Goal: Information Seeking & Learning: Learn about a topic

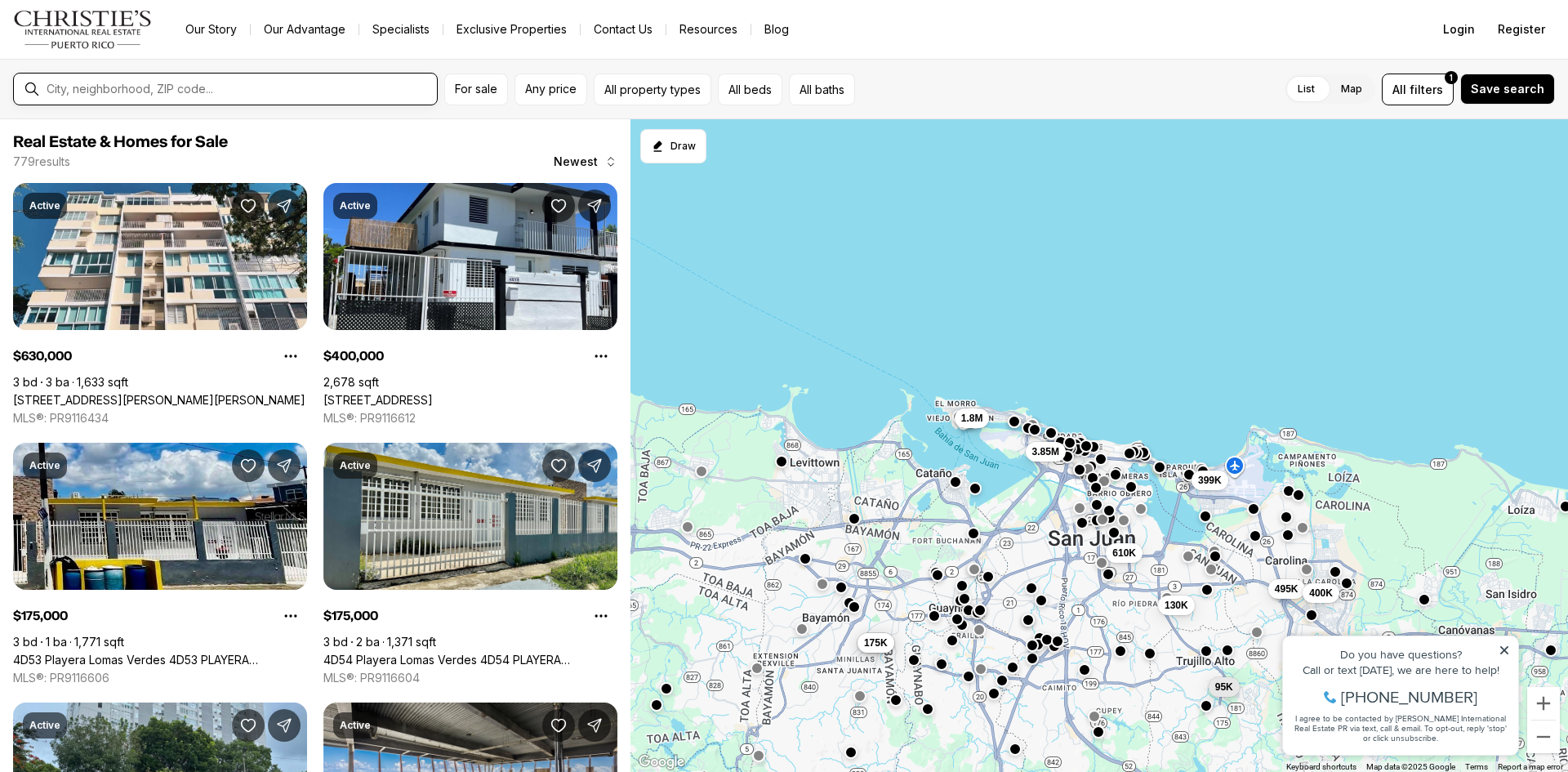
click at [263, 91] on input "text" at bounding box center [238, 88] width 384 height 13
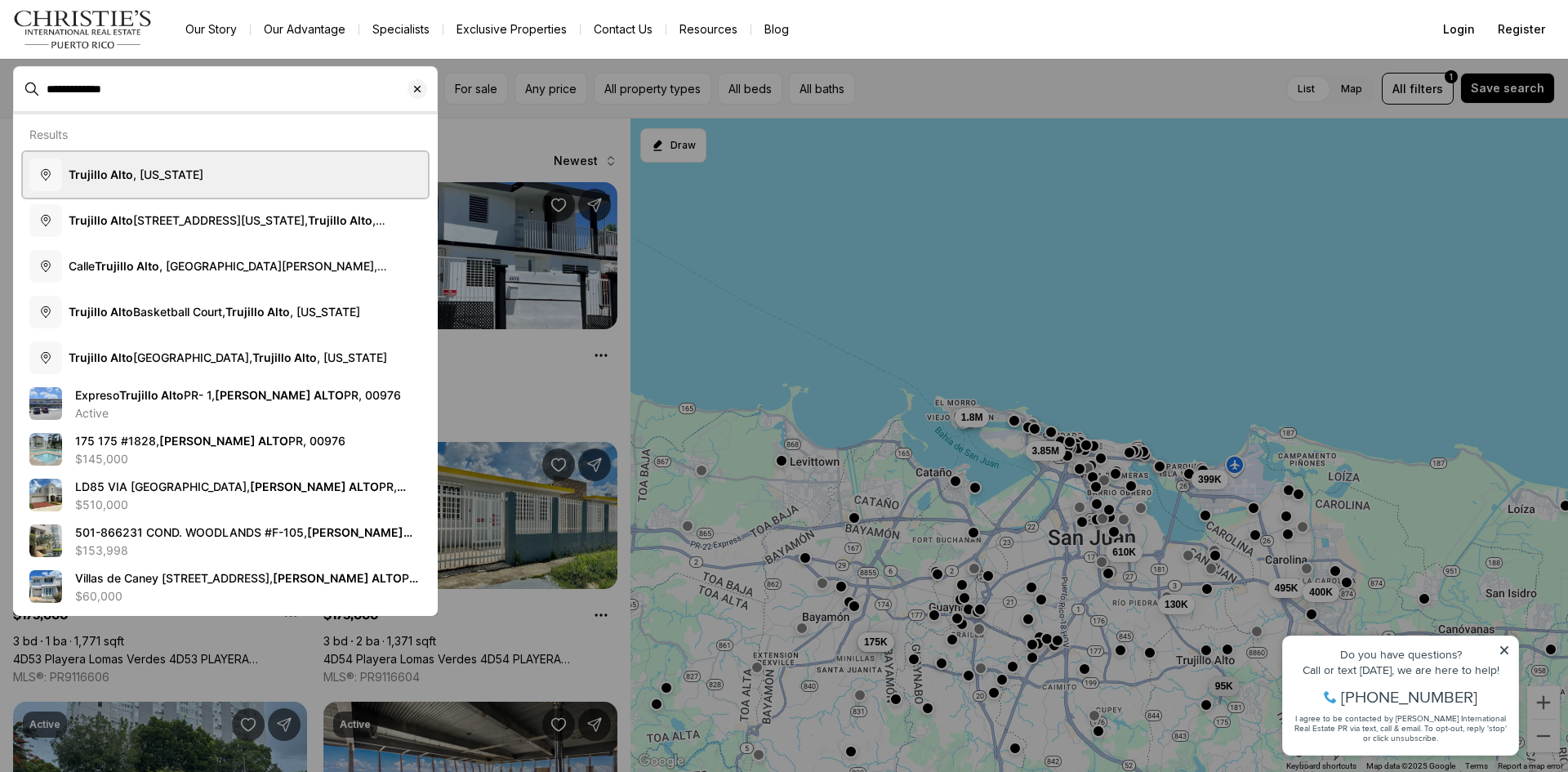
click at [209, 171] on button "Trujillo Alto , Puerto Rico" at bounding box center [226, 174] width 405 height 46
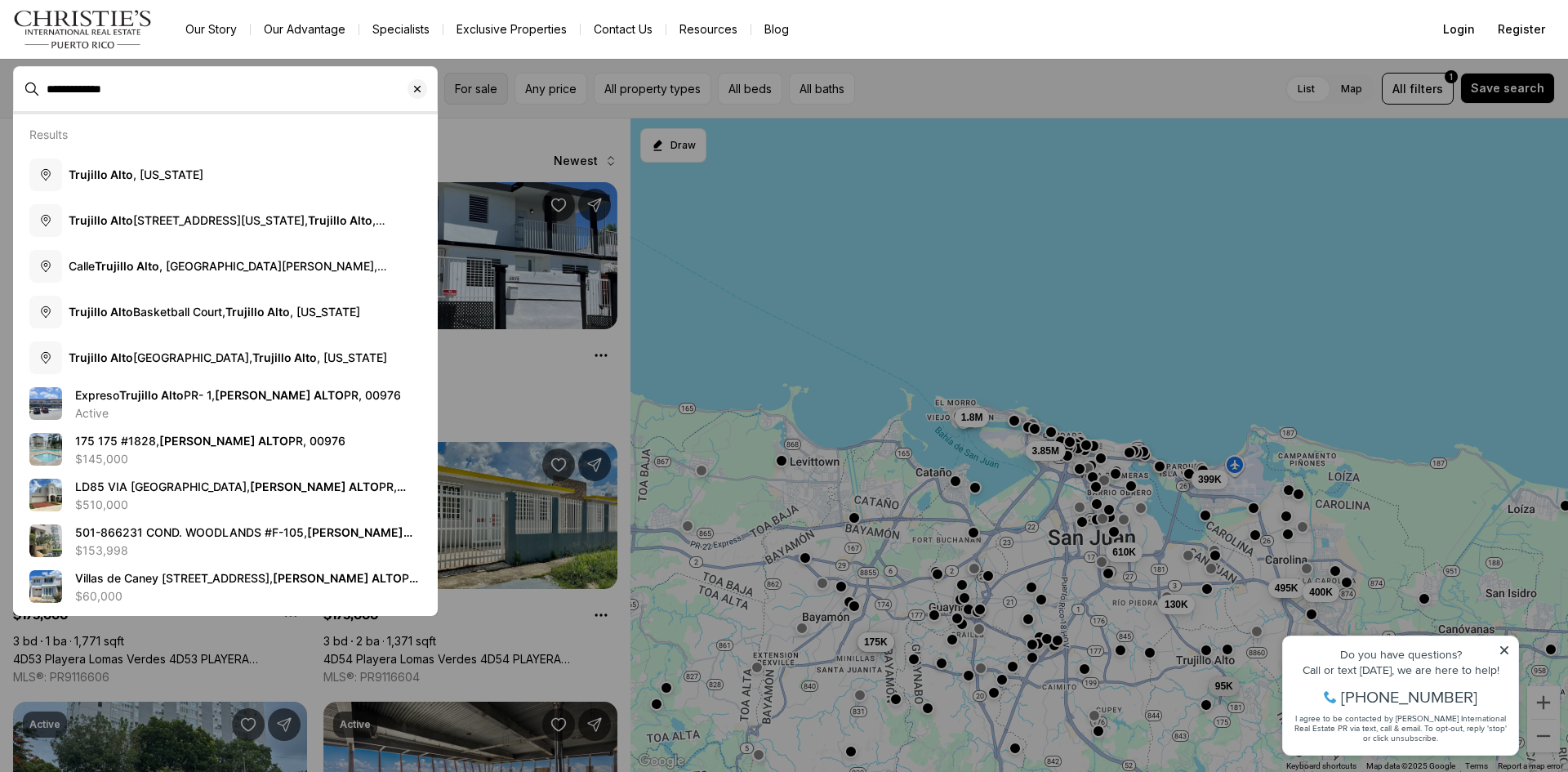
type input "**********"
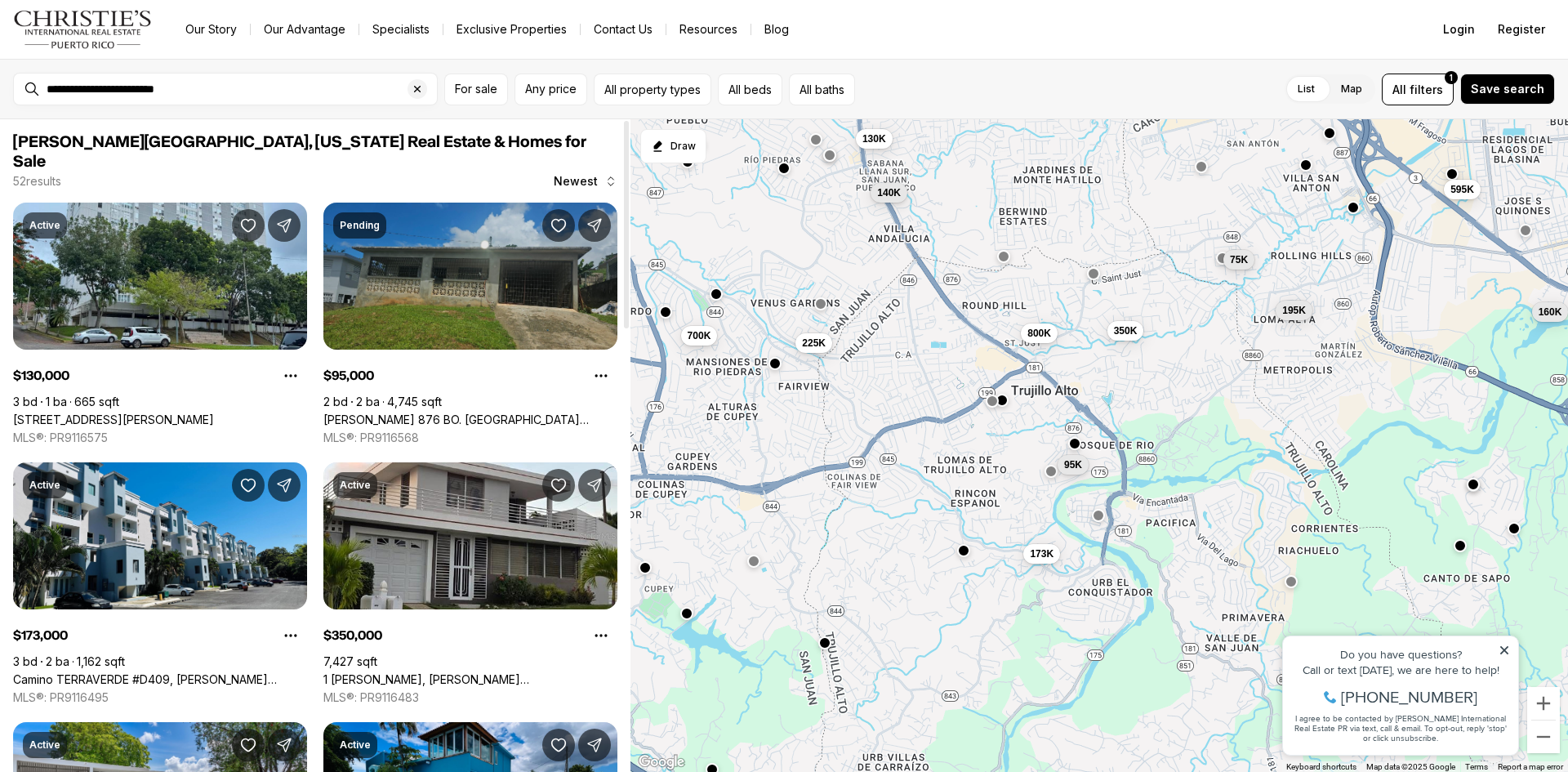
click at [526, 412] on link "Carr 876 BO. LAS CUEVAS REPARTO SANTA MARTA, TRUJILLO ALTO PR, 00976" at bounding box center [471, 419] width 294 height 15
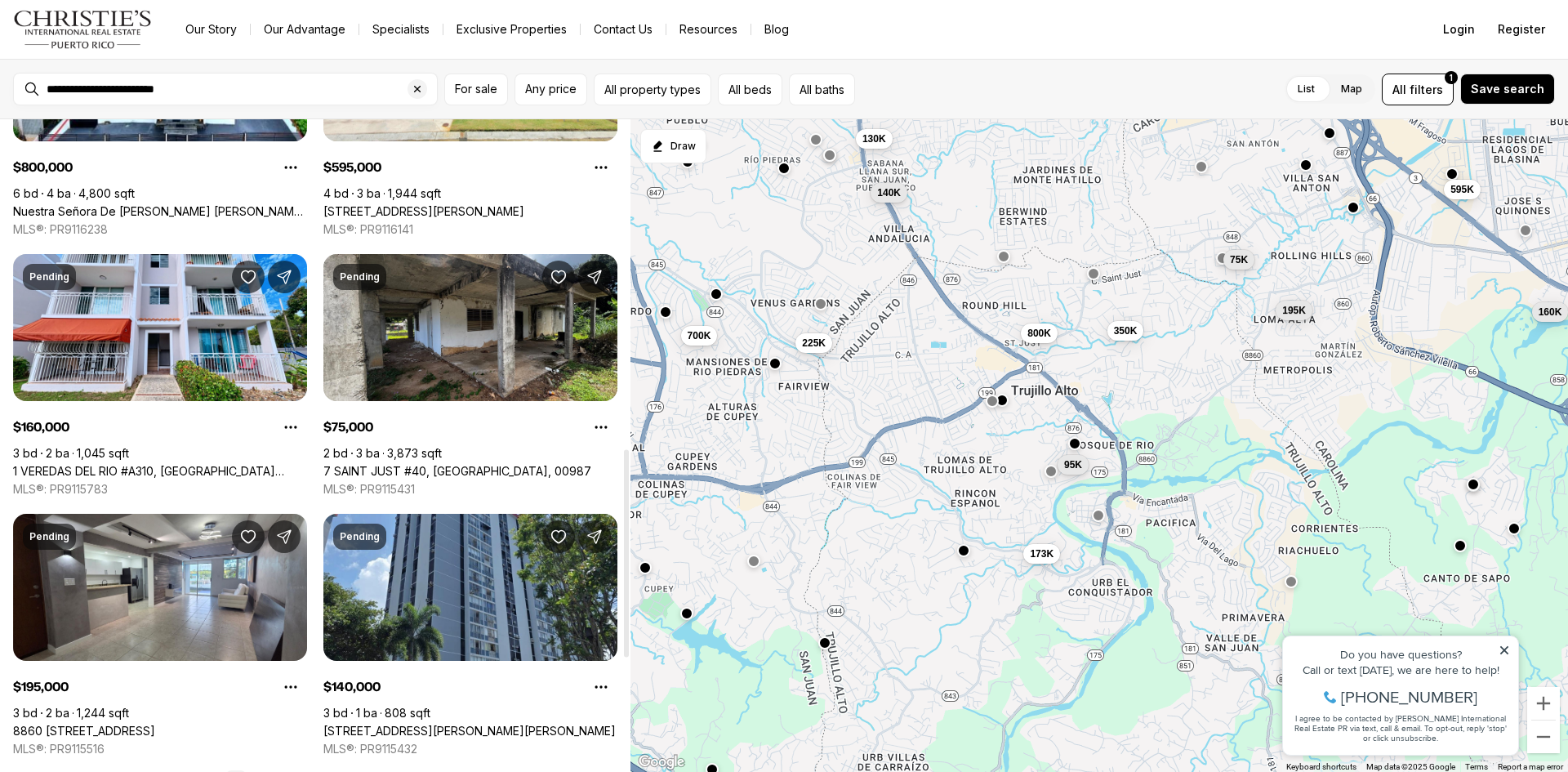
scroll to position [1061, 0]
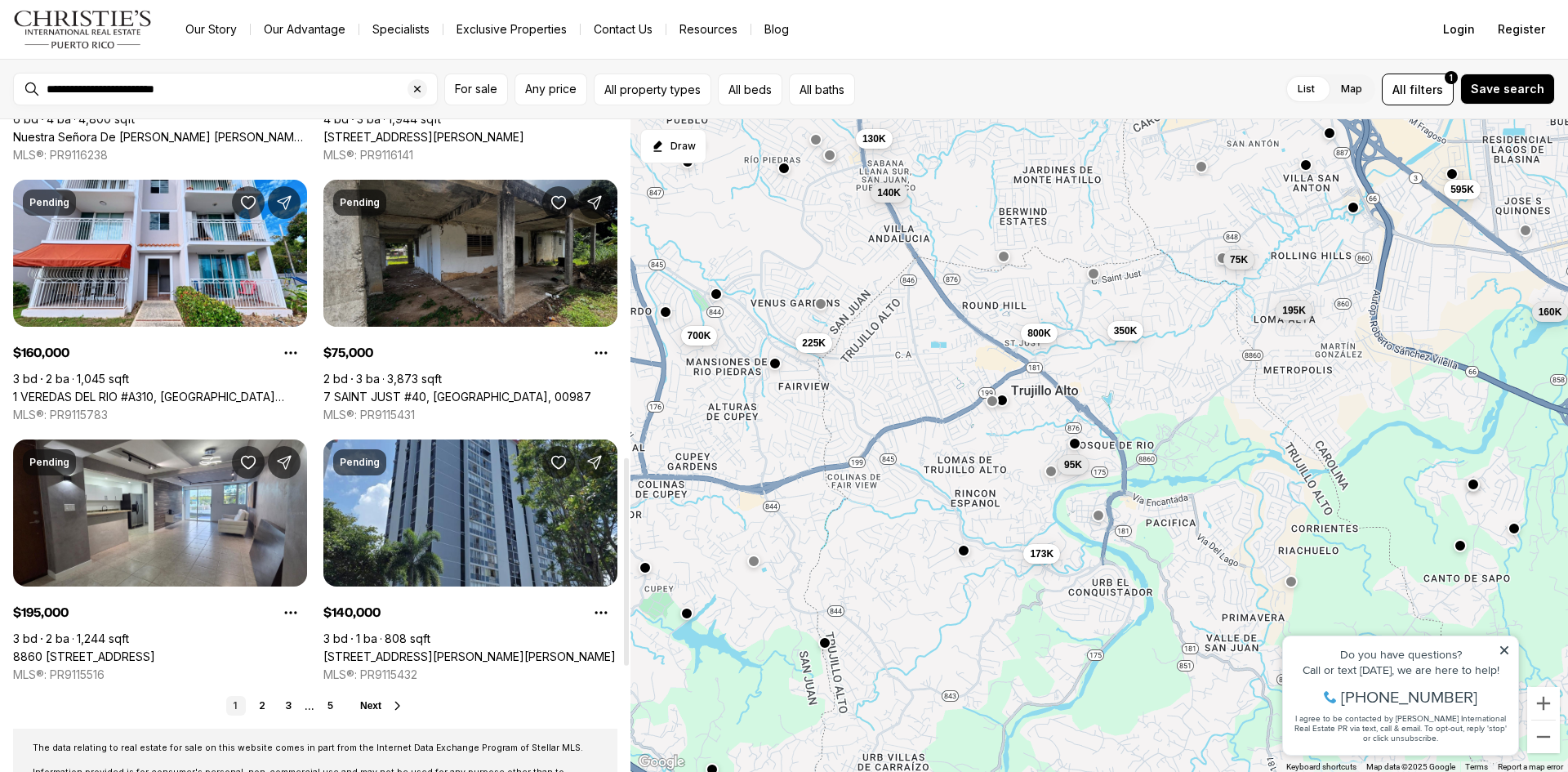
click at [496, 390] on link "7 SAINT JUST #40, [GEOGRAPHIC_DATA], 00987" at bounding box center [458, 397] width 268 height 15
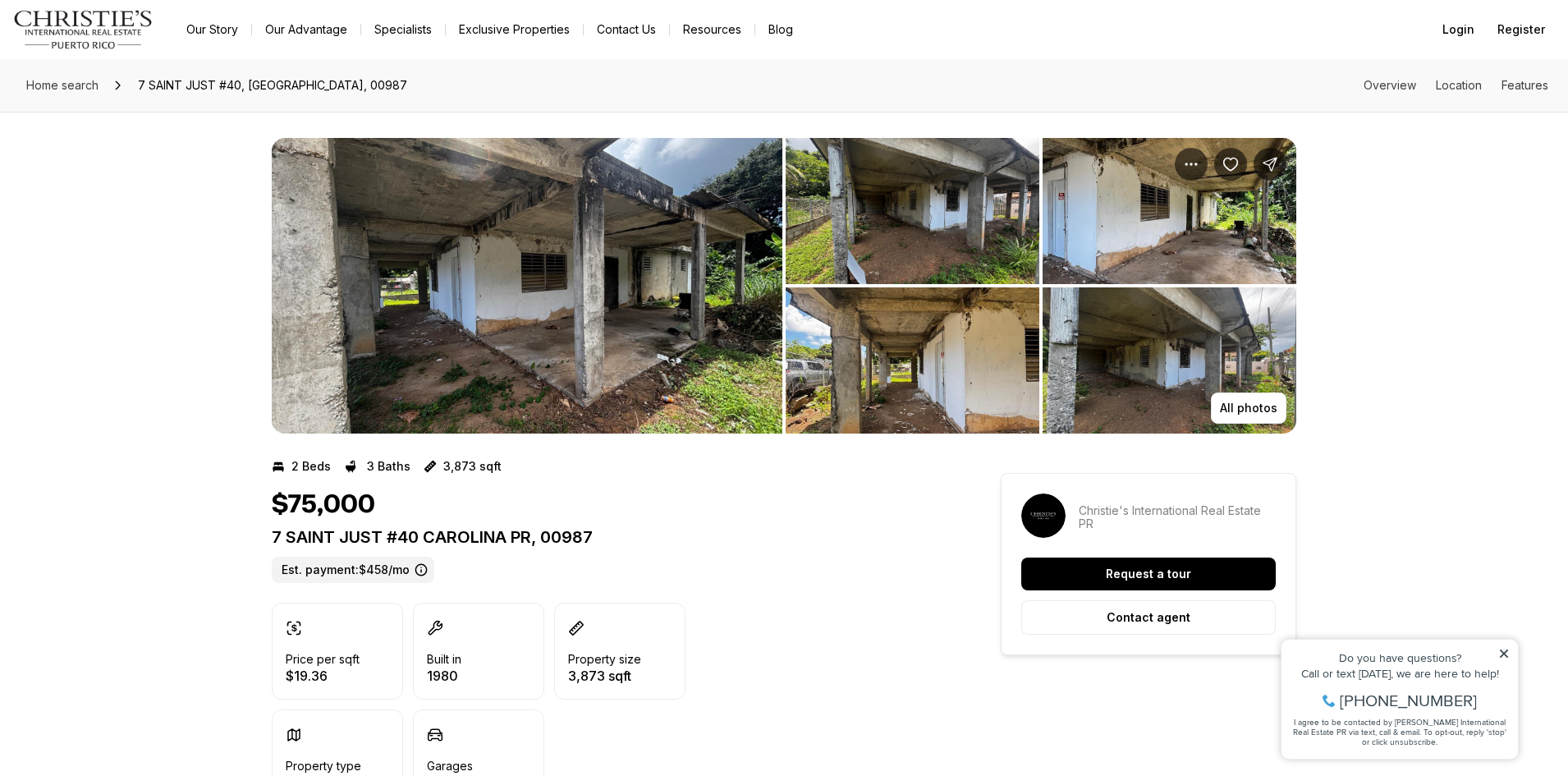
click at [1118, 370] on img "View image gallery" at bounding box center [1169, 360] width 254 height 146
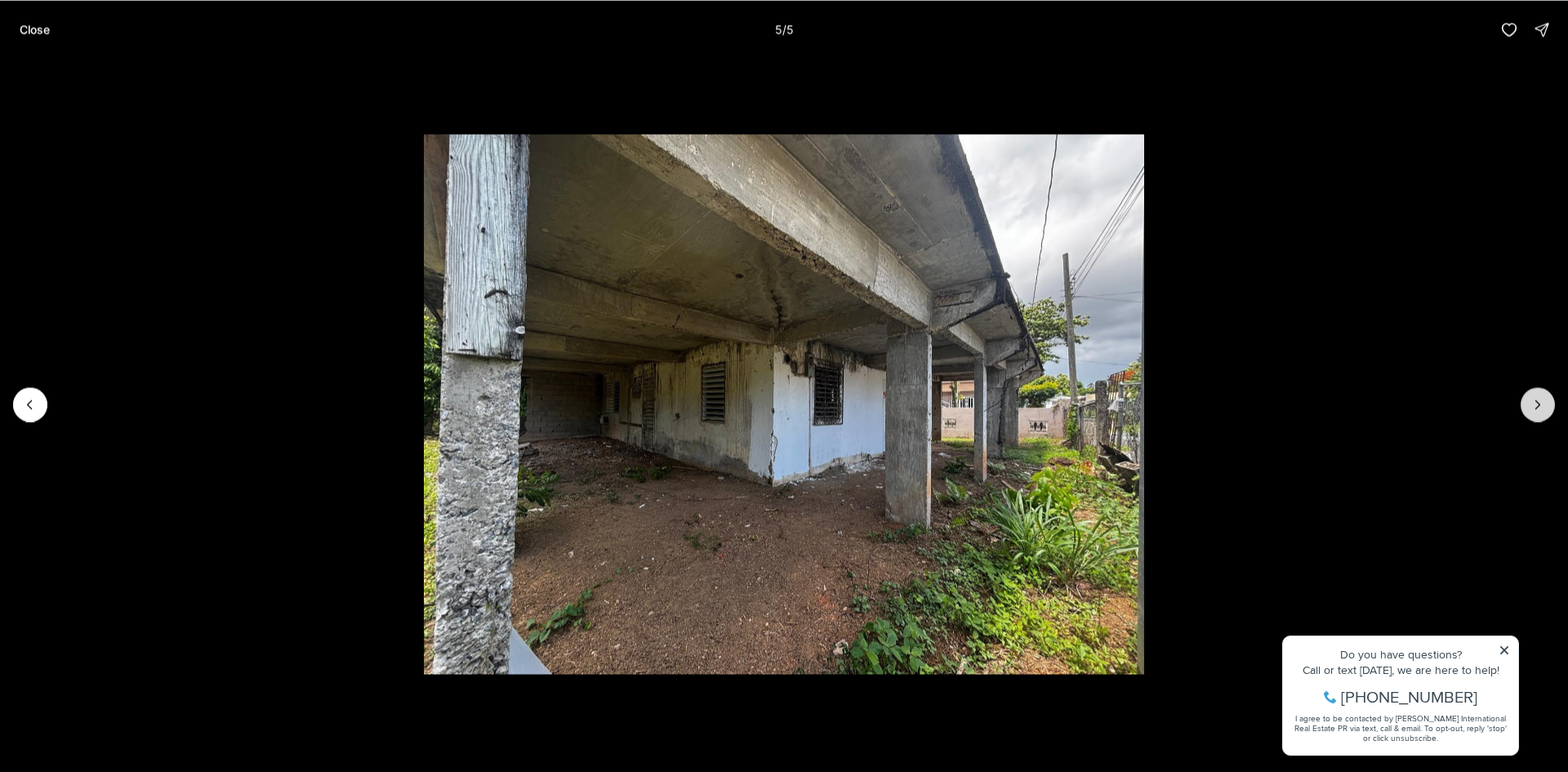
click at [1542, 402] on icon "Next slide" at bounding box center [1537, 404] width 16 height 16
click at [57, 28] on button "Close" at bounding box center [34, 29] width 50 height 33
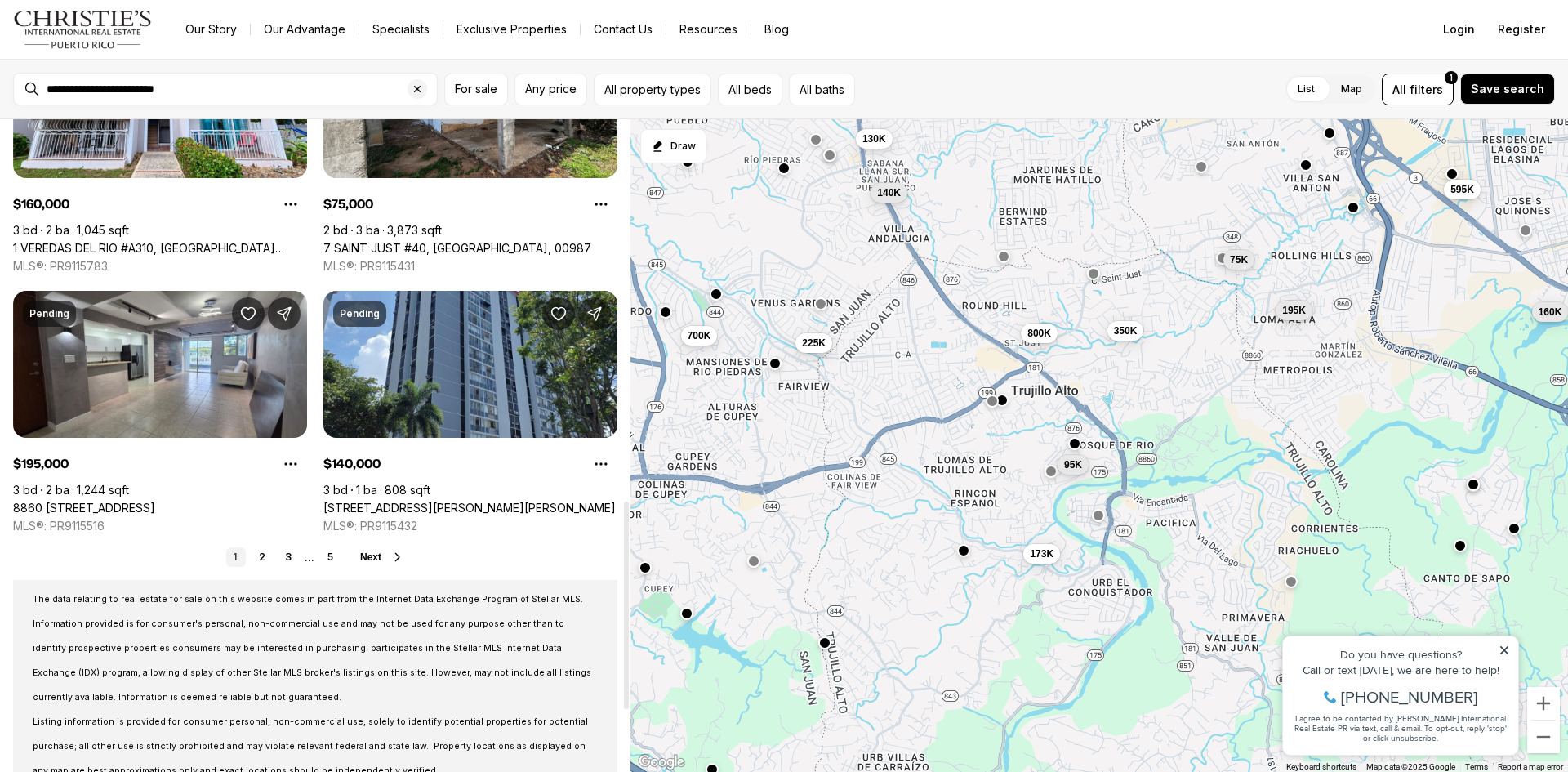
scroll to position [1225, 0]
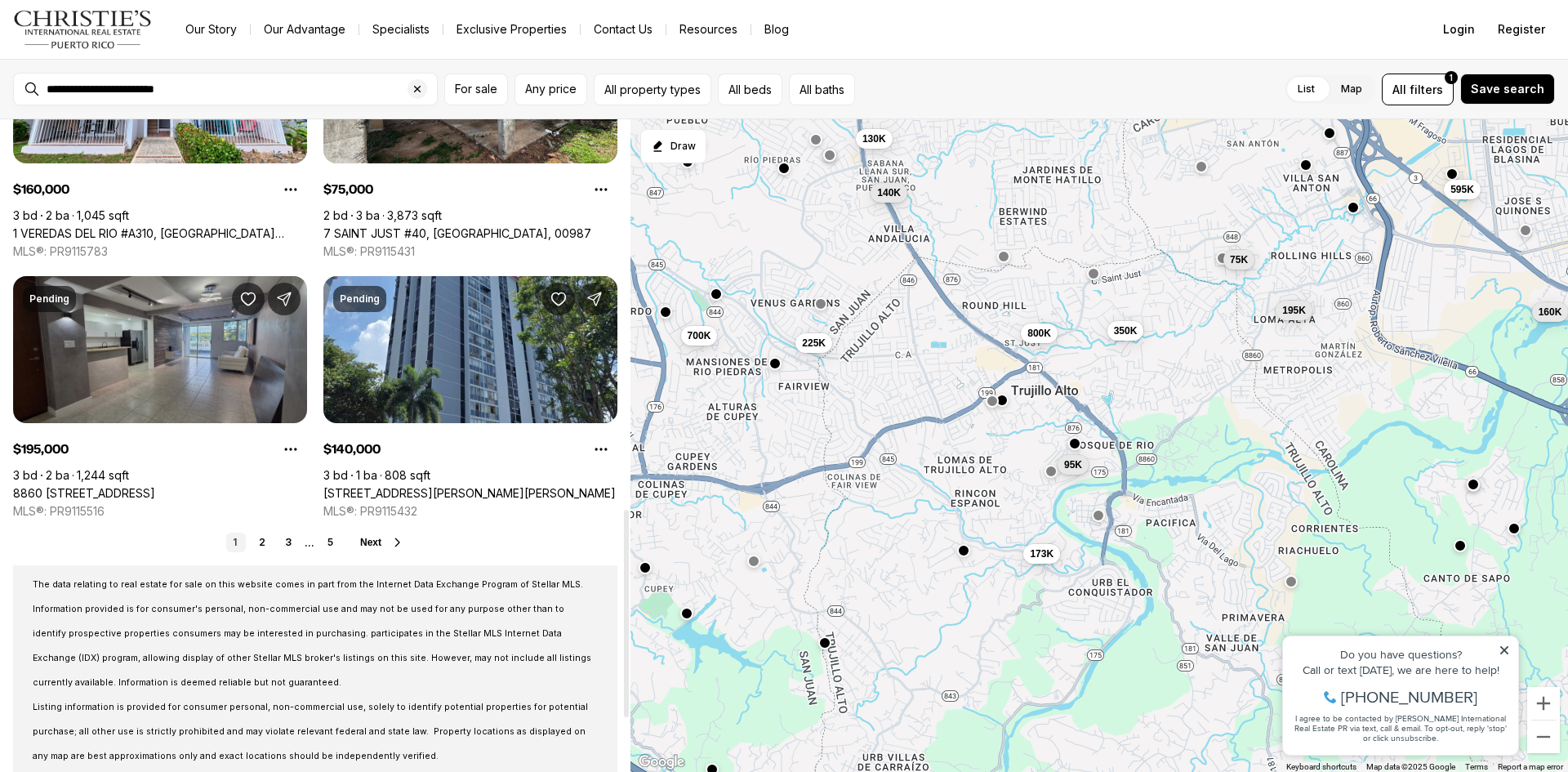
click at [155, 486] on link "8860 PASEO DEL REY #H-102, CAROLINA PR, 00987" at bounding box center [83, 493] width 142 height 15
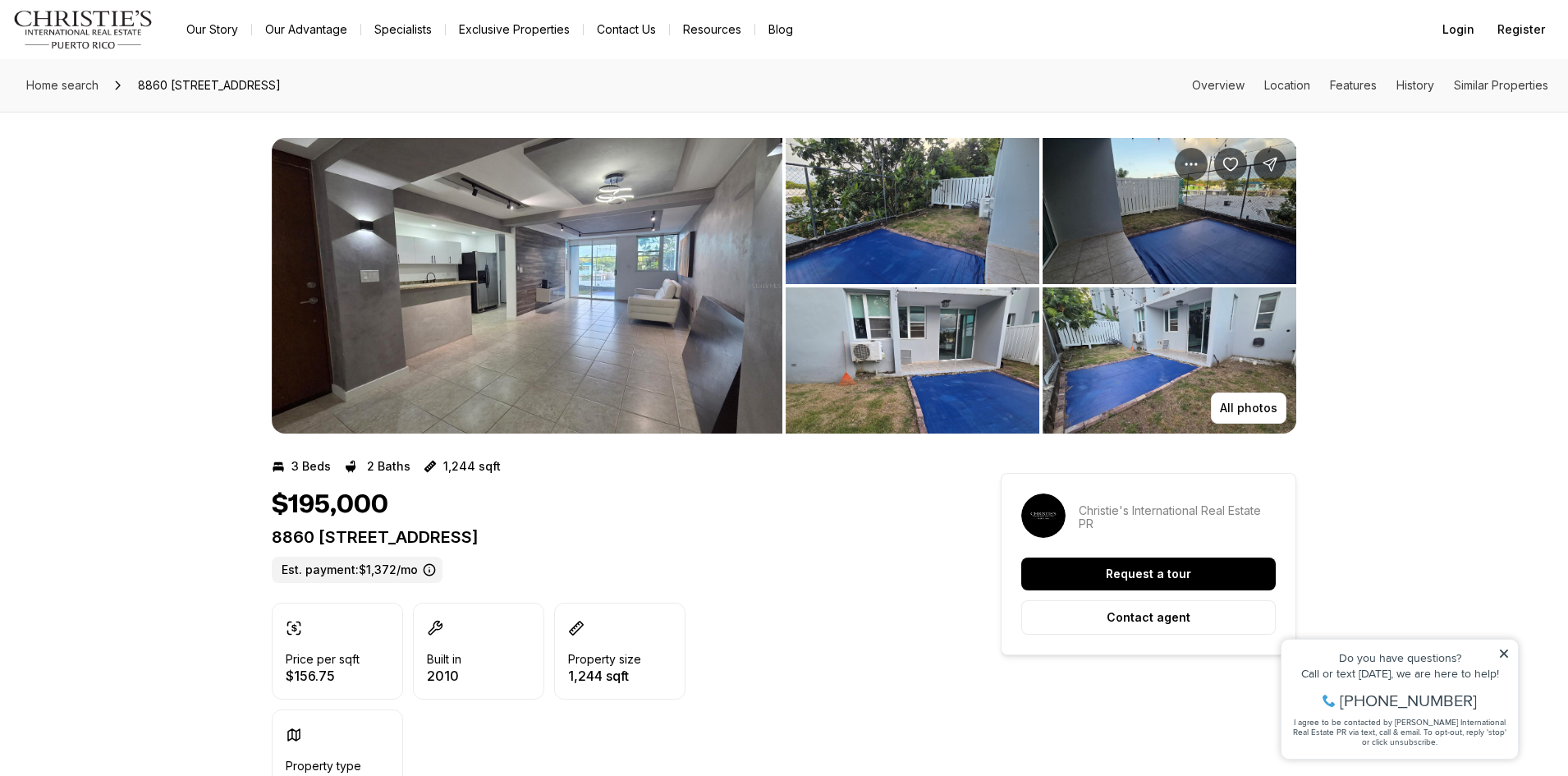
click at [1089, 348] on img "View image gallery" at bounding box center [1169, 360] width 254 height 146
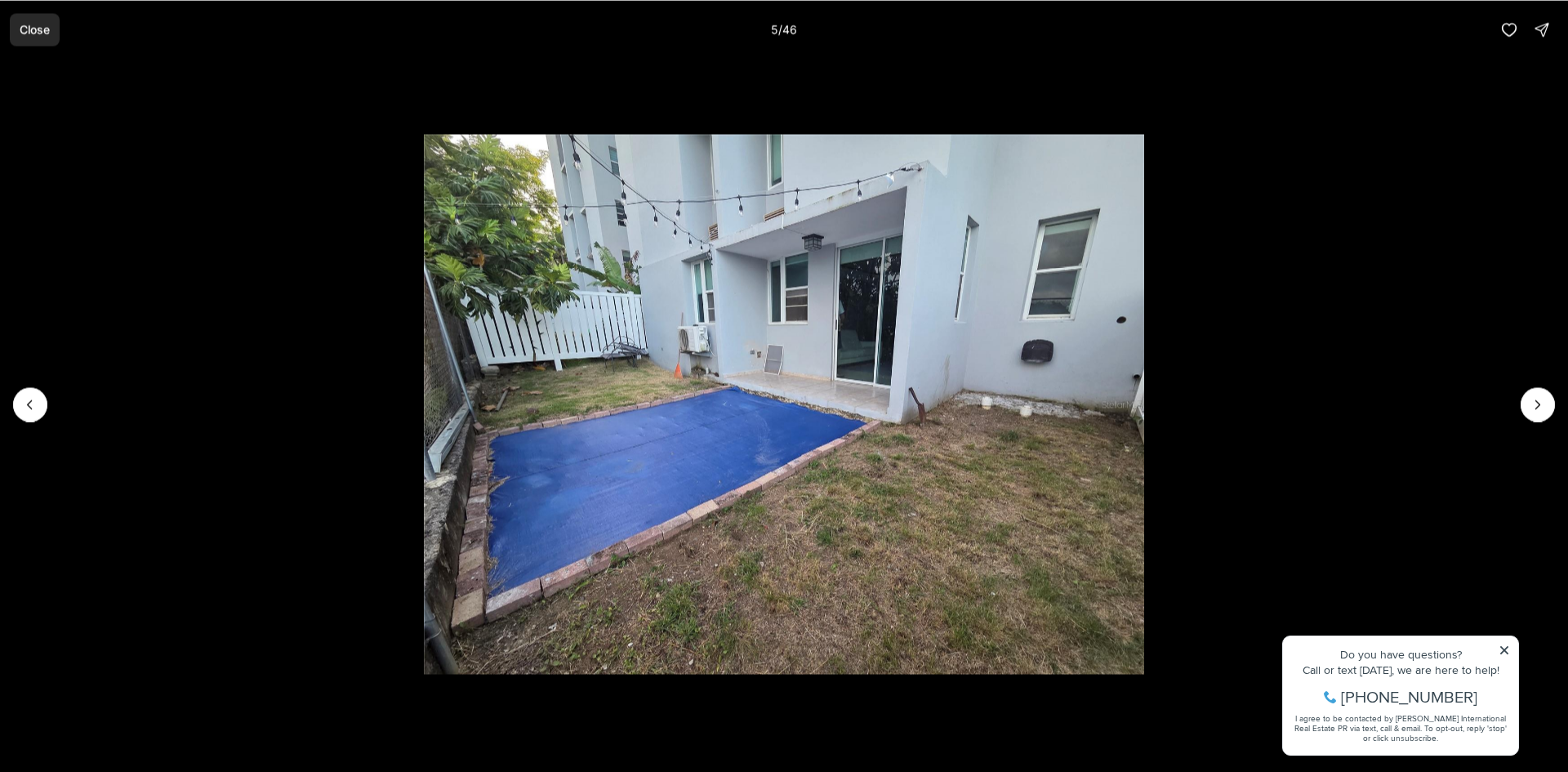
click at [34, 25] on p "Close" at bounding box center [34, 29] width 30 height 13
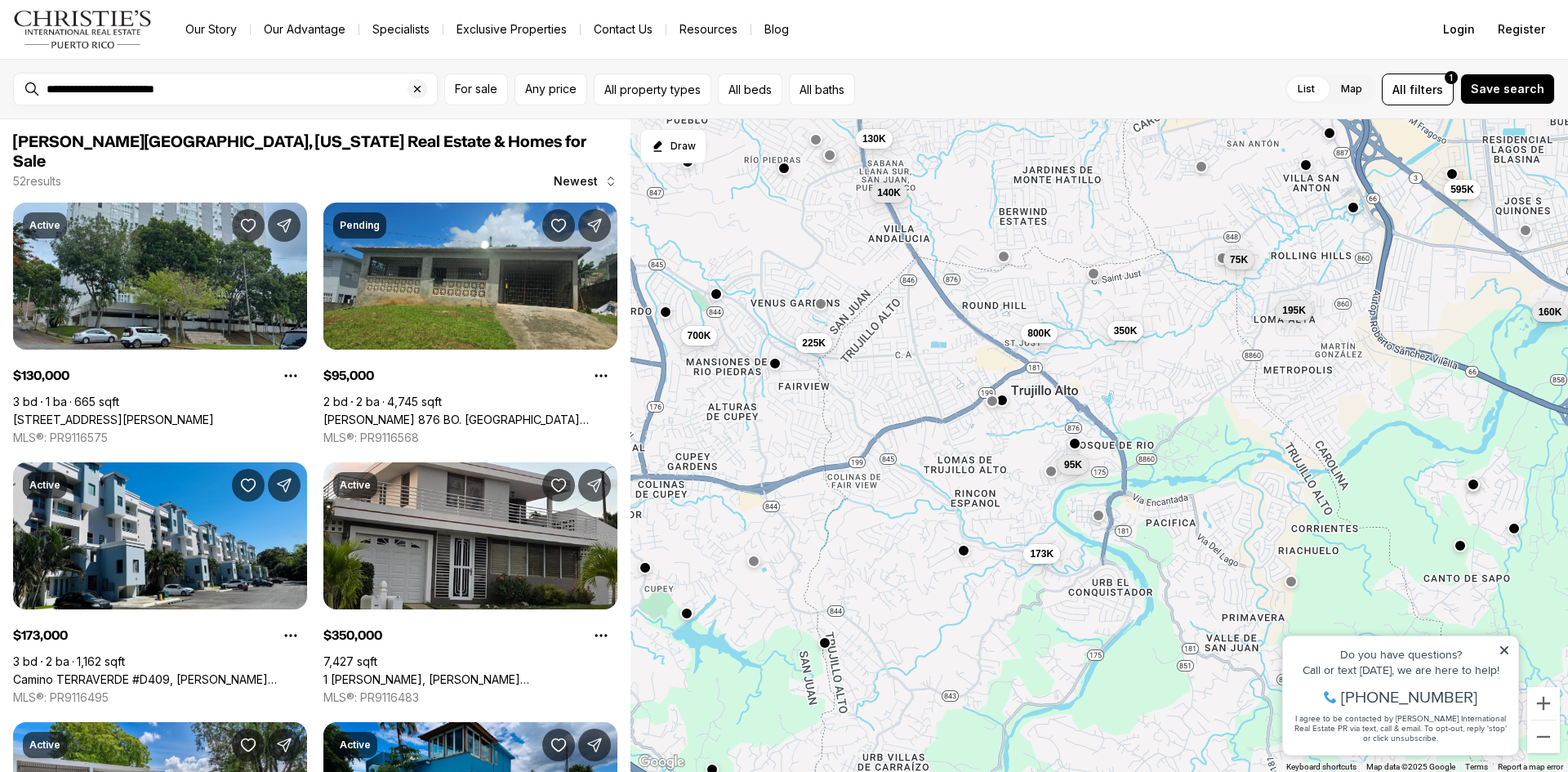
scroll to position [1225, 0]
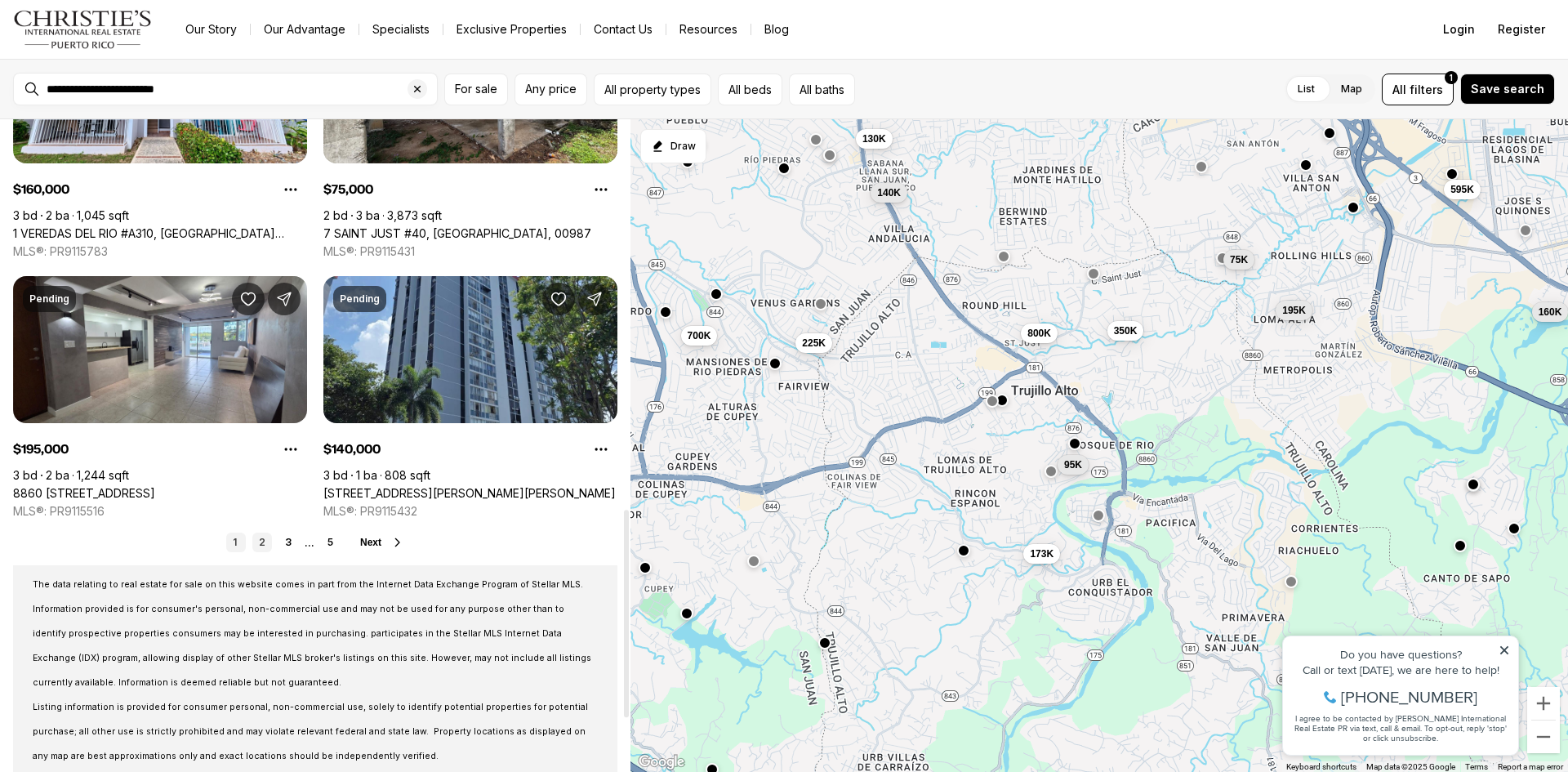
click at [258, 532] on link "2" at bounding box center [262, 542] width 20 height 20
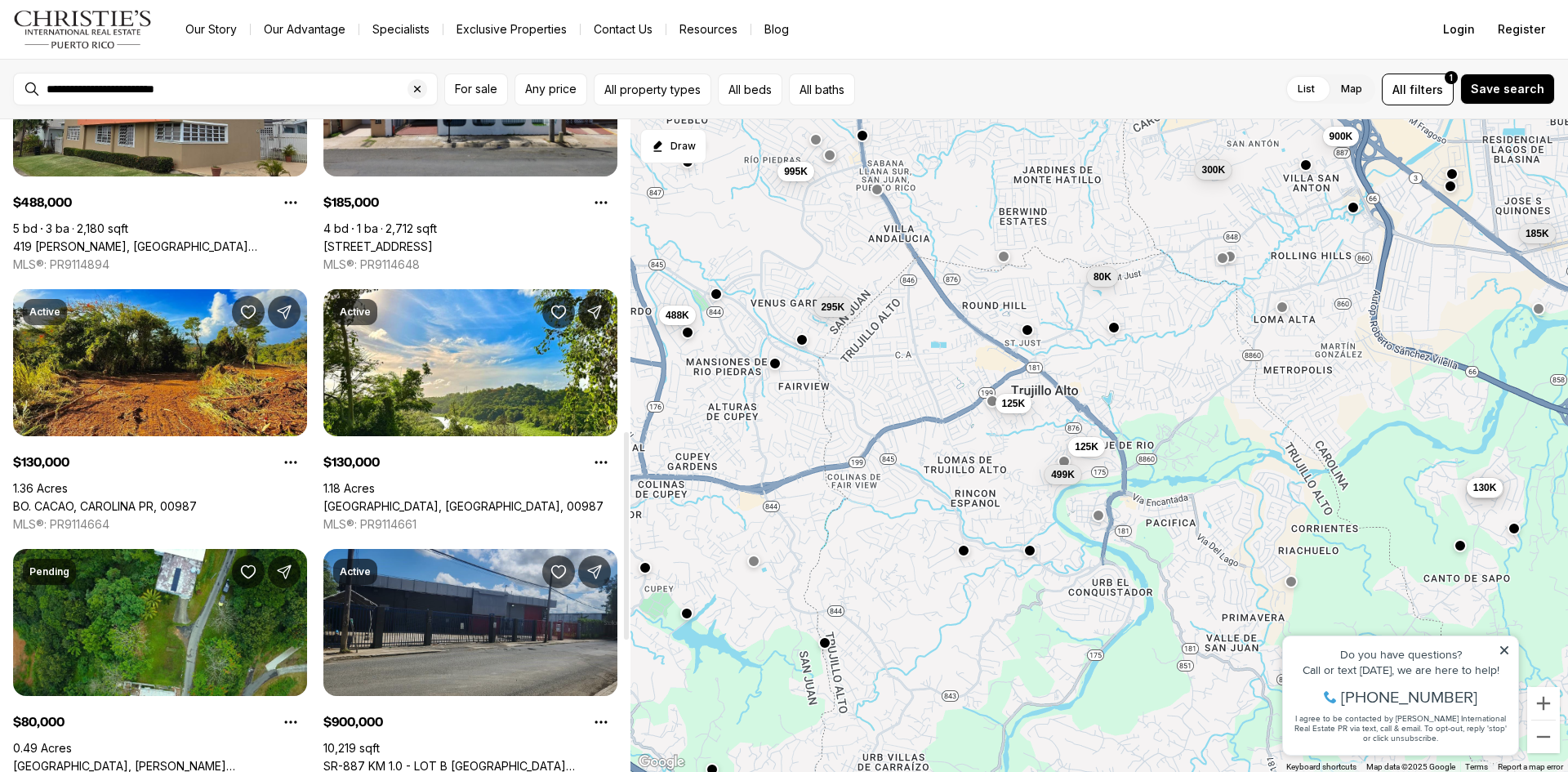
scroll to position [980, 0]
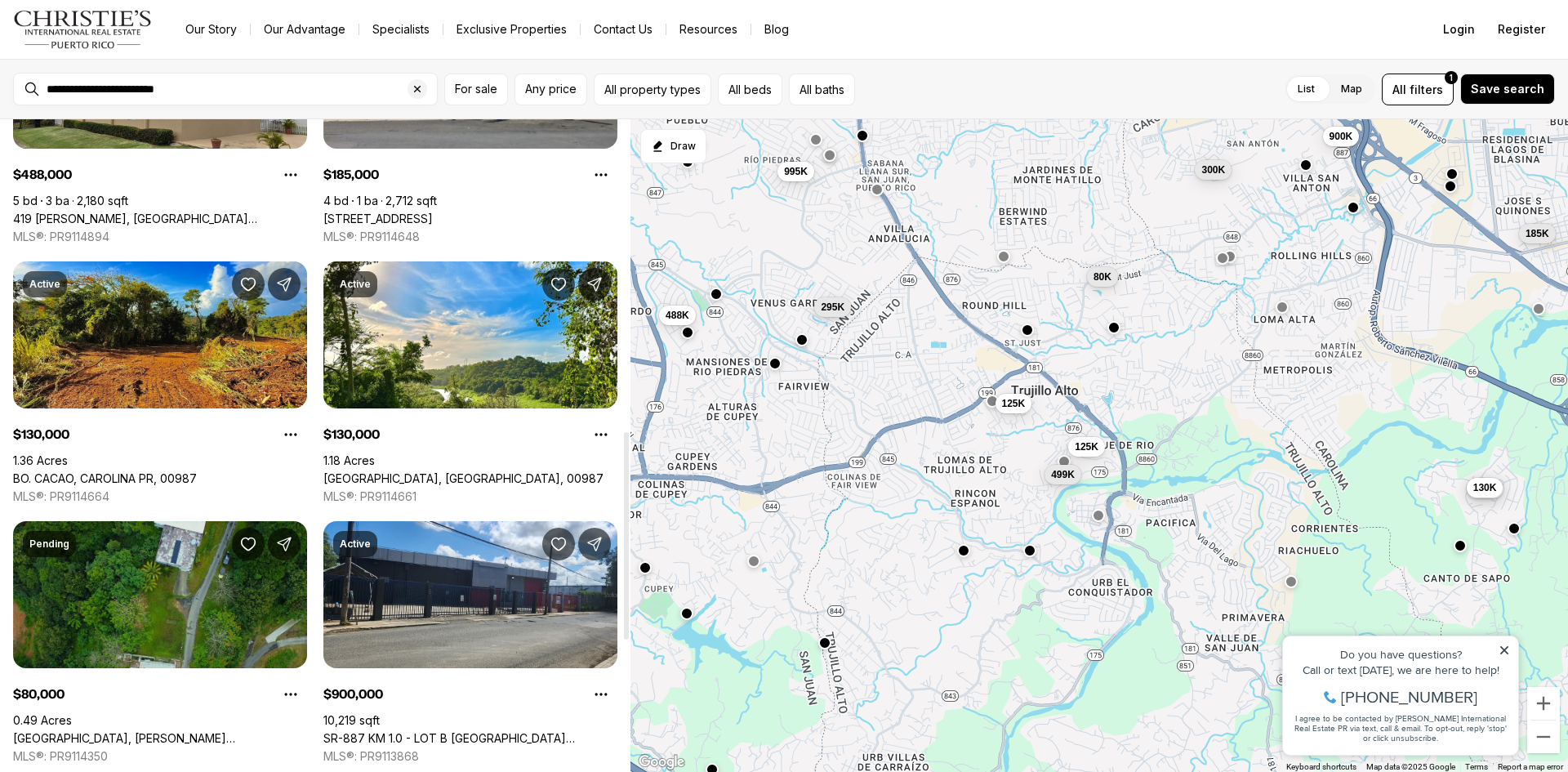
click at [114, 731] on link "[GEOGRAPHIC_DATA], [PERSON_NAME][GEOGRAPHIC_DATA], 00976" at bounding box center [160, 738] width 294 height 15
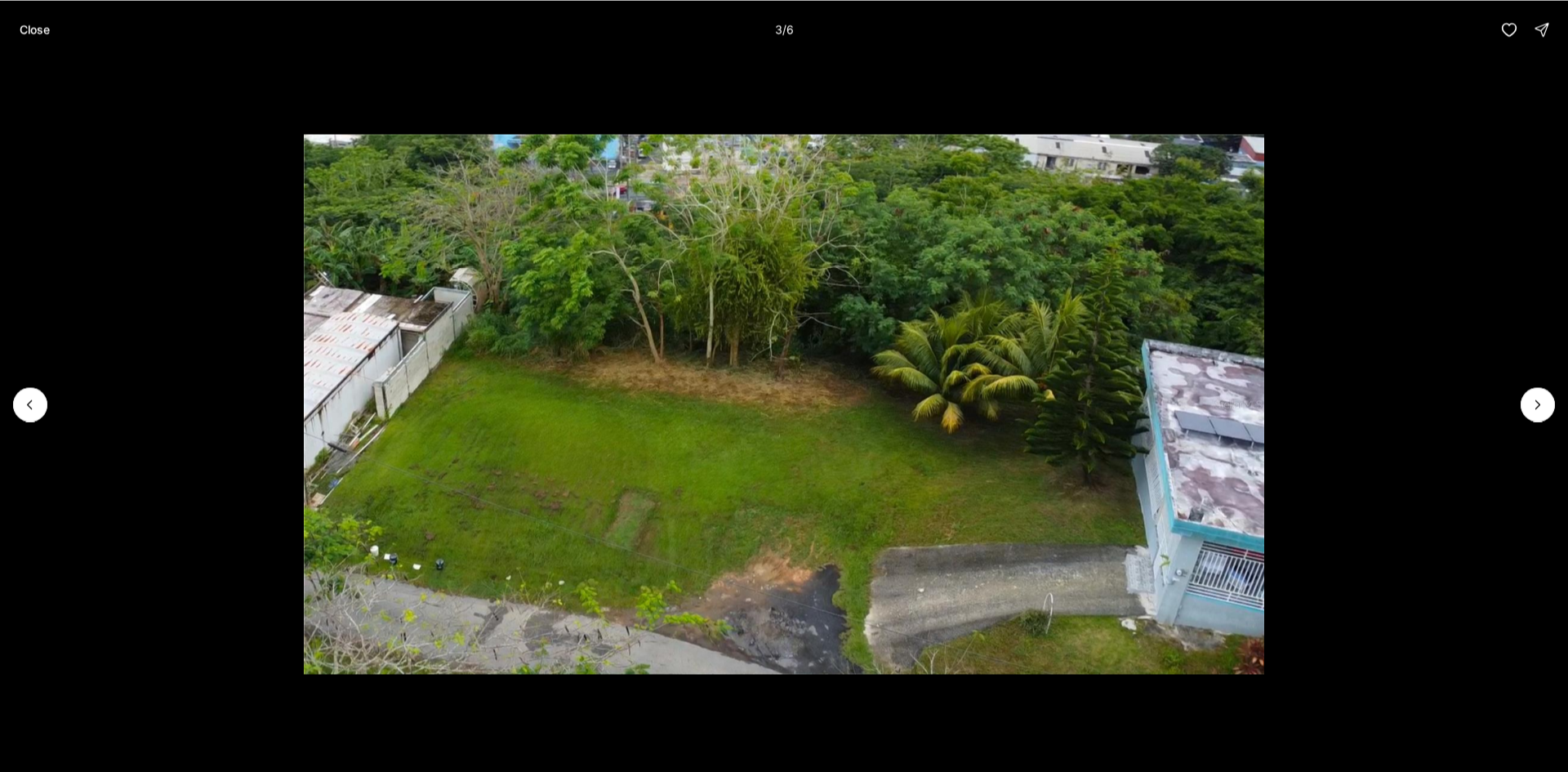
click at [1551, 403] on button "Next slide" at bounding box center [1538, 404] width 34 height 34
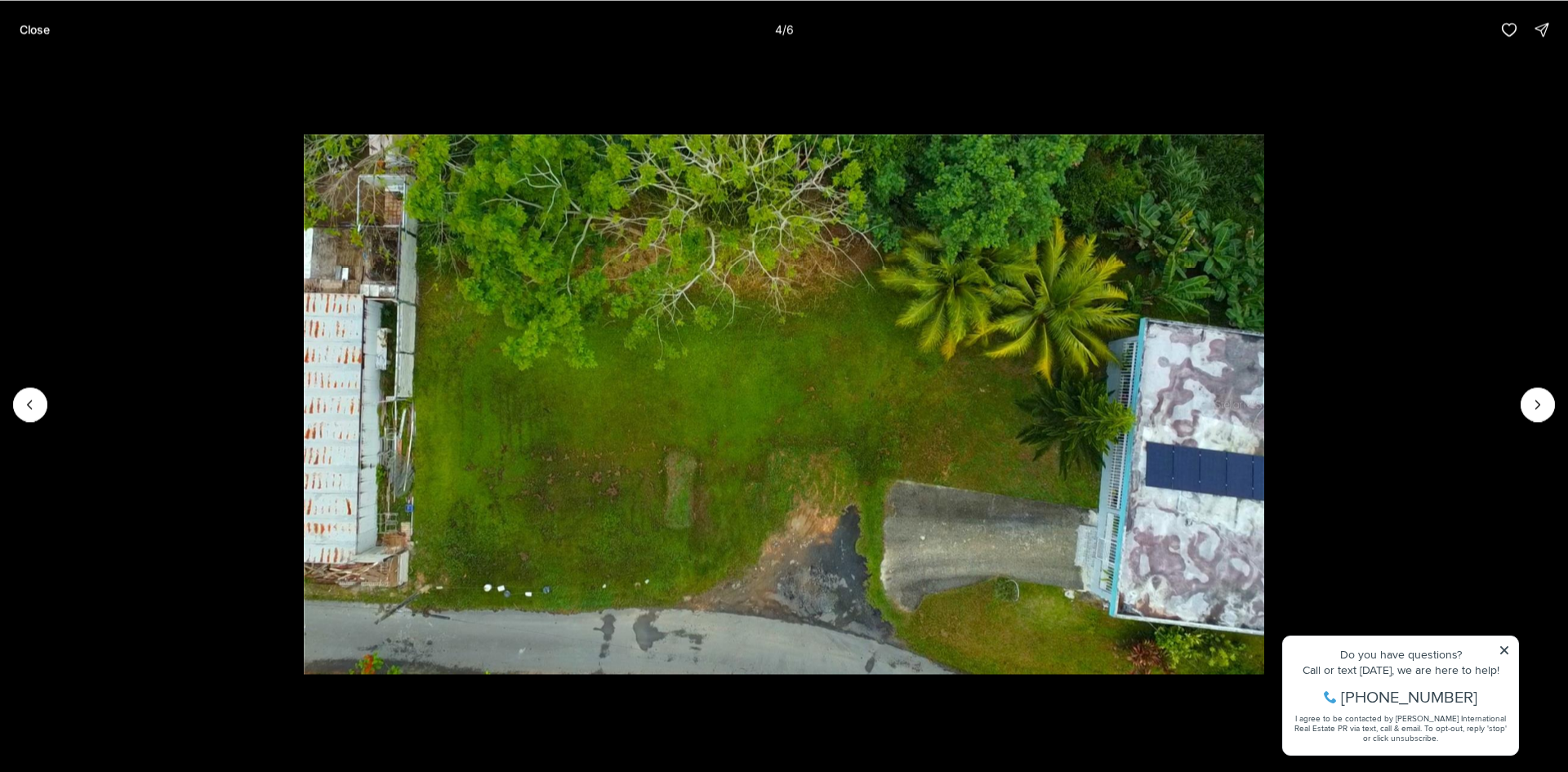
click at [1551, 403] on button "Next slide" at bounding box center [1538, 404] width 34 height 34
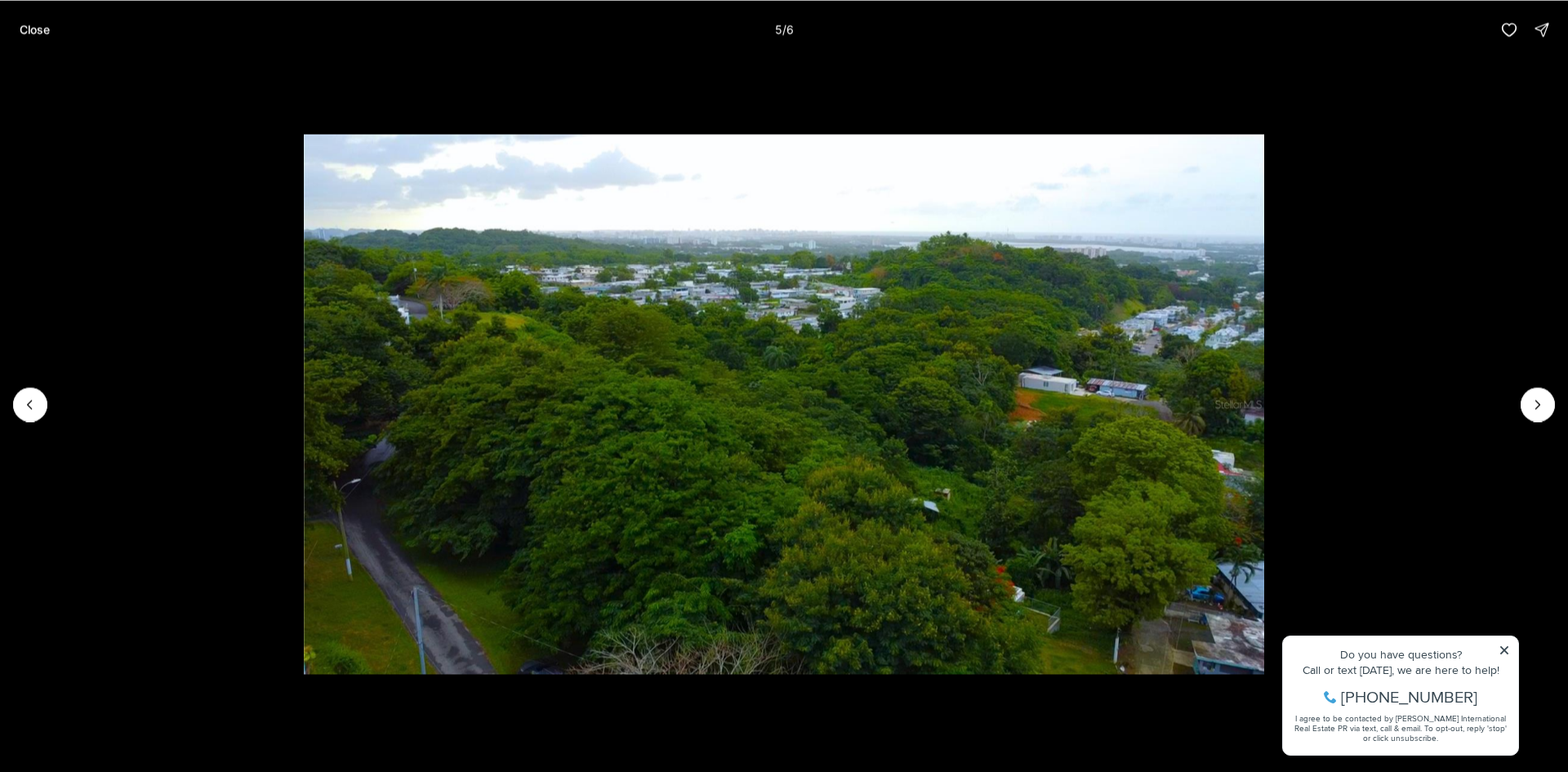
click at [1551, 403] on button "Next slide" at bounding box center [1538, 404] width 34 height 34
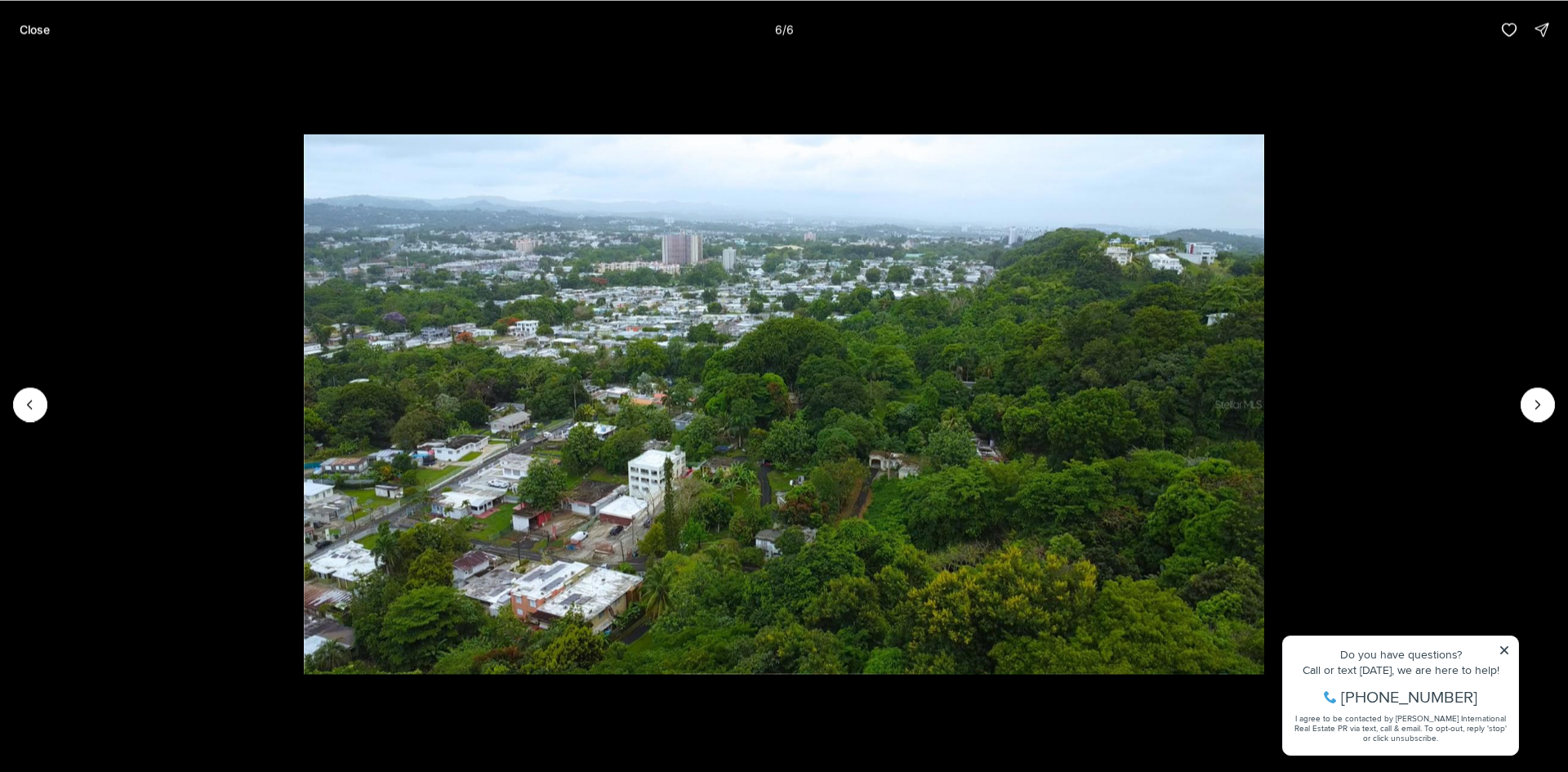
click at [1551, 403] on div at bounding box center [1538, 404] width 34 height 34
click at [33, 30] on p "Close" at bounding box center [34, 29] width 30 height 13
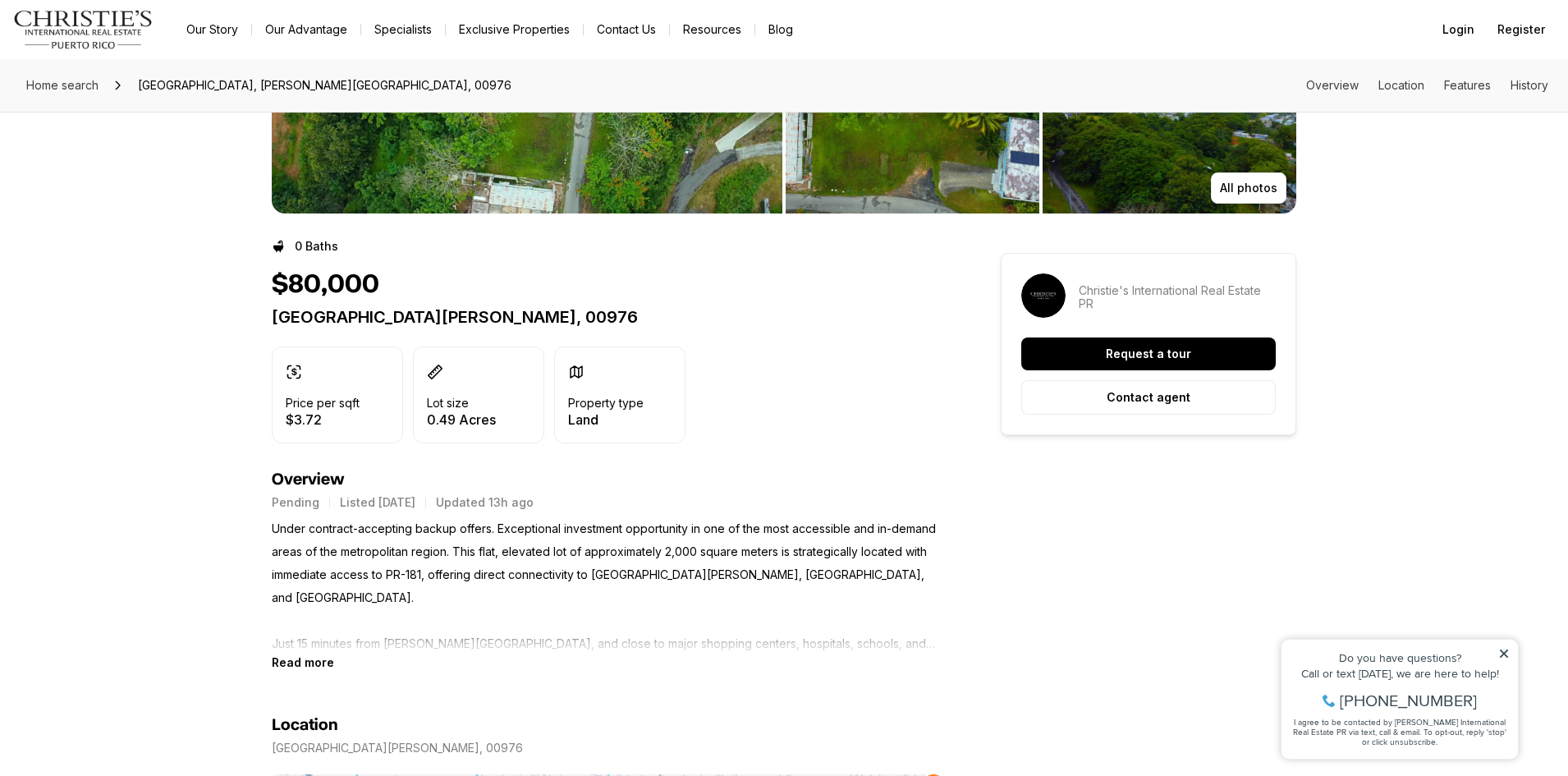
scroll to position [246, 0]
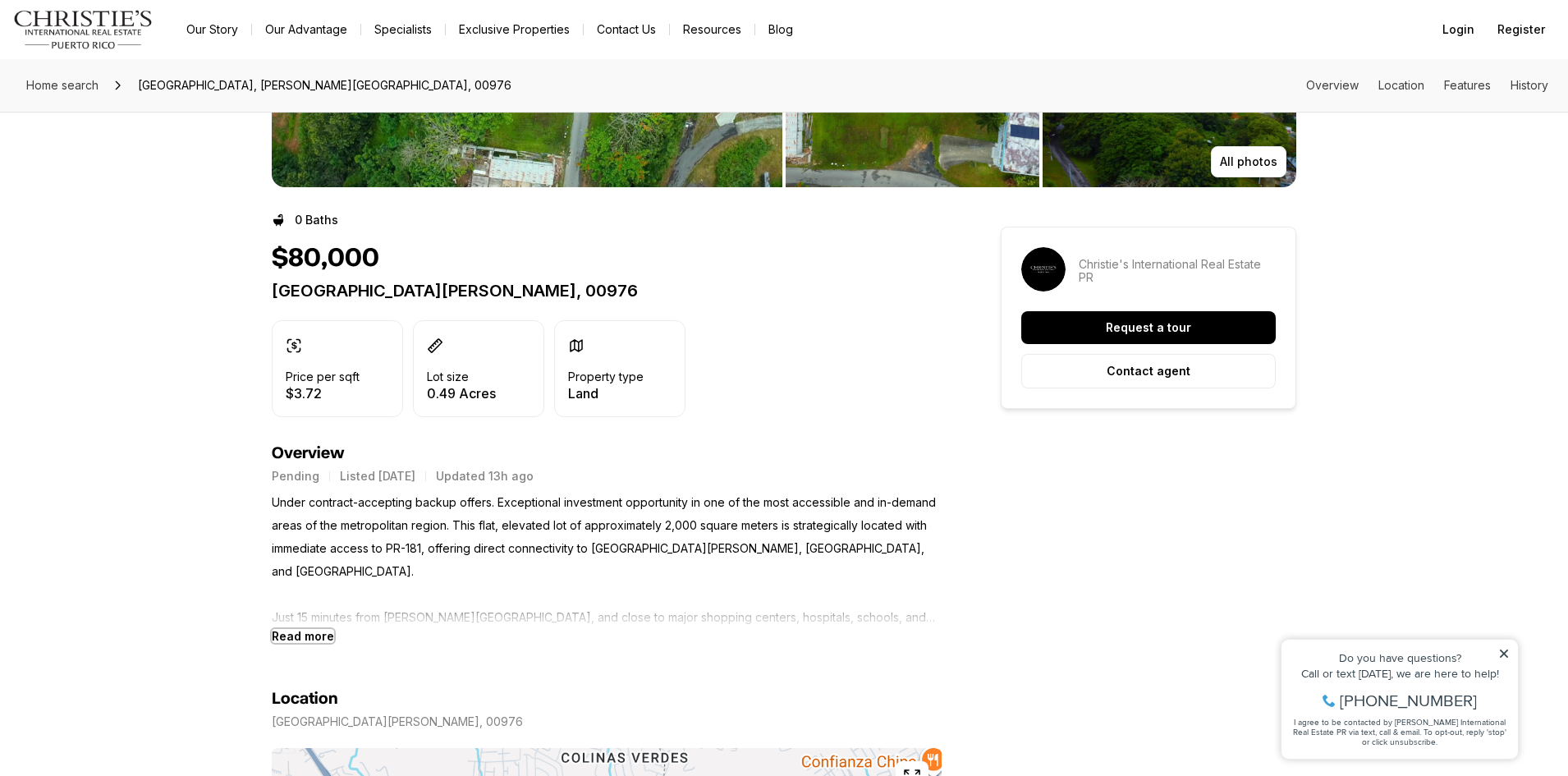
click at [294, 636] on b "Read more" at bounding box center [303, 636] width 62 height 14
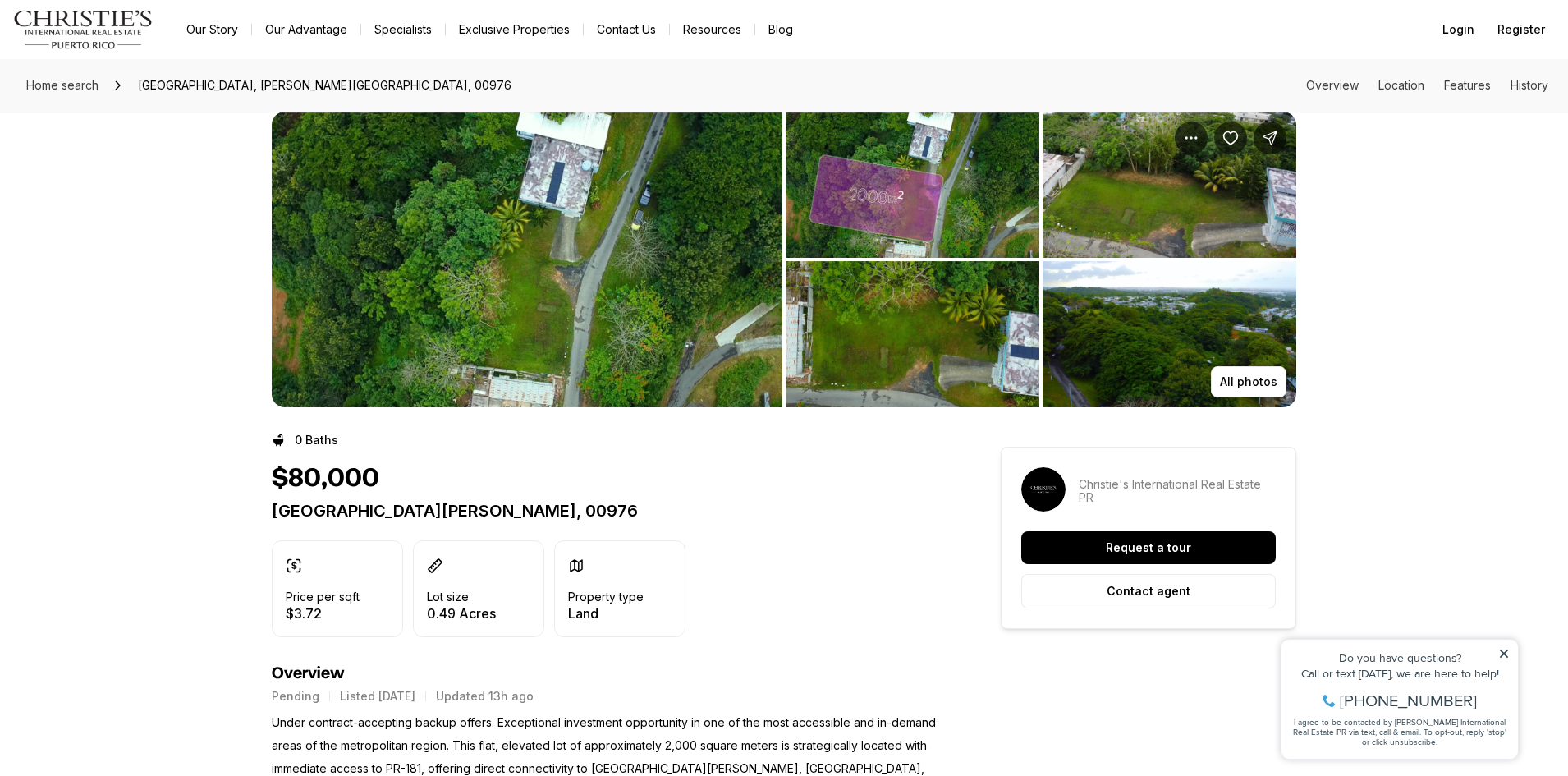
scroll to position [0, 0]
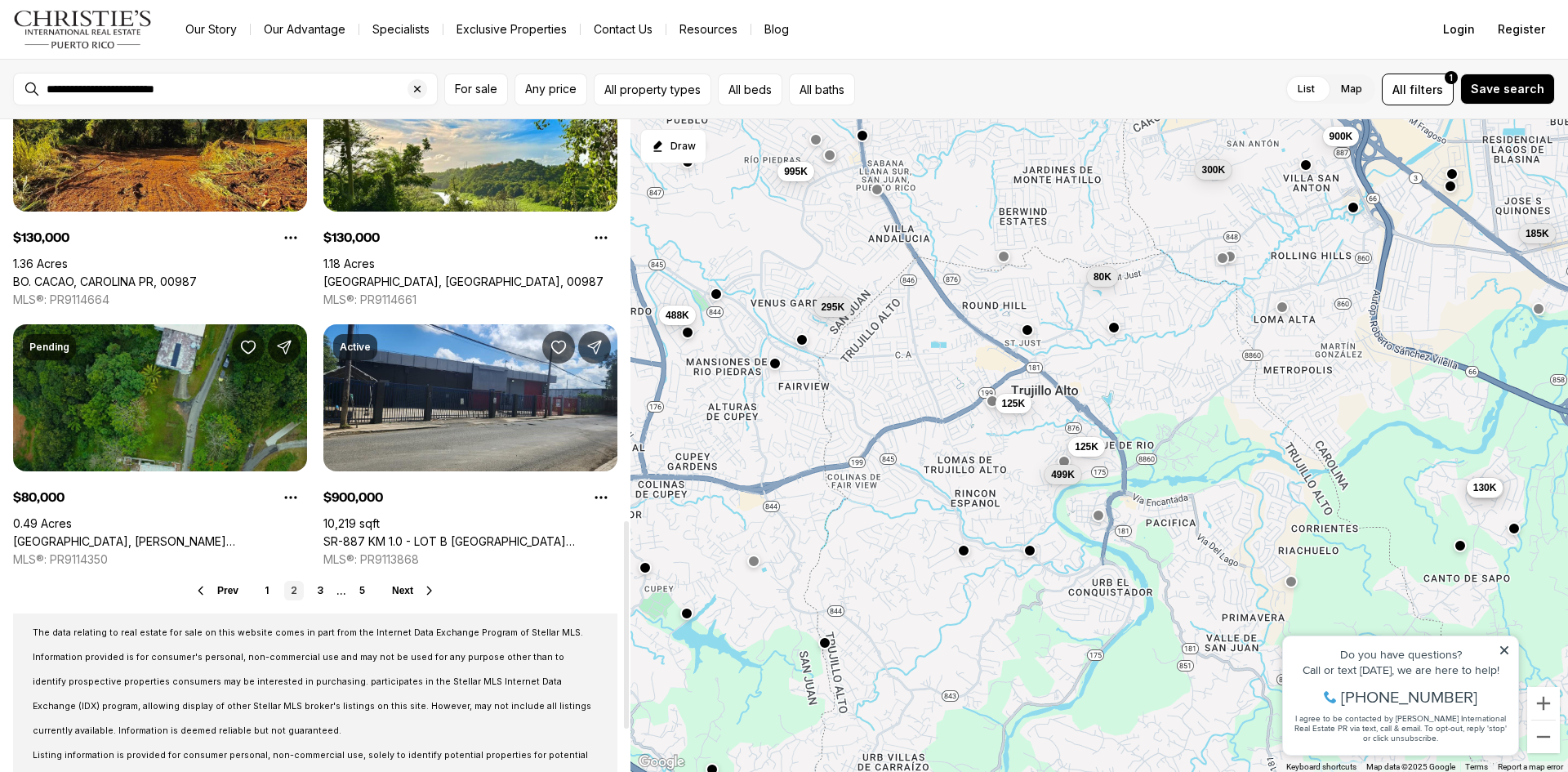
scroll to position [1307, 0]
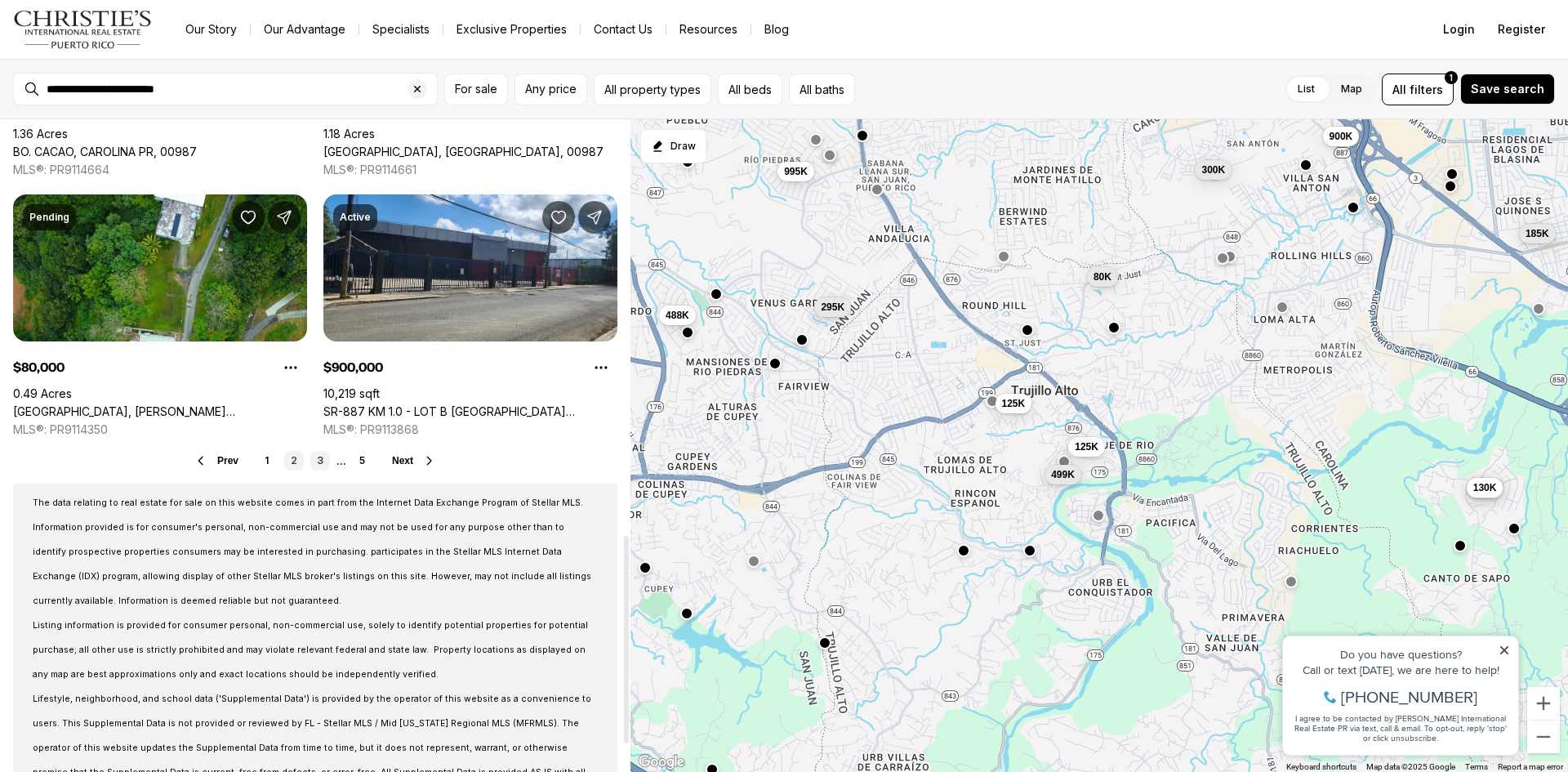
click at [318, 451] on link "3" at bounding box center [319, 460] width 20 height 20
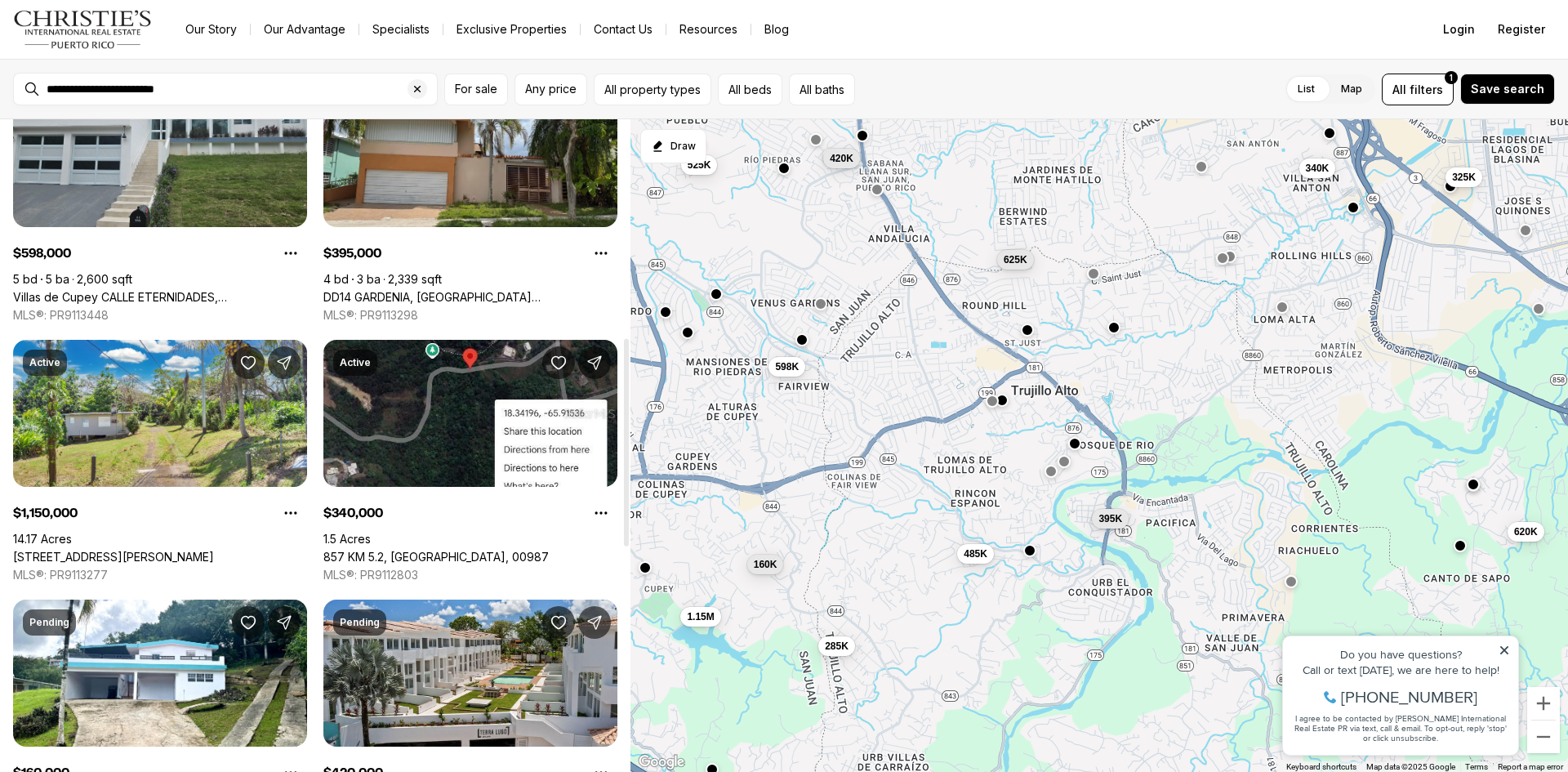
scroll to position [735, 0]
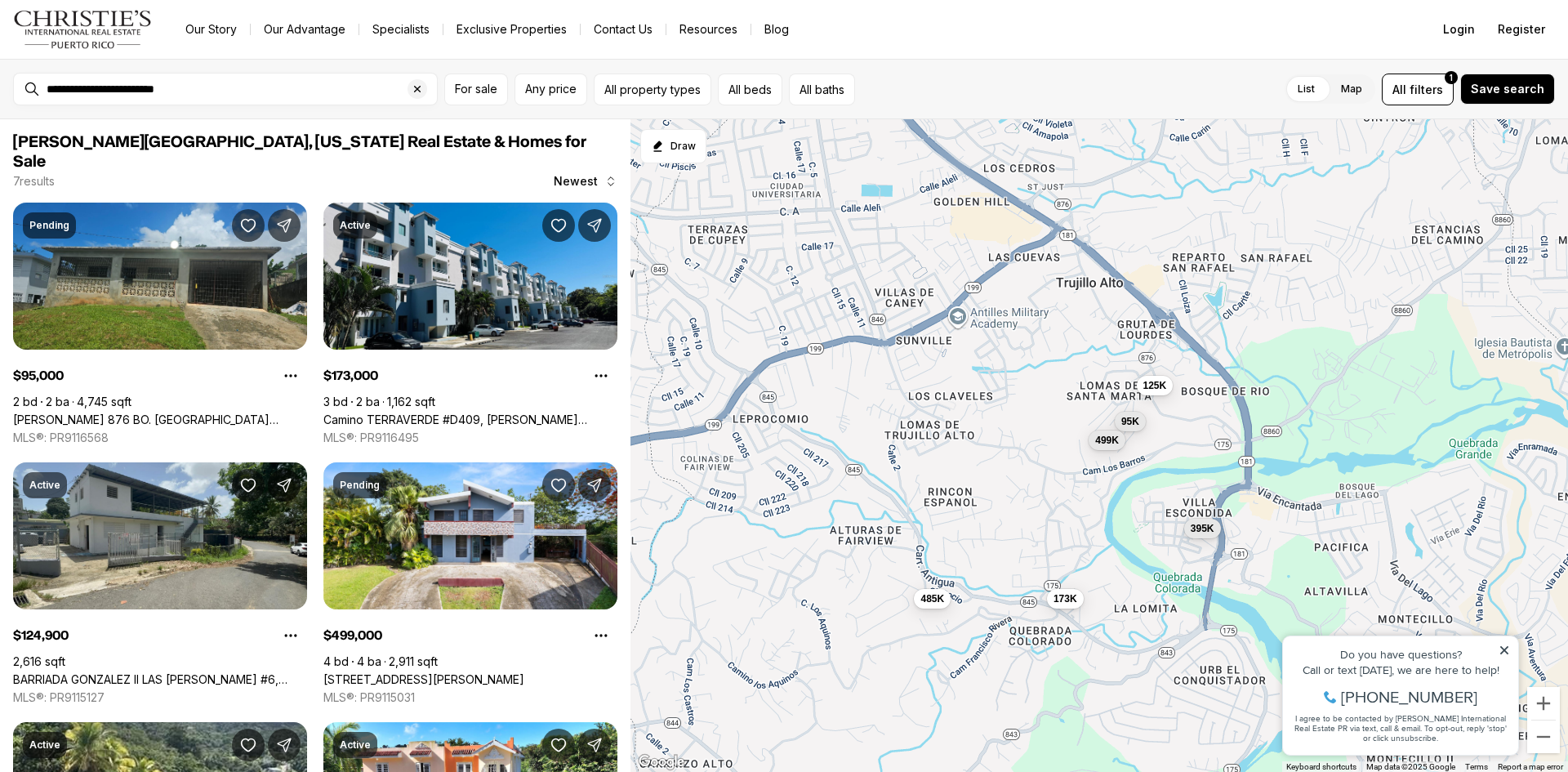
drag, startPoint x: 991, startPoint y: 332, endPoint x: 983, endPoint y: 514, distance: 182.2
click at [983, 514] on div "95K 173K 125K 499K 285K 485K 395K" at bounding box center [1099, 446] width 938 height 653
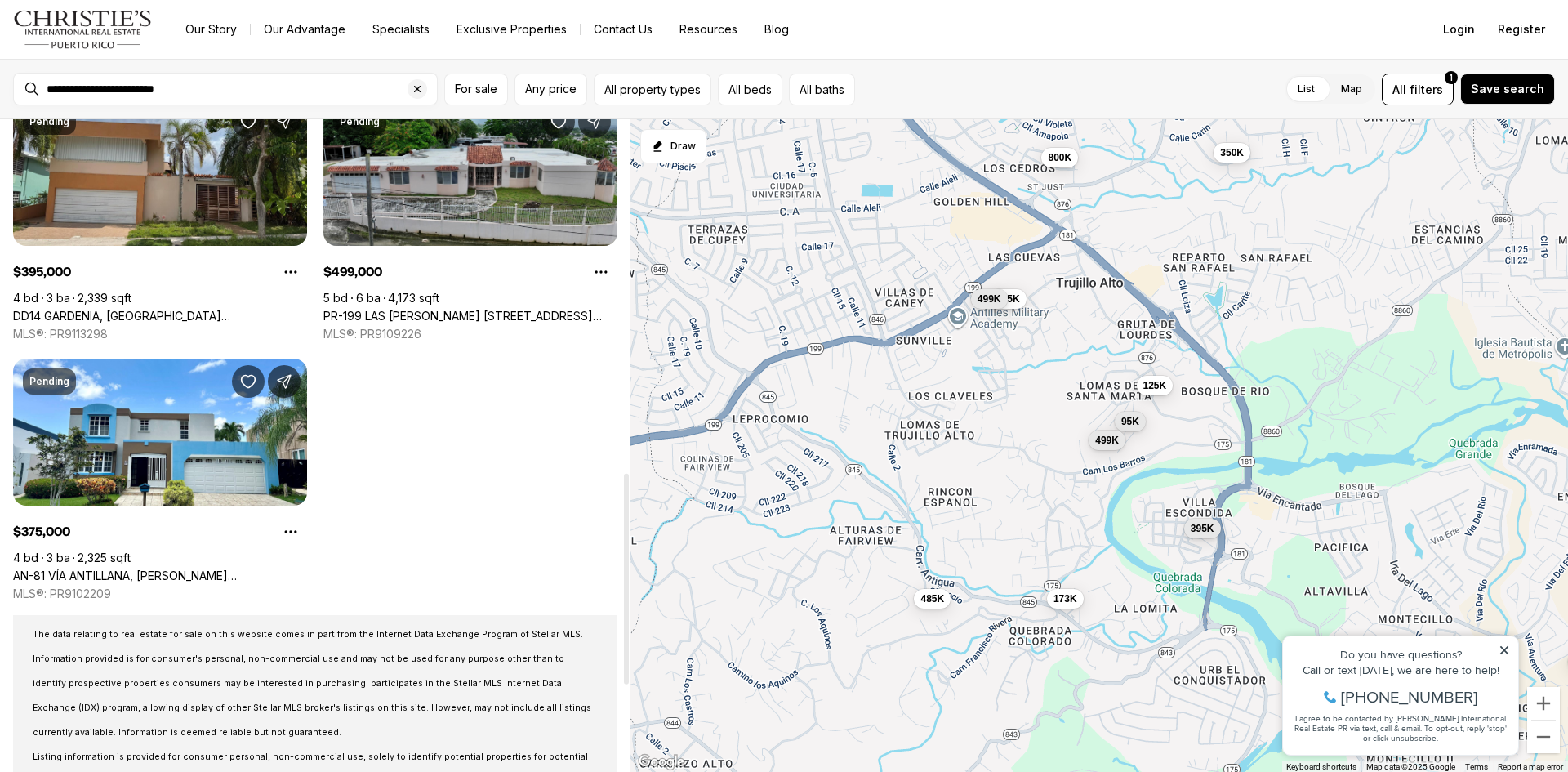
scroll to position [1144, 0]
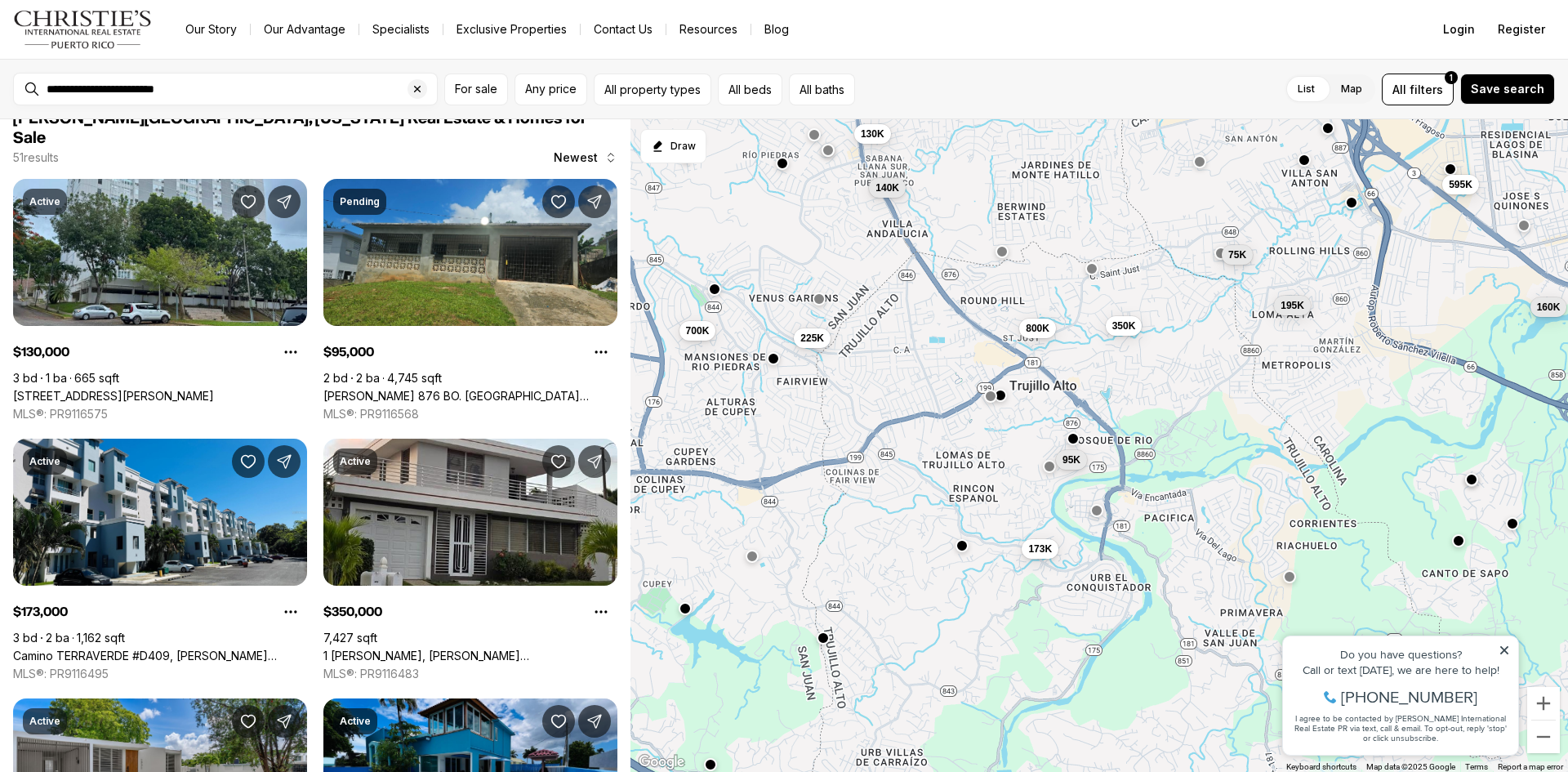
scroll to position [1, 0]
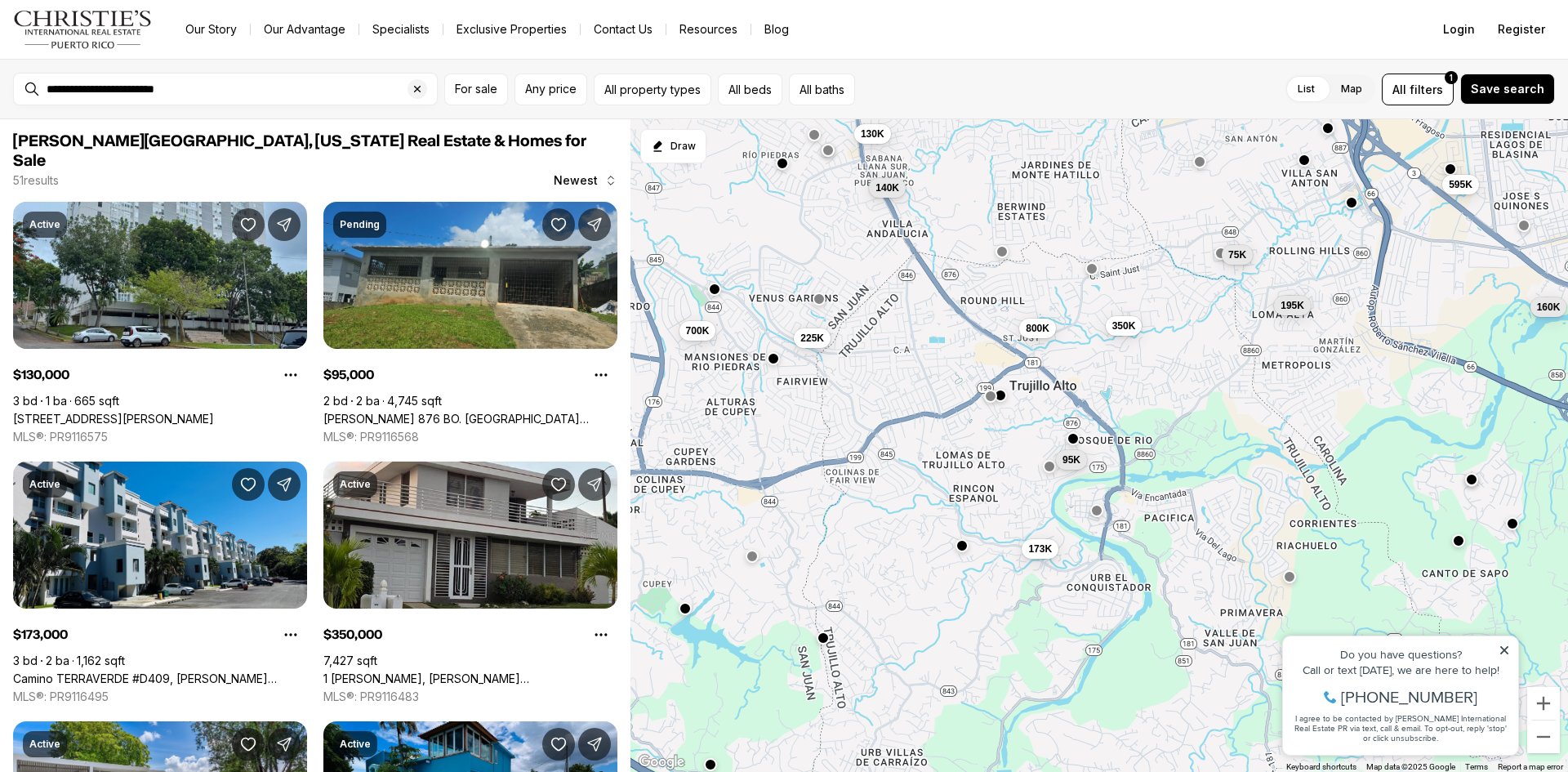
drag, startPoint x: 847, startPoint y: 472, endPoint x: 890, endPoint y: 469, distance: 43.1
click at [890, 469] on div "95K 173K 350K 800K 130K 225K 700K 595K 160K 75K 195K 140K" at bounding box center [1099, 446] width 938 height 653
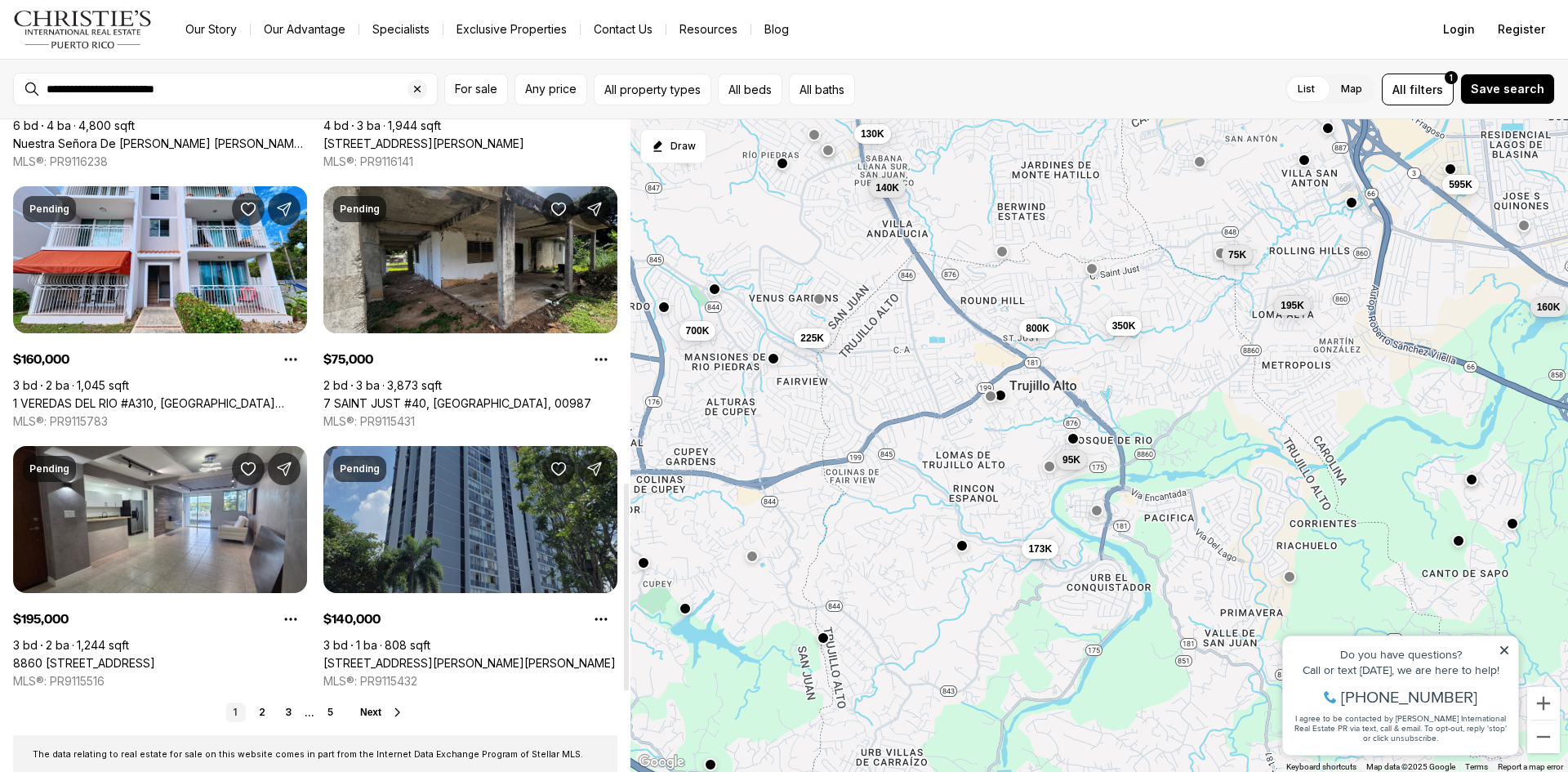
scroll to position [1144, 0]
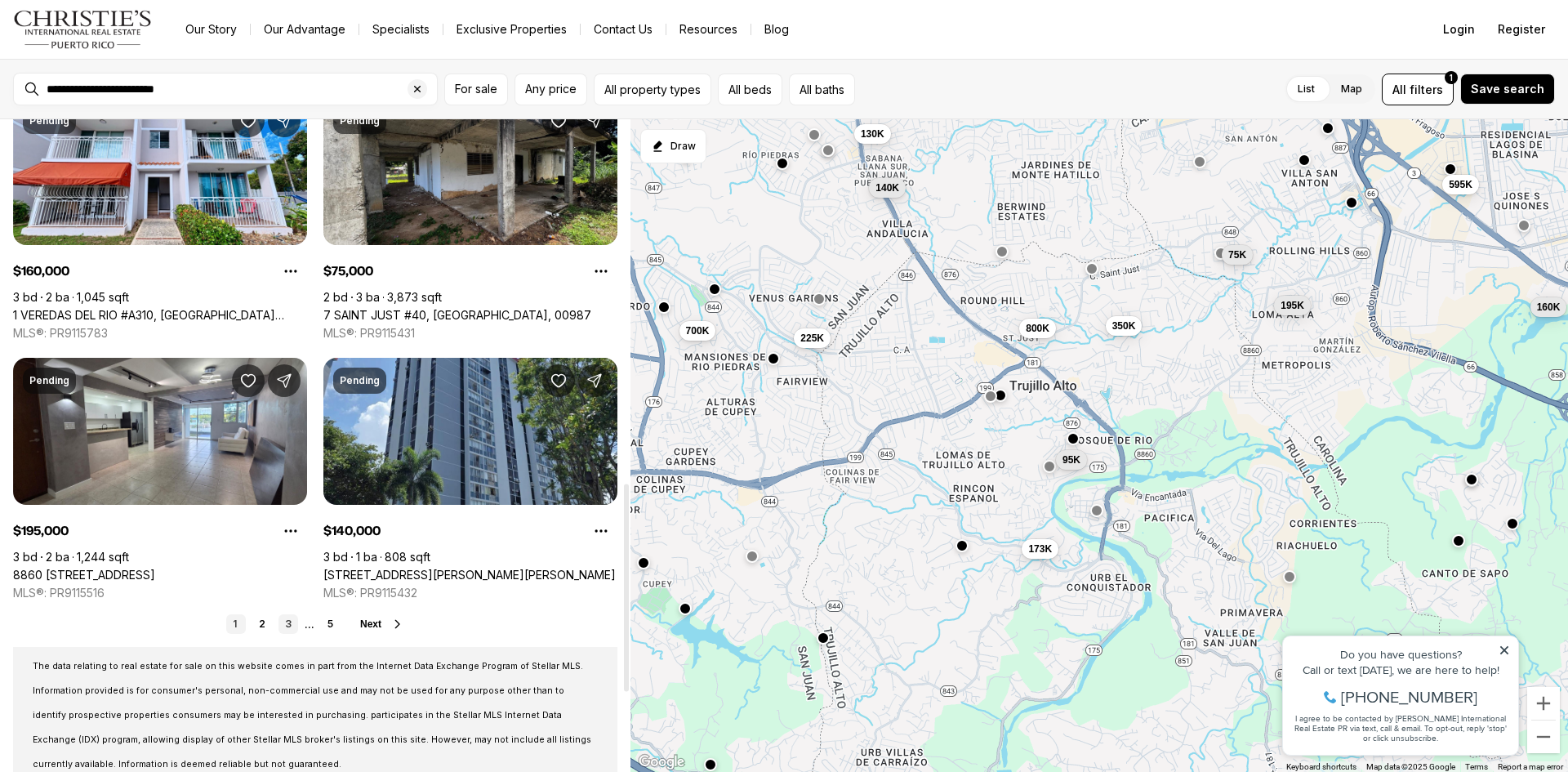
click at [289, 614] on link "3" at bounding box center [288, 623] width 20 height 20
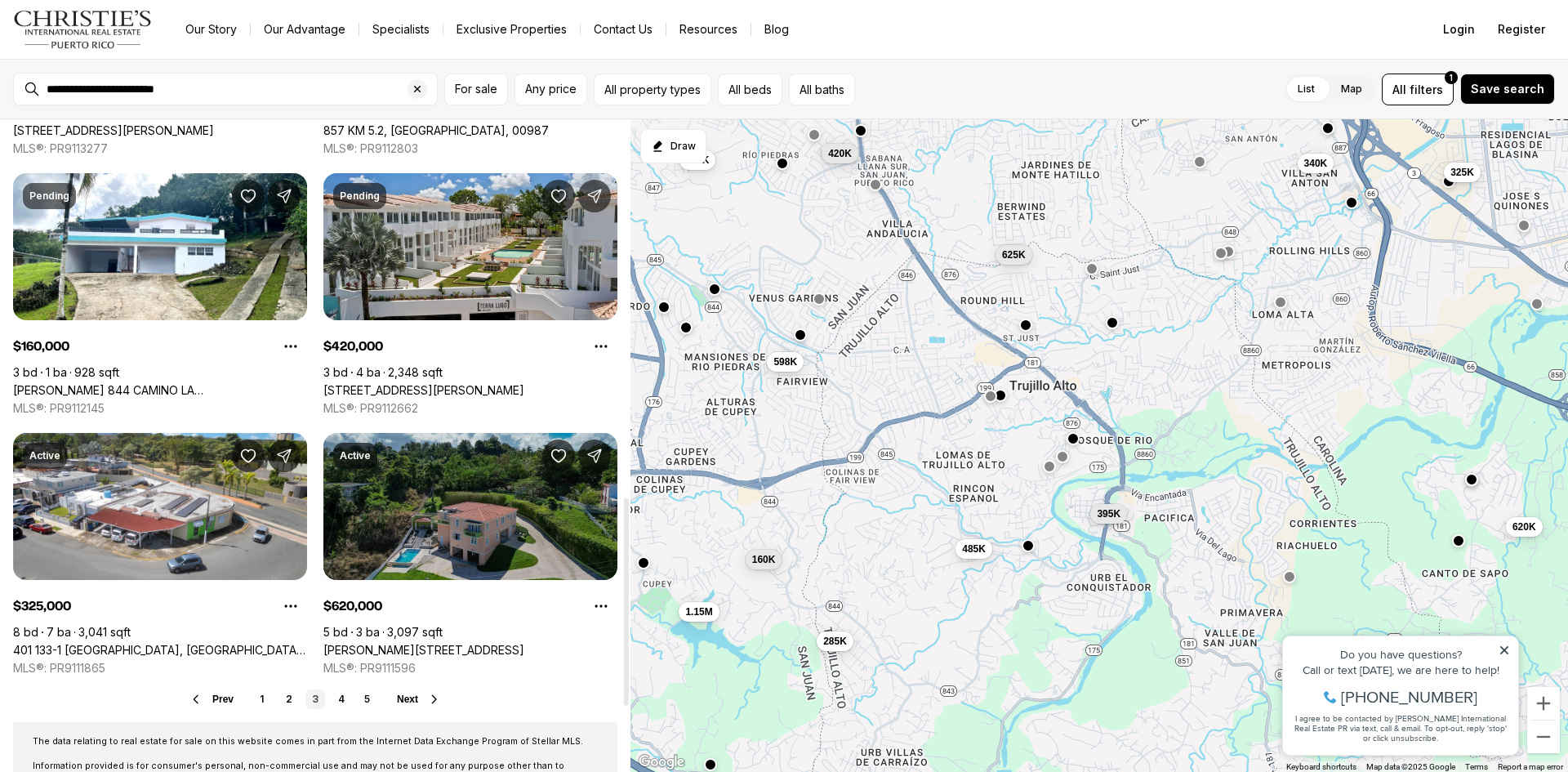
scroll to position [1225, 0]
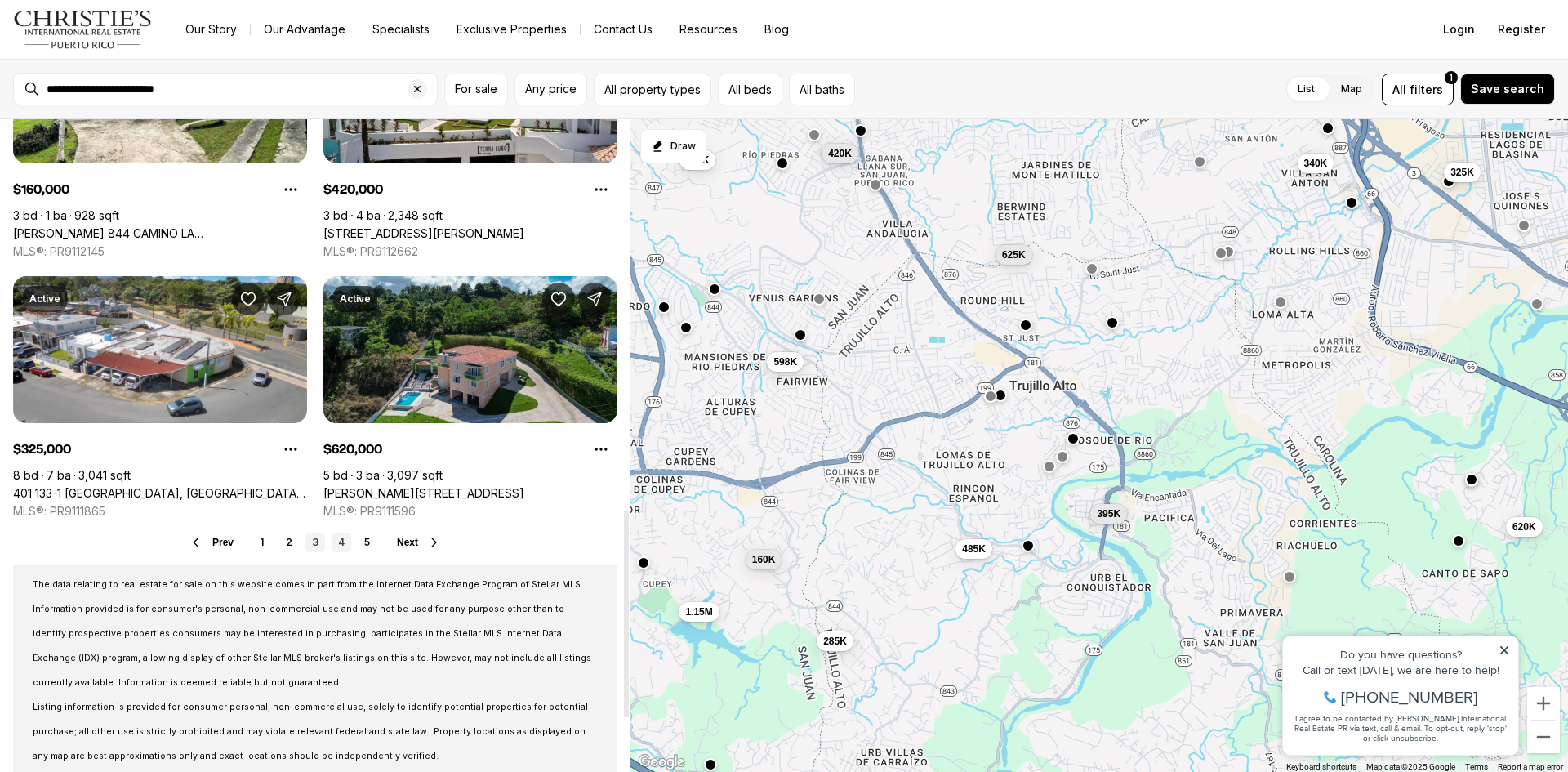
click at [343, 532] on link "4" at bounding box center [341, 542] width 20 height 20
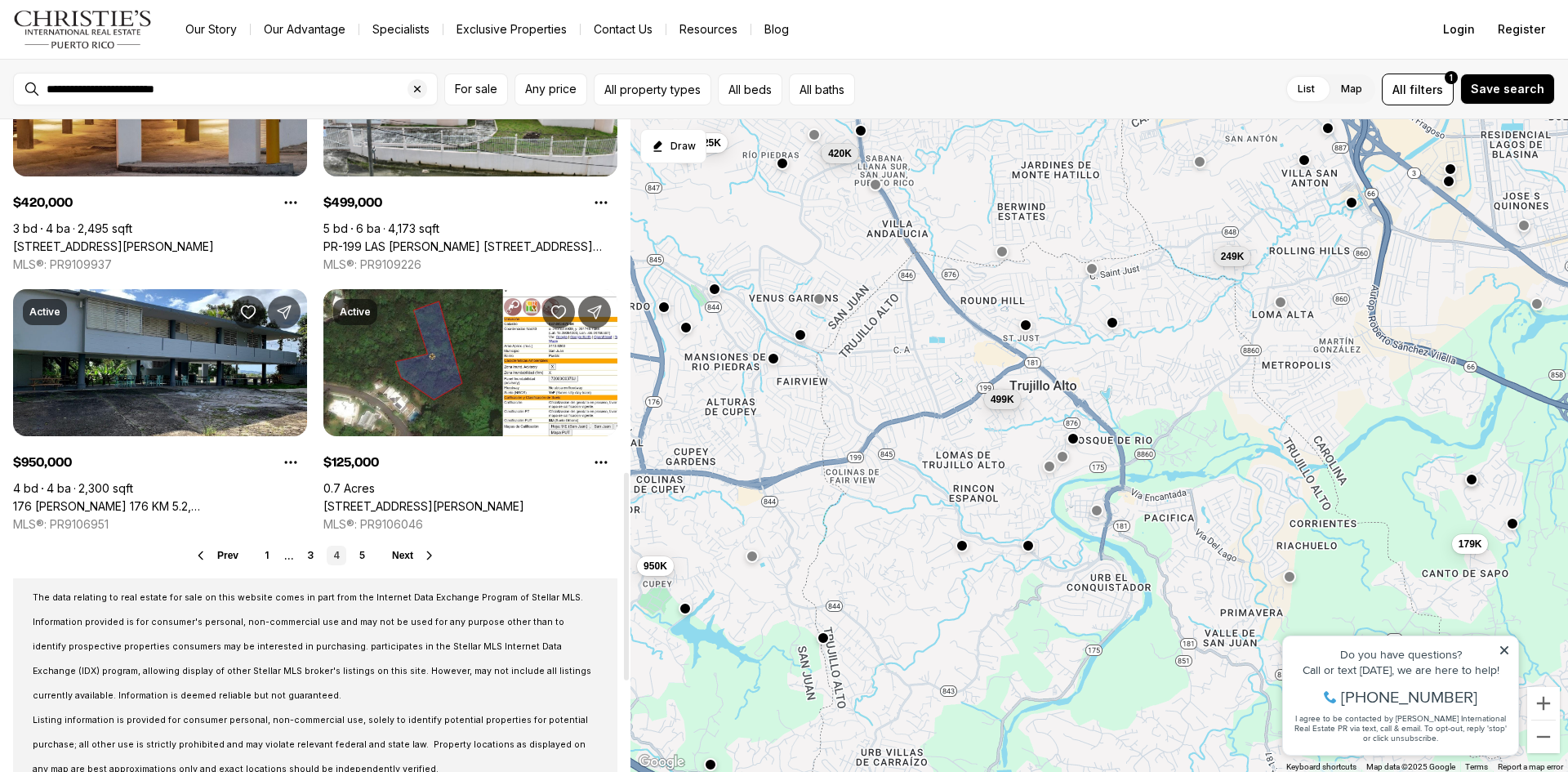
scroll to position [1225, 0]
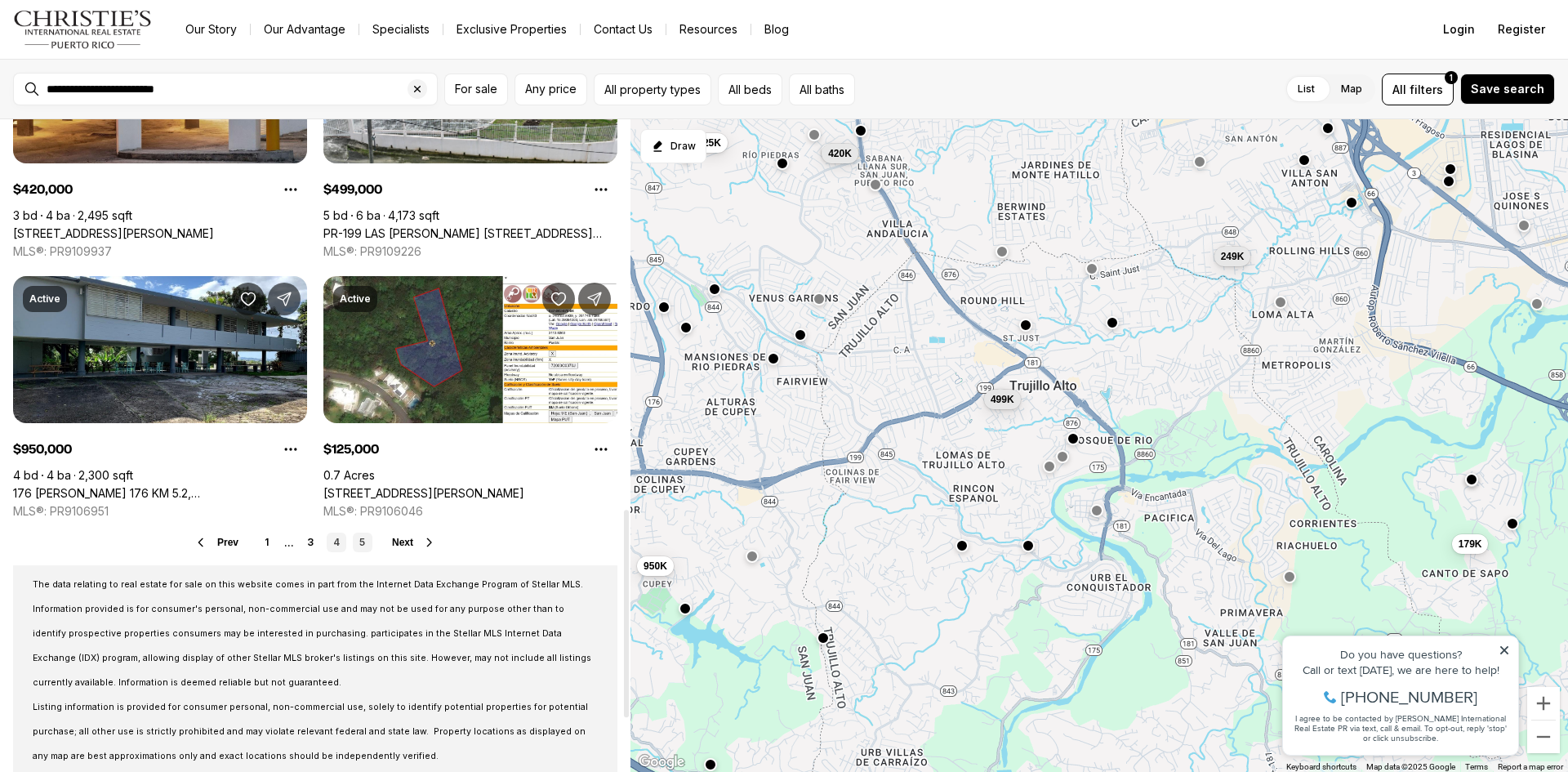
click at [359, 532] on link "5" at bounding box center [362, 542] width 20 height 20
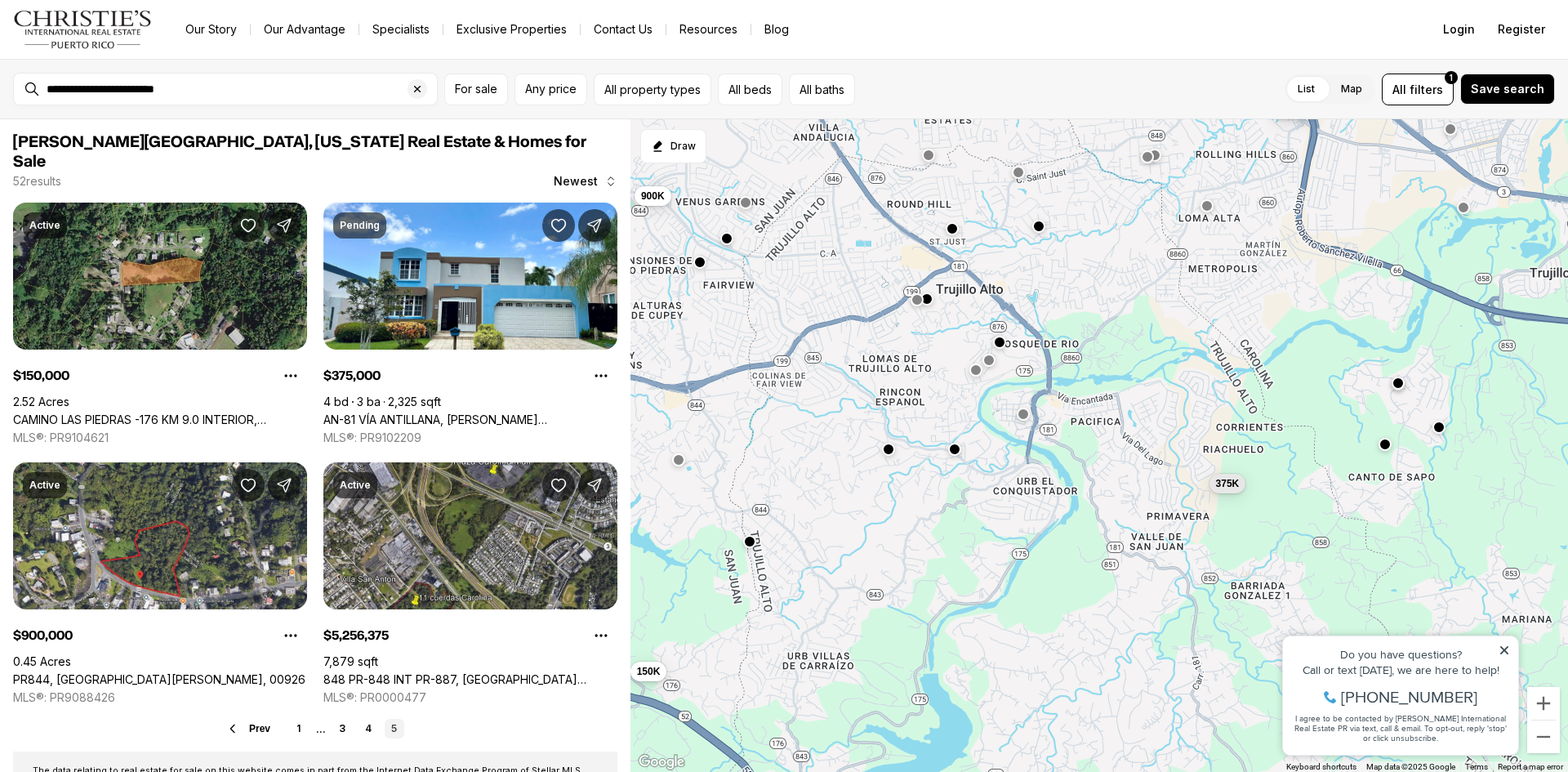
drag, startPoint x: 1126, startPoint y: 635, endPoint x: 1049, endPoint y: 534, distance: 127.0
click at [1049, 534] on div "375K 150K 900K 5.26M" at bounding box center [1099, 446] width 938 height 653
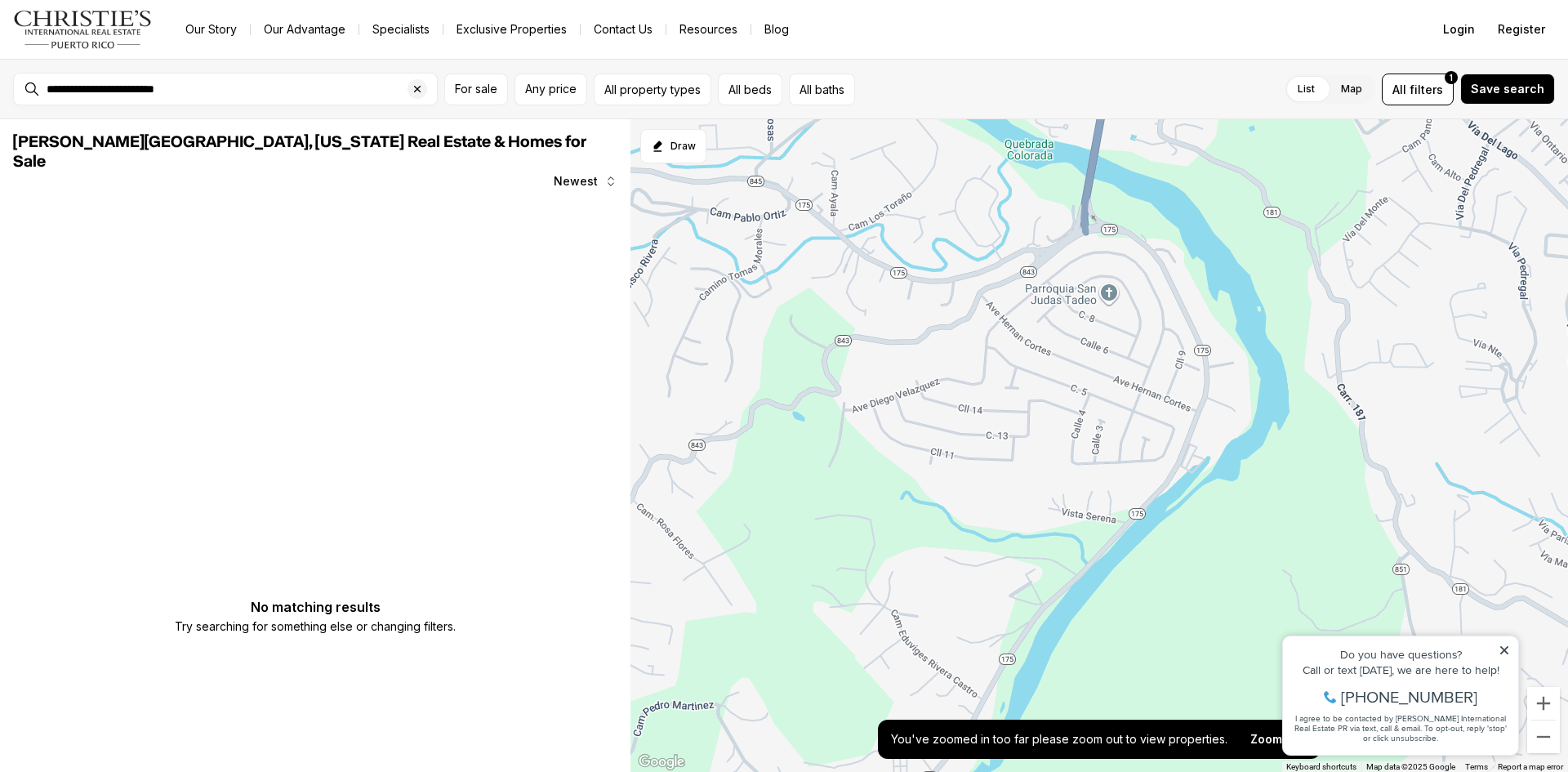
drag, startPoint x: 956, startPoint y: 516, endPoint x: 1104, endPoint y: 530, distance: 148.7
click at [1104, 530] on div at bounding box center [1099, 446] width 938 height 653
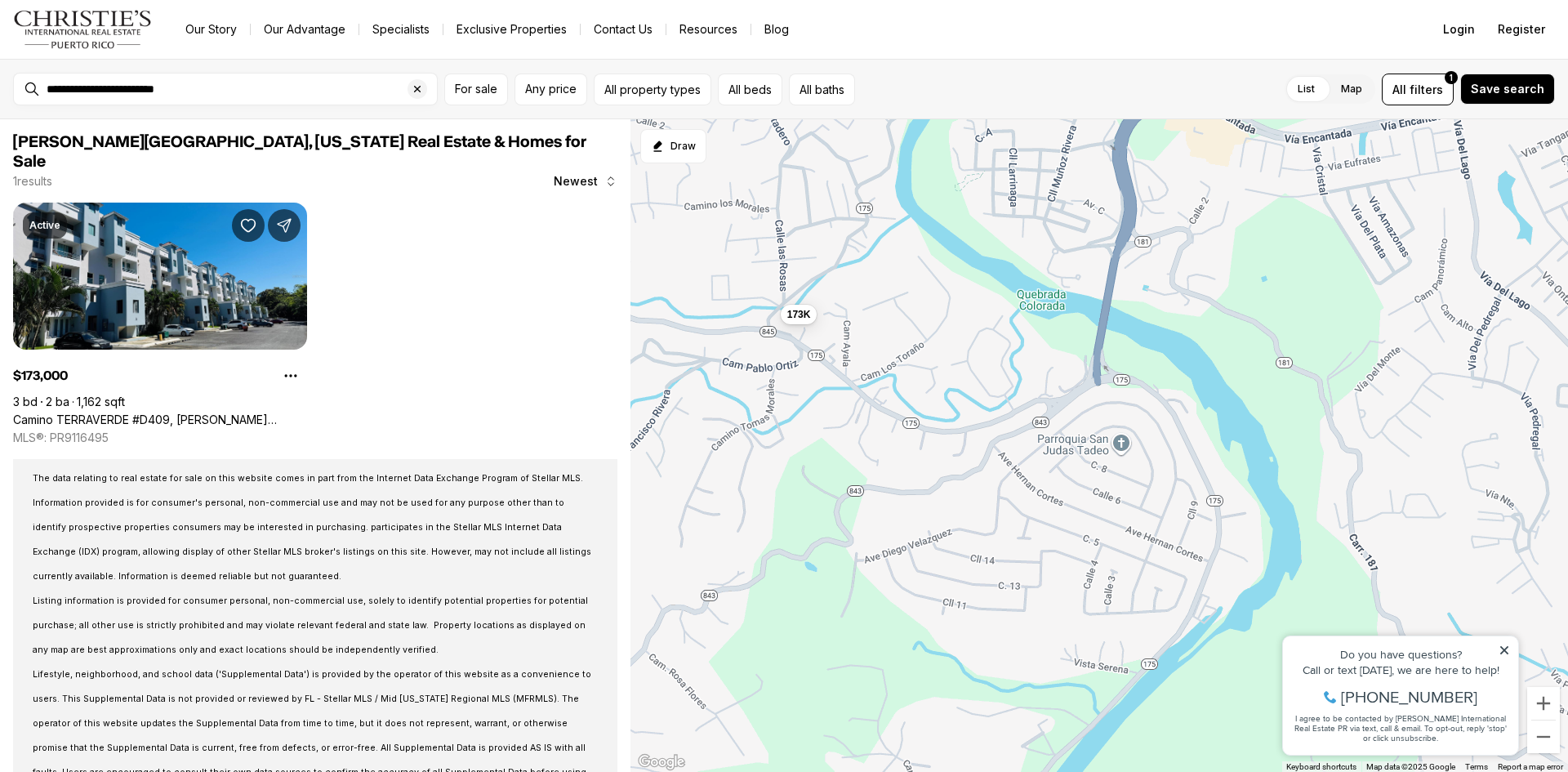
drag, startPoint x: 920, startPoint y: 554, endPoint x: 932, endPoint y: 706, distance: 152.5
click at [932, 706] on div "173K" at bounding box center [1099, 446] width 938 height 653
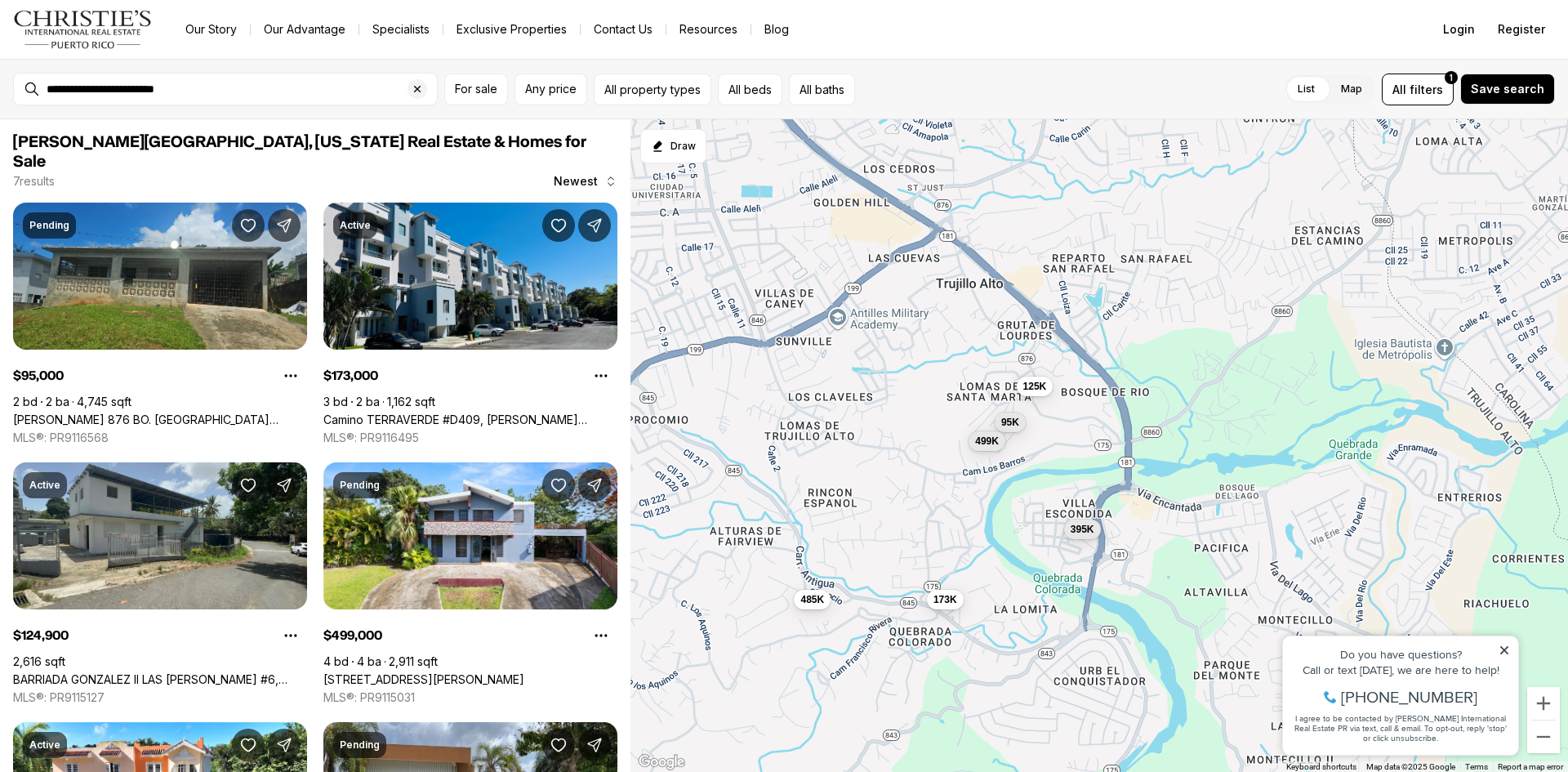
drag, startPoint x: 861, startPoint y: 437, endPoint x: 970, endPoint y: 530, distance: 143.3
click at [970, 530] on div "173K 395K 95K 125K 499K 485K 375K" at bounding box center [1099, 446] width 938 height 653
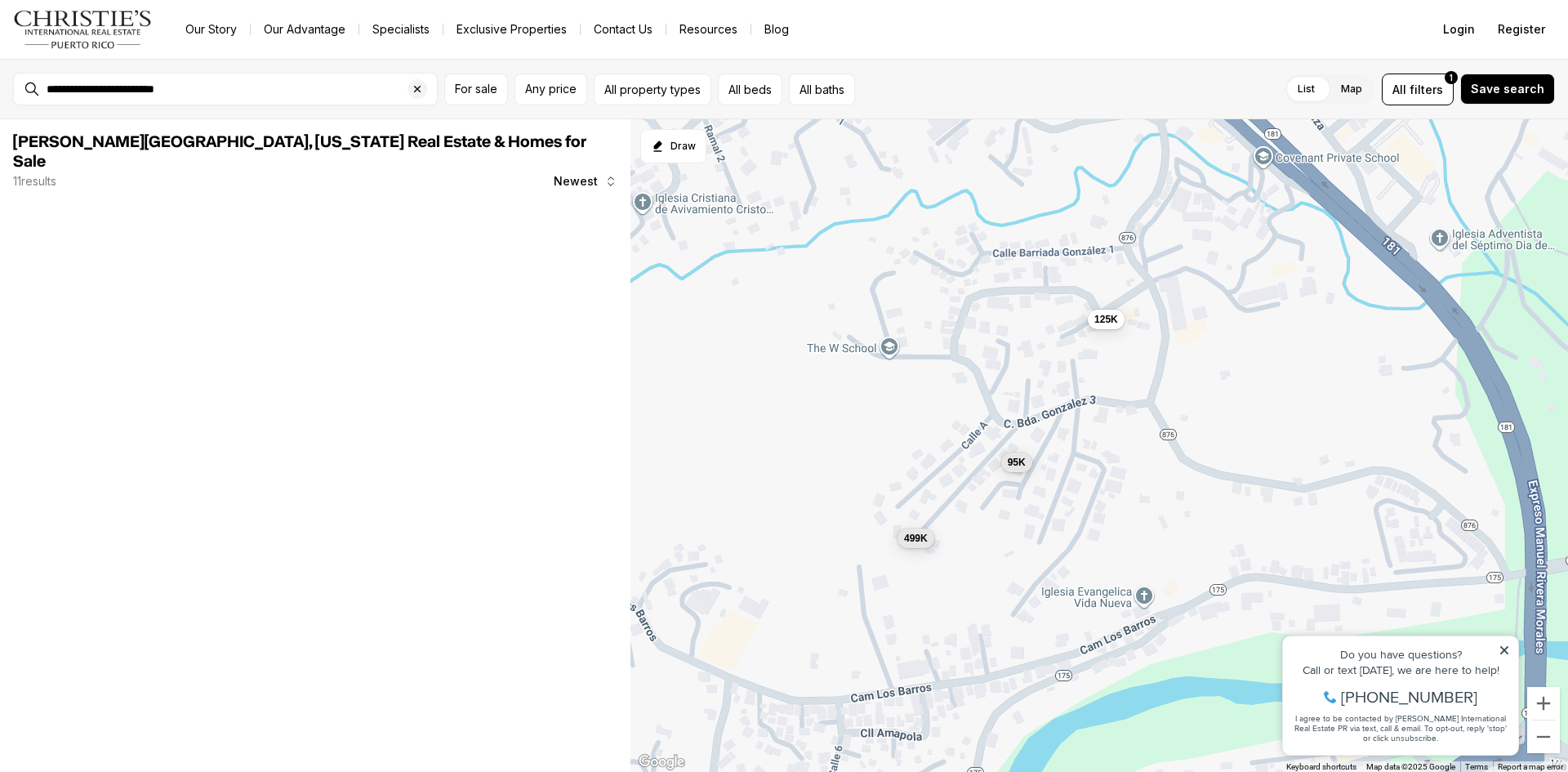
drag, startPoint x: 985, startPoint y: 471, endPoint x: 883, endPoint y: 648, distance: 204.3
click at [883, 648] on div "395K 95K 125K 499K" at bounding box center [1099, 446] width 938 height 653
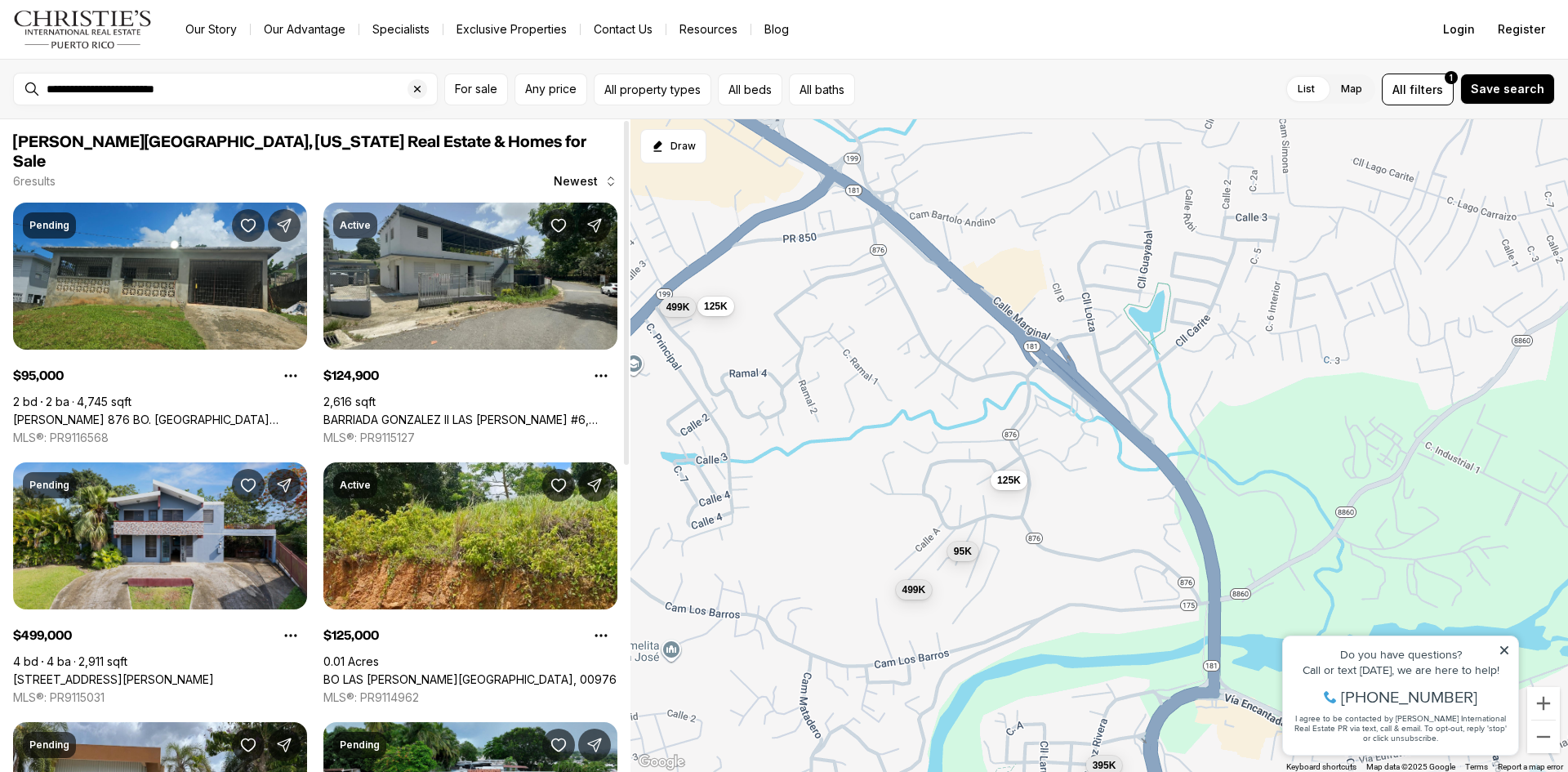
click at [214, 672] on link "[STREET_ADDRESS][PERSON_NAME]" at bounding box center [113, 679] width 201 height 15
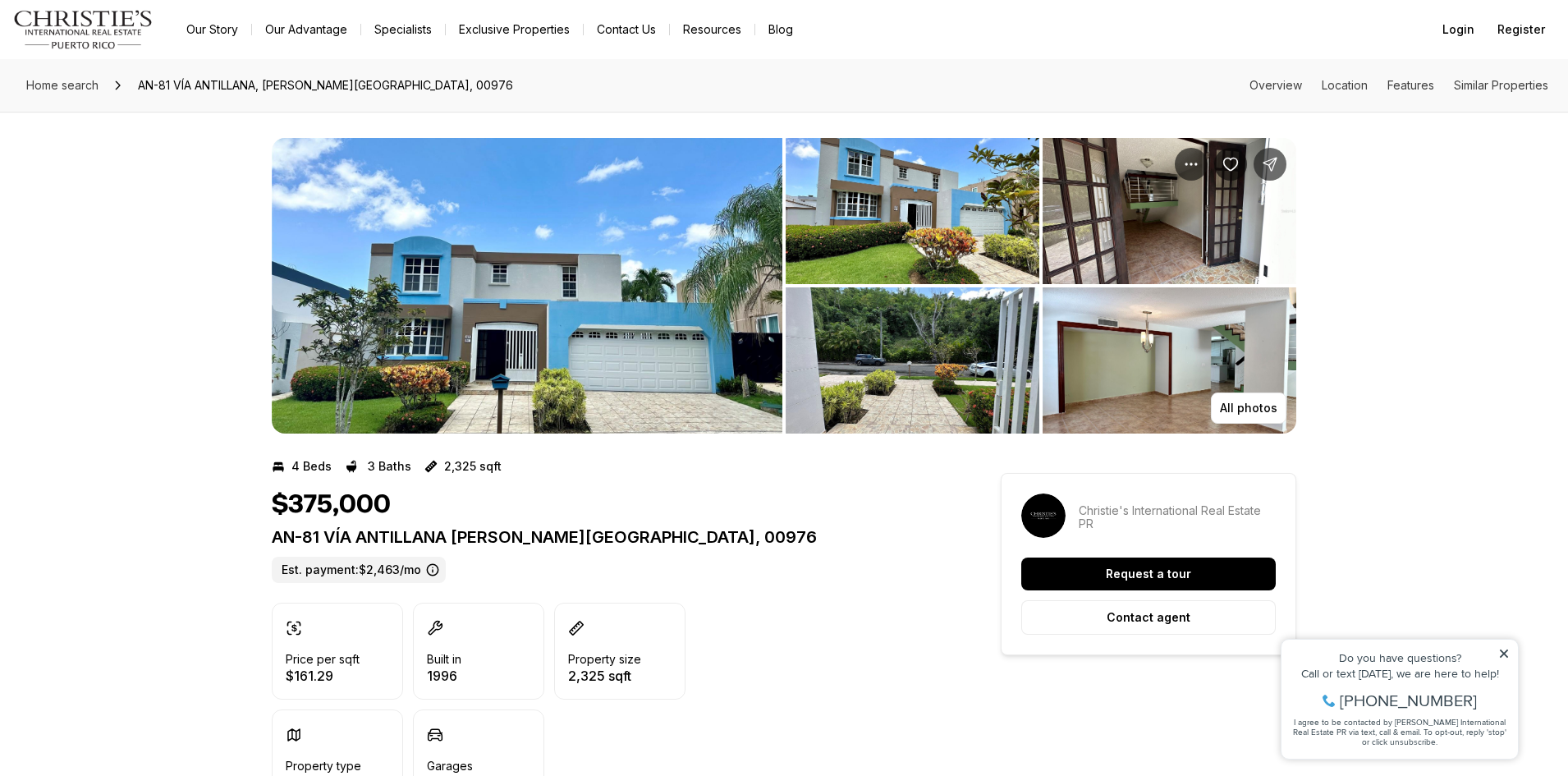
click at [1008, 238] on img "View image gallery" at bounding box center [912, 211] width 254 height 146
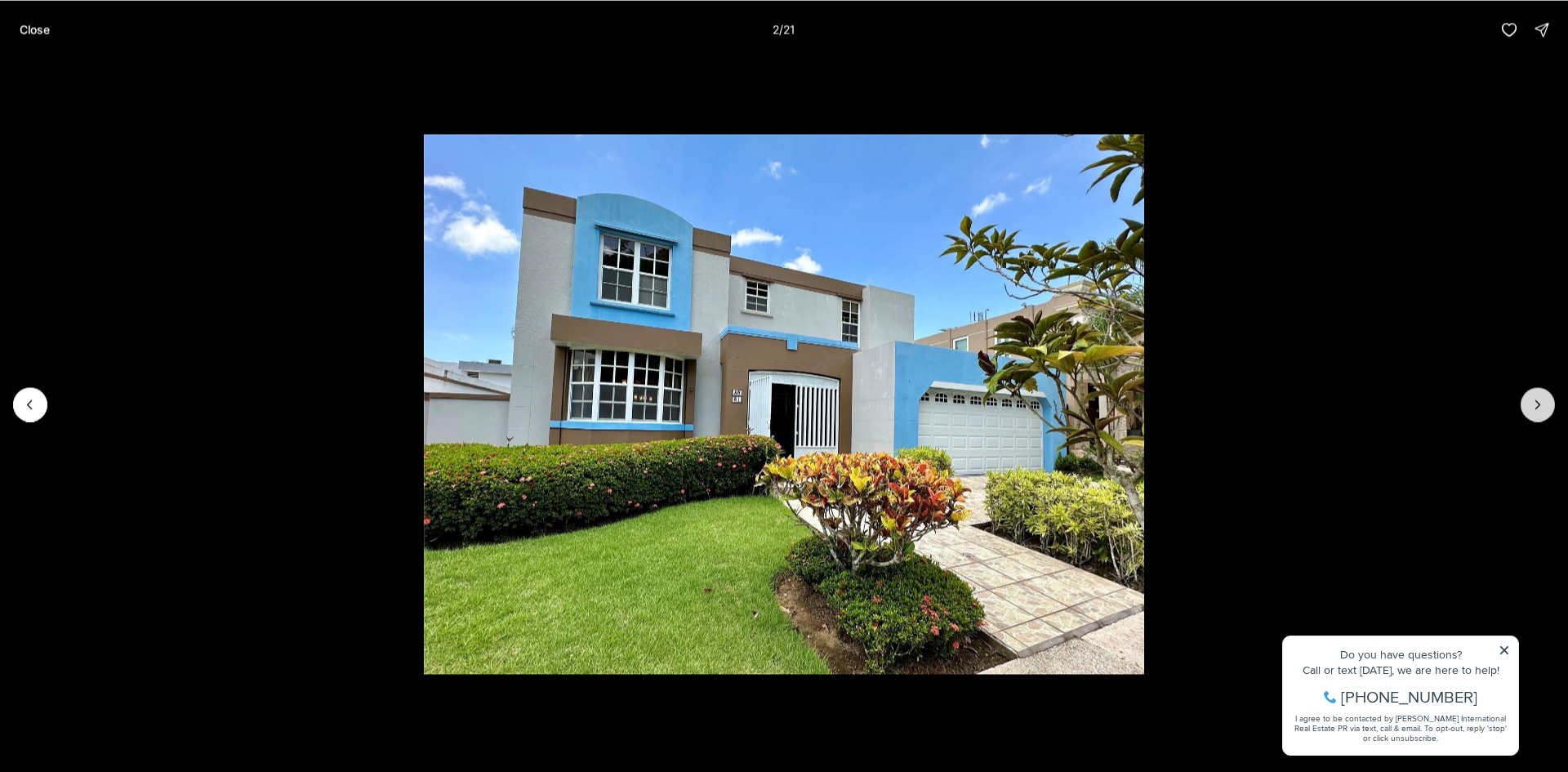
click at [1535, 408] on icon "Next slide" at bounding box center [1537, 404] width 16 height 16
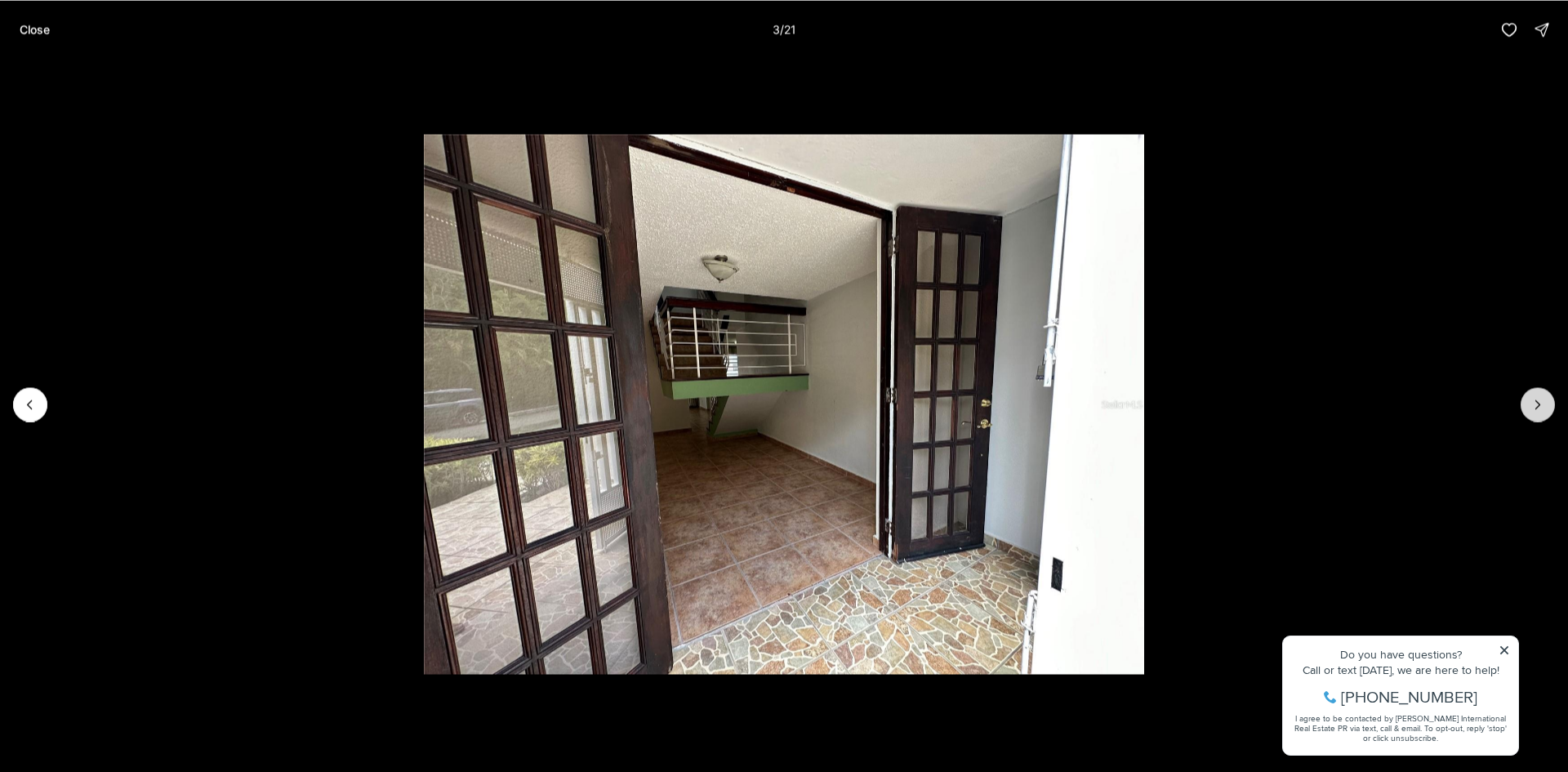
click at [1535, 408] on icon "Next slide" at bounding box center [1537, 404] width 16 height 16
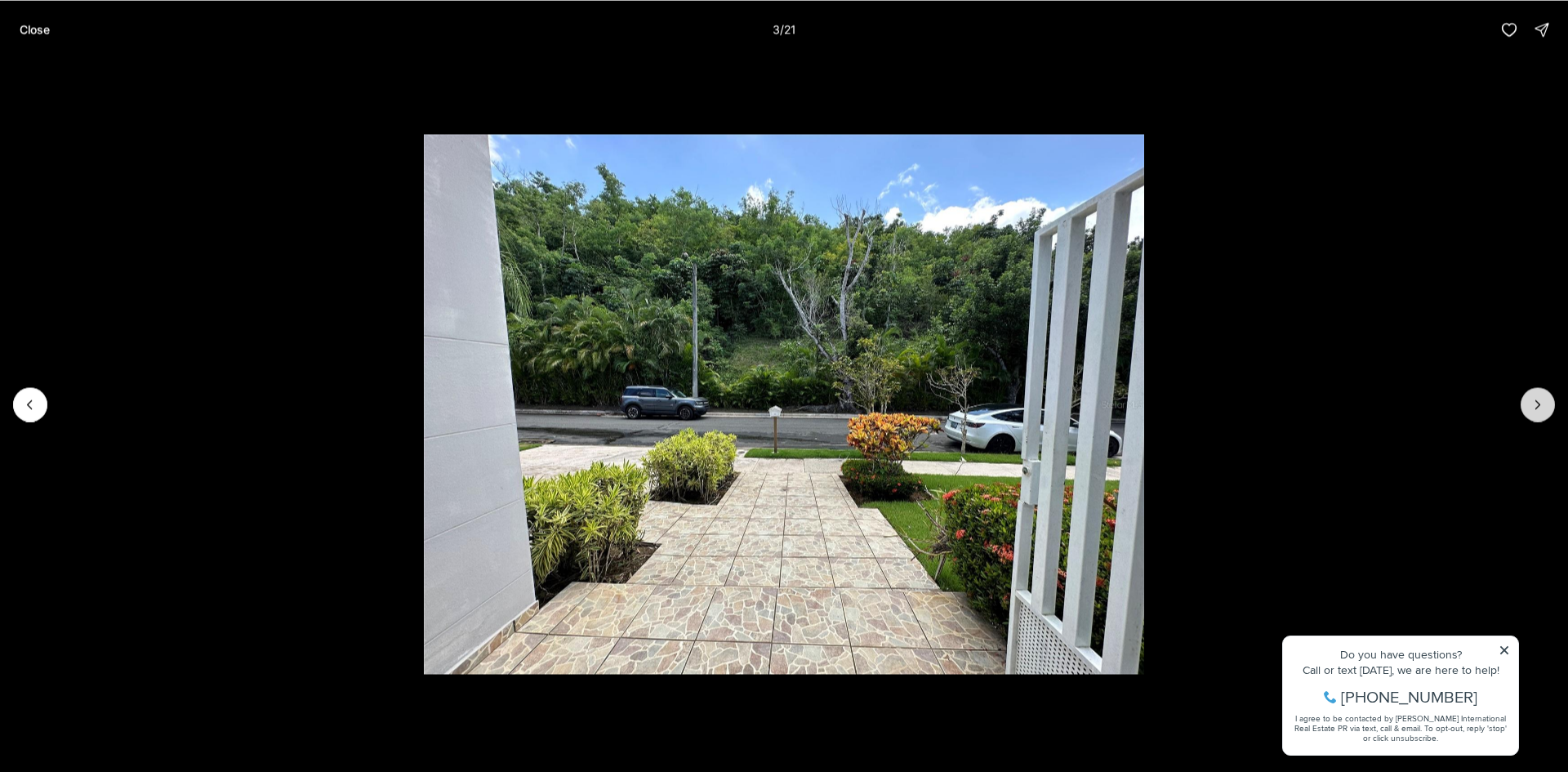
click at [1535, 408] on icon "Next slide" at bounding box center [1537, 404] width 16 height 16
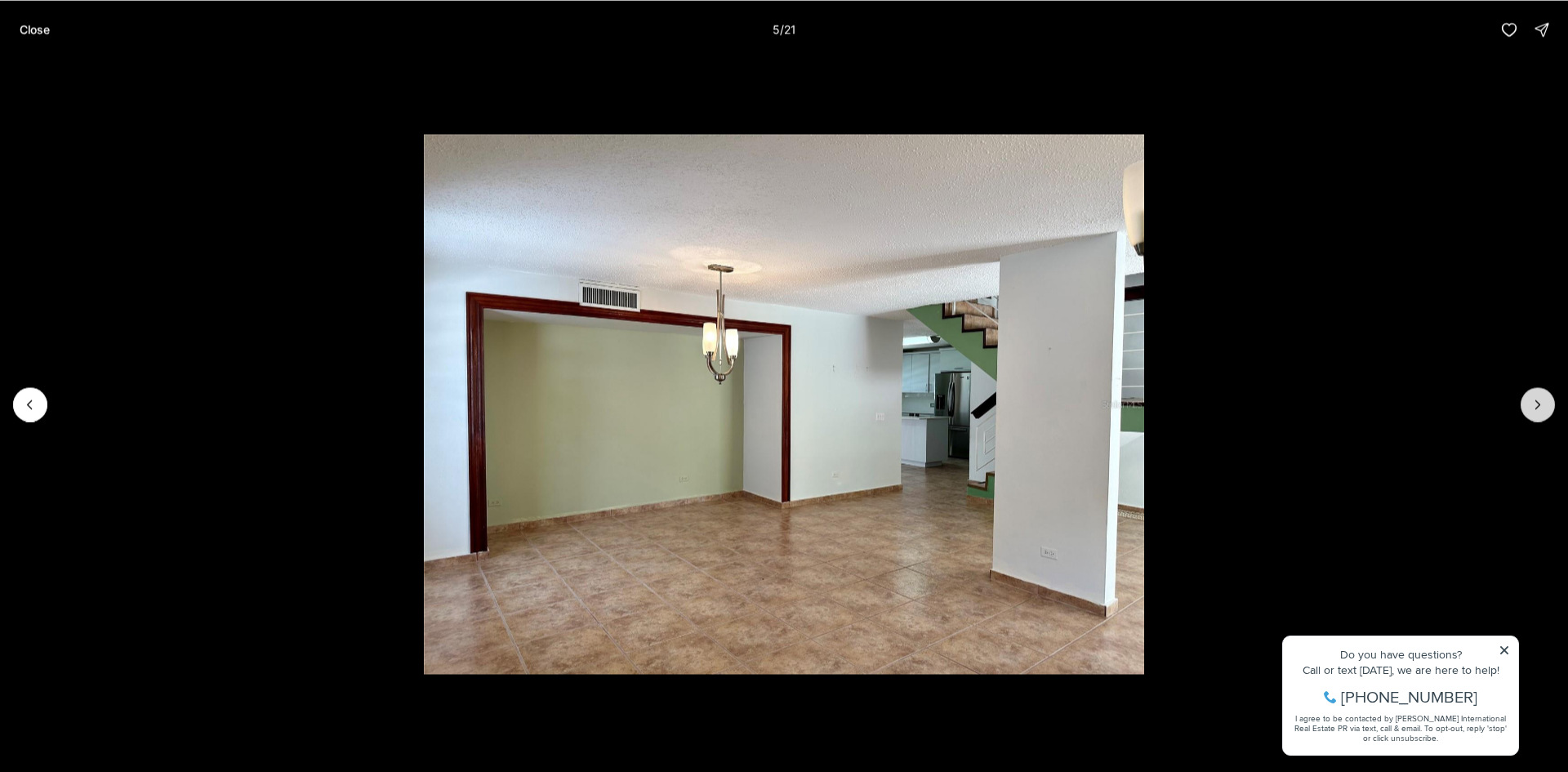
click at [1535, 408] on icon "Next slide" at bounding box center [1537, 404] width 16 height 16
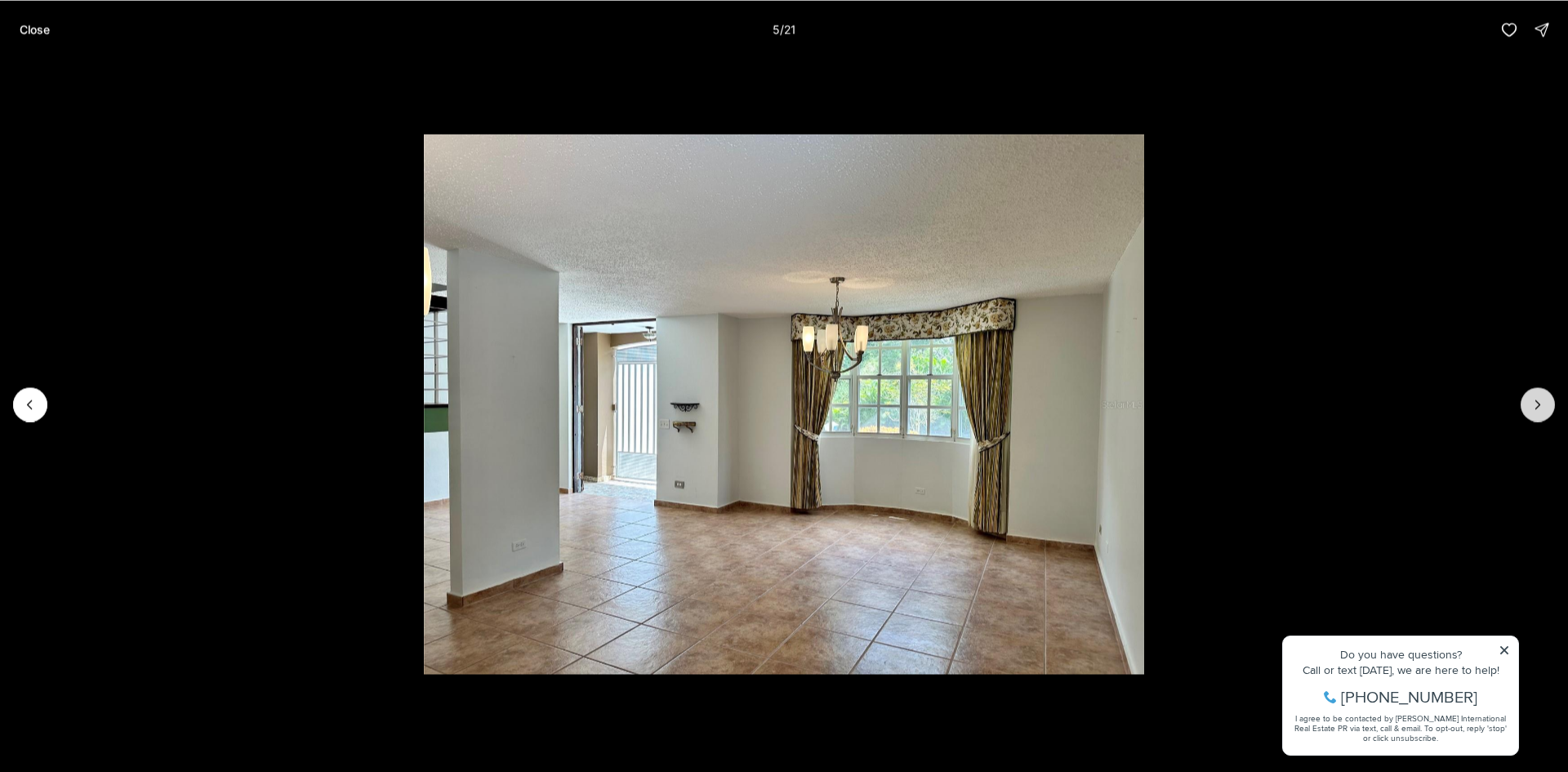
click at [1535, 408] on icon "Next slide" at bounding box center [1537, 404] width 16 height 16
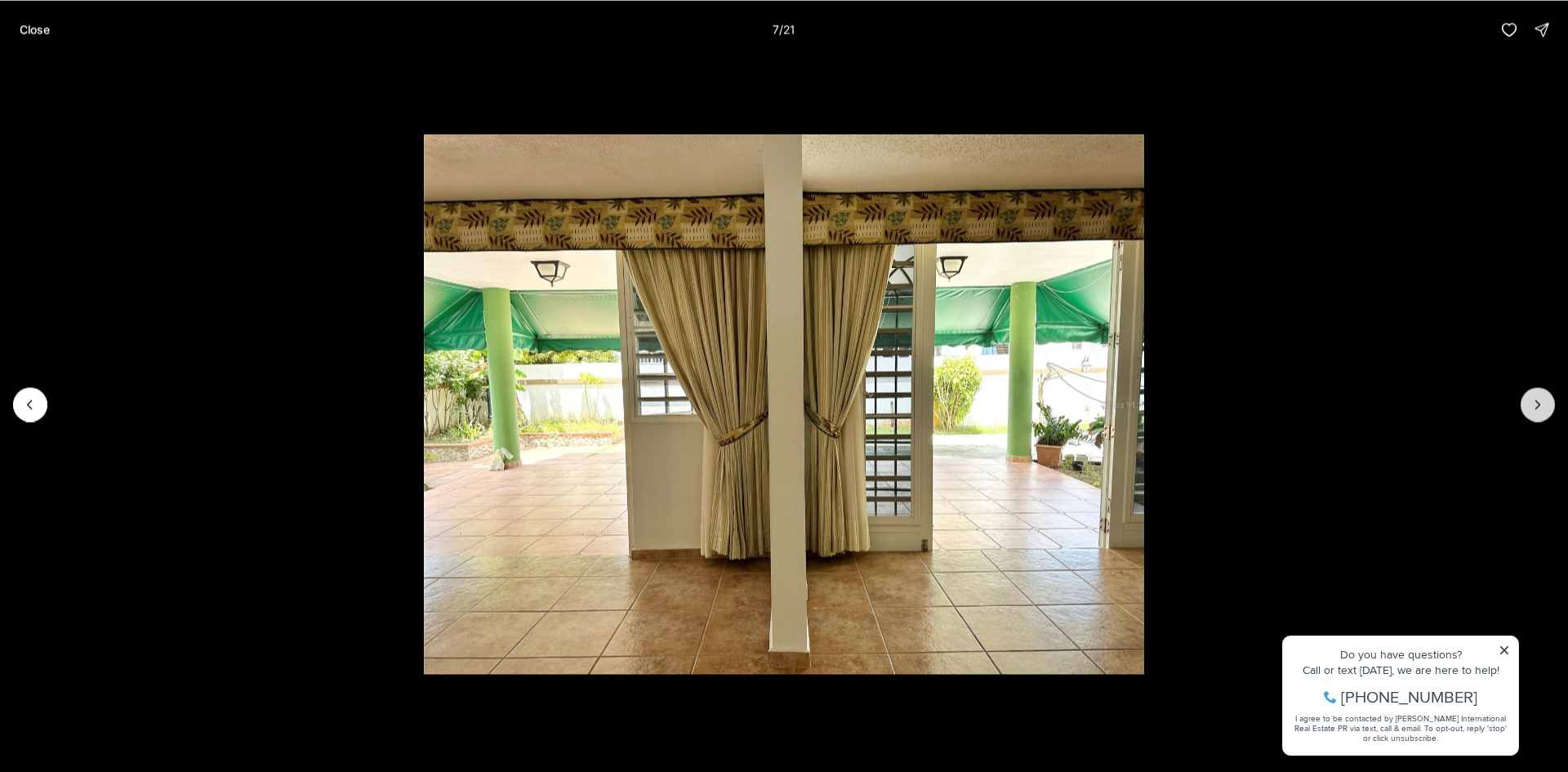
click at [1535, 408] on icon "Next slide" at bounding box center [1537, 404] width 16 height 16
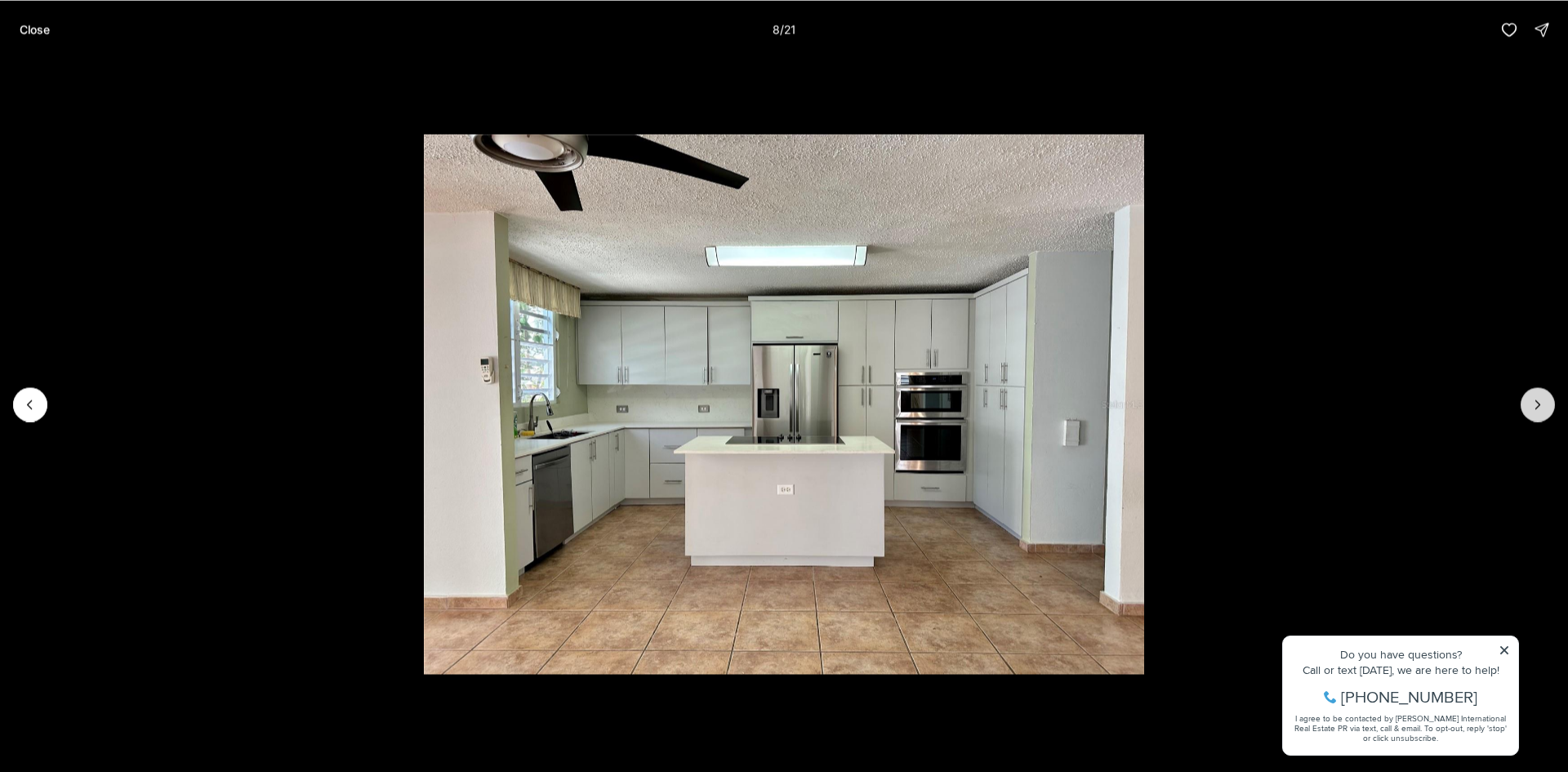
click at [1535, 408] on icon "Next slide" at bounding box center [1537, 404] width 16 height 16
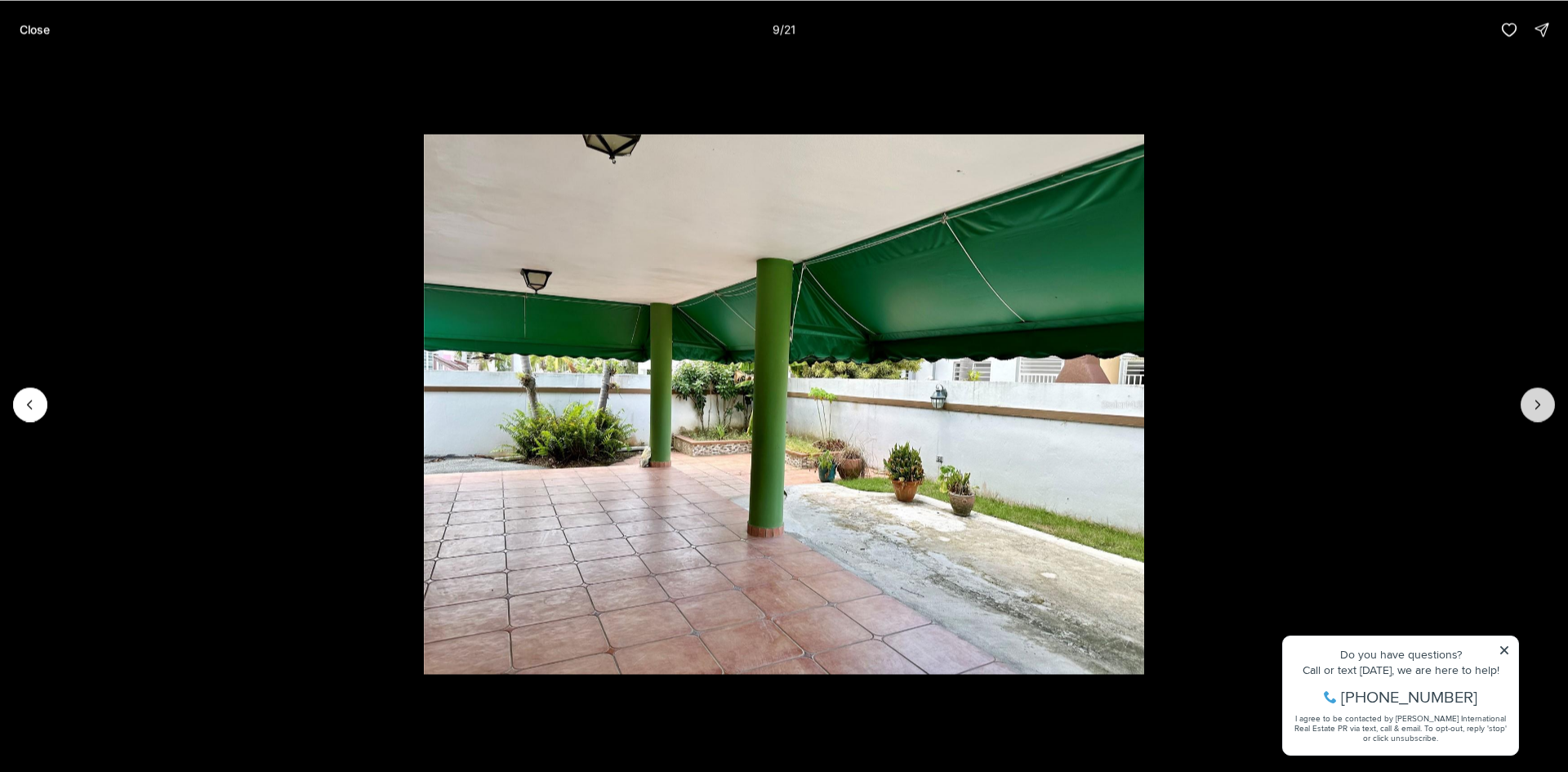
click at [1535, 408] on icon "Next slide" at bounding box center [1537, 404] width 16 height 16
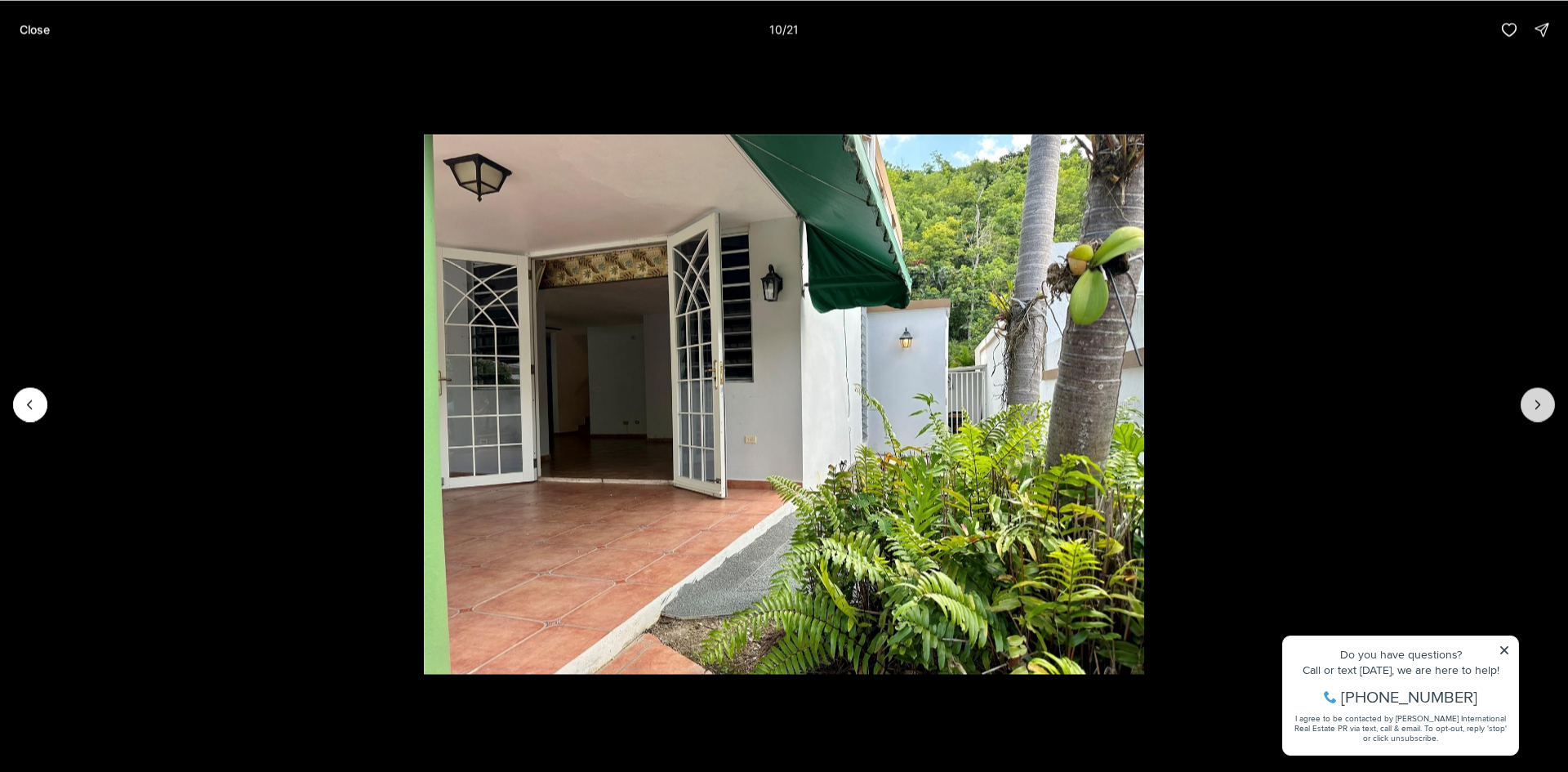
click at [1535, 408] on icon "Next slide" at bounding box center [1537, 404] width 16 height 16
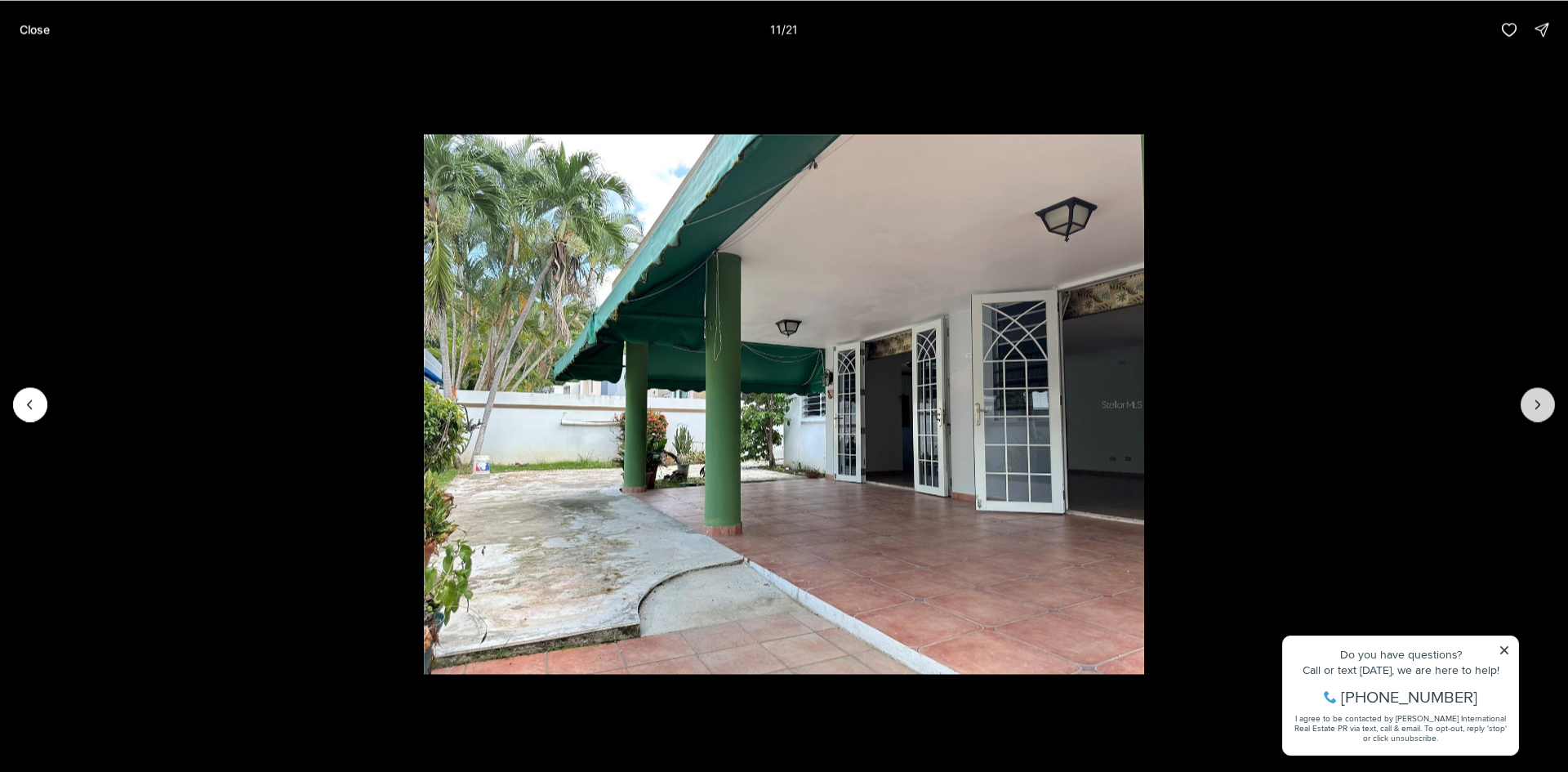
click at [1535, 408] on icon "Next slide" at bounding box center [1537, 404] width 16 height 16
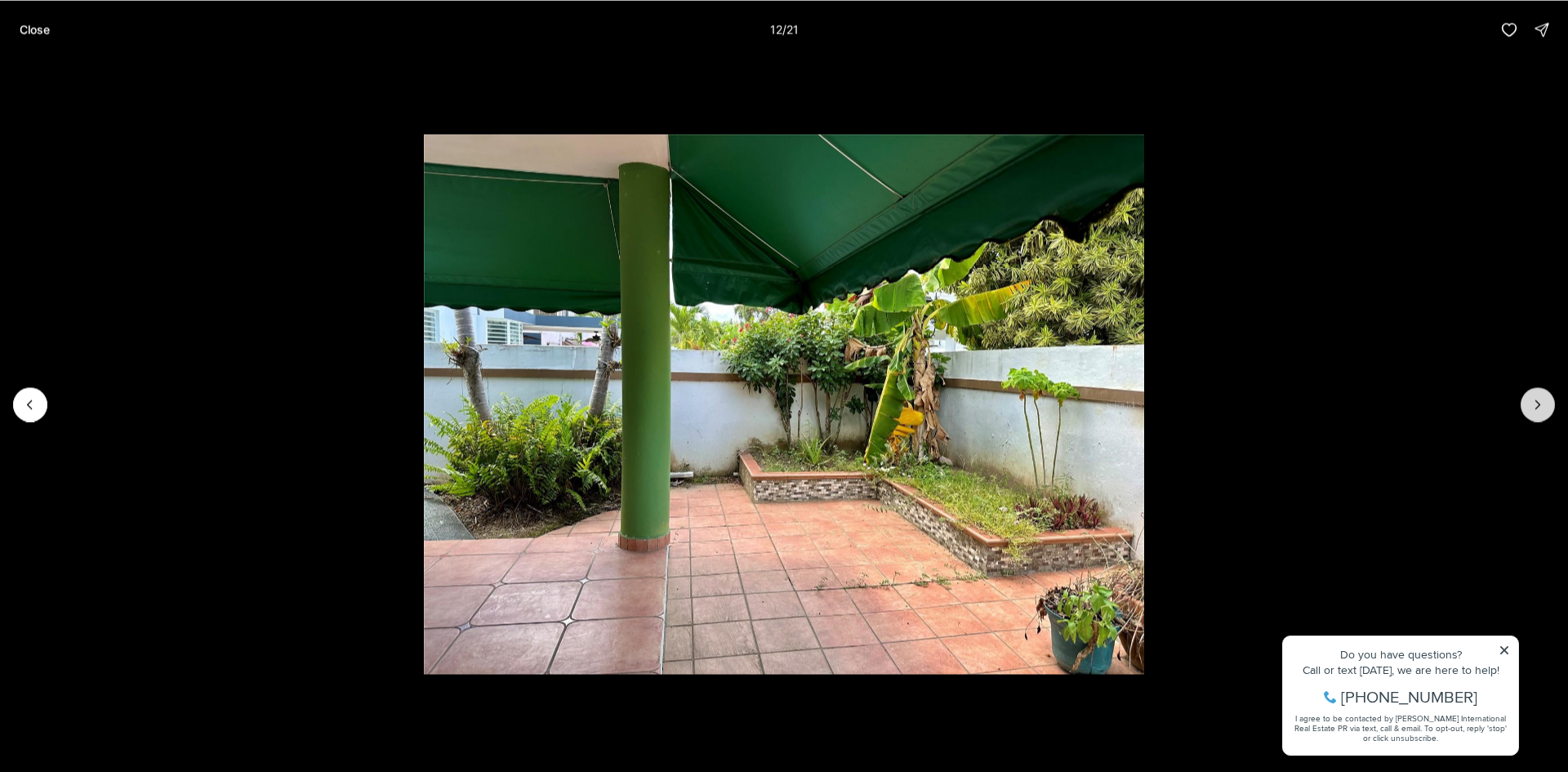
click at [1535, 408] on icon "Next slide" at bounding box center [1537, 404] width 16 height 16
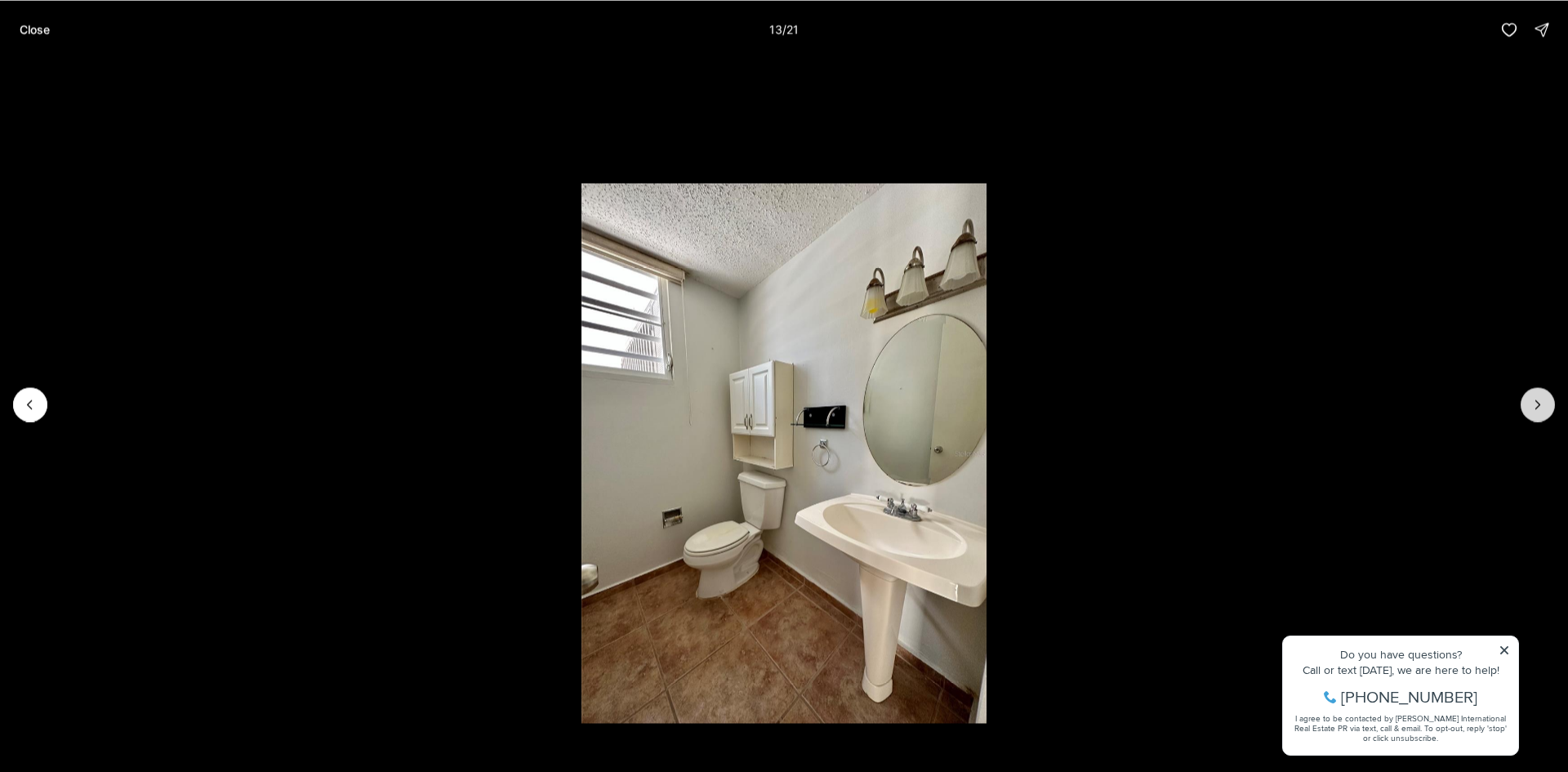
click at [1535, 408] on icon "Next slide" at bounding box center [1537, 404] width 16 height 16
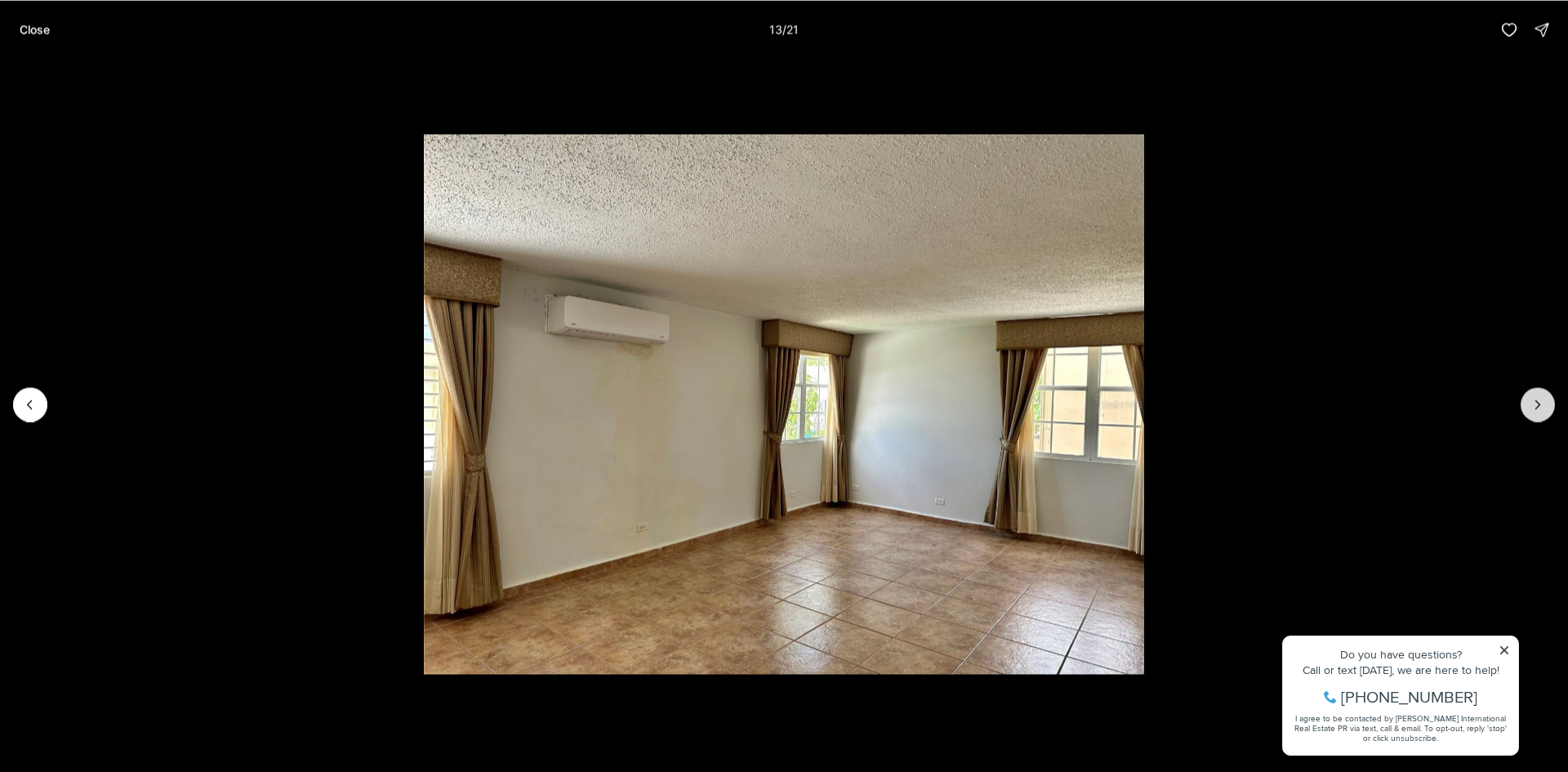
click at [1535, 408] on icon "Next slide" at bounding box center [1537, 404] width 16 height 16
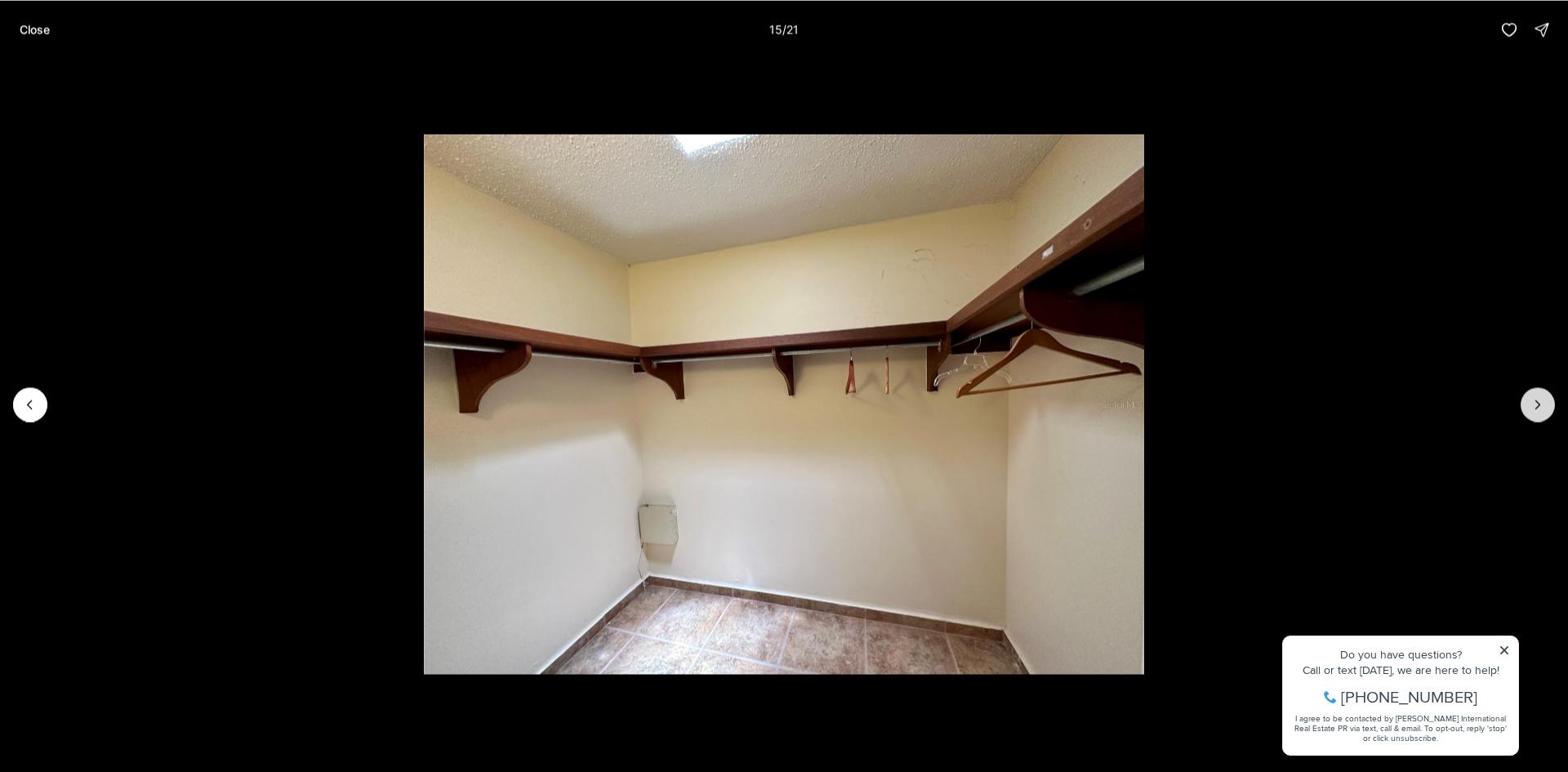
click at [1535, 408] on icon "Next slide" at bounding box center [1537, 404] width 16 height 16
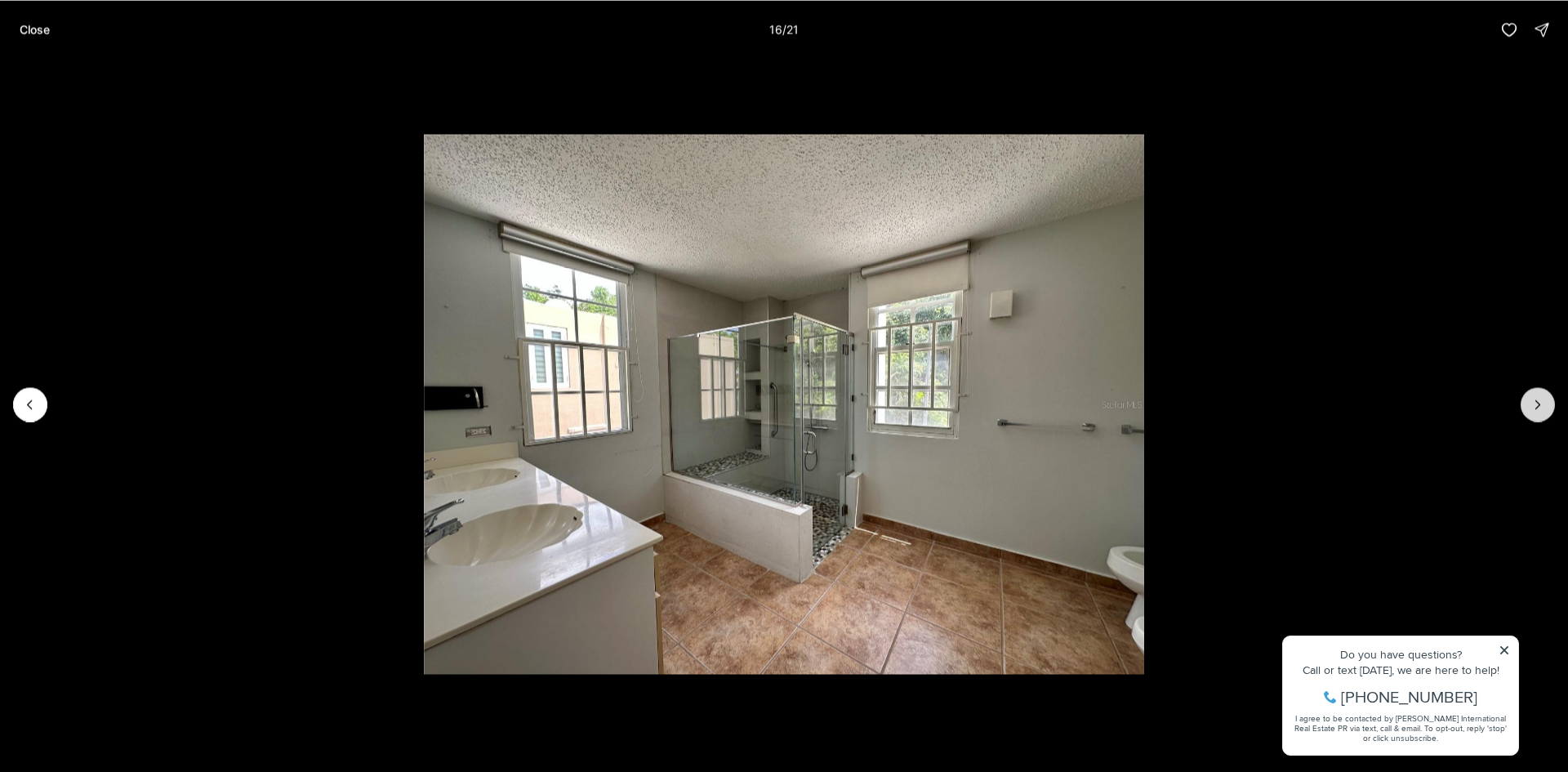
click at [1535, 408] on icon "Next slide" at bounding box center [1537, 404] width 16 height 16
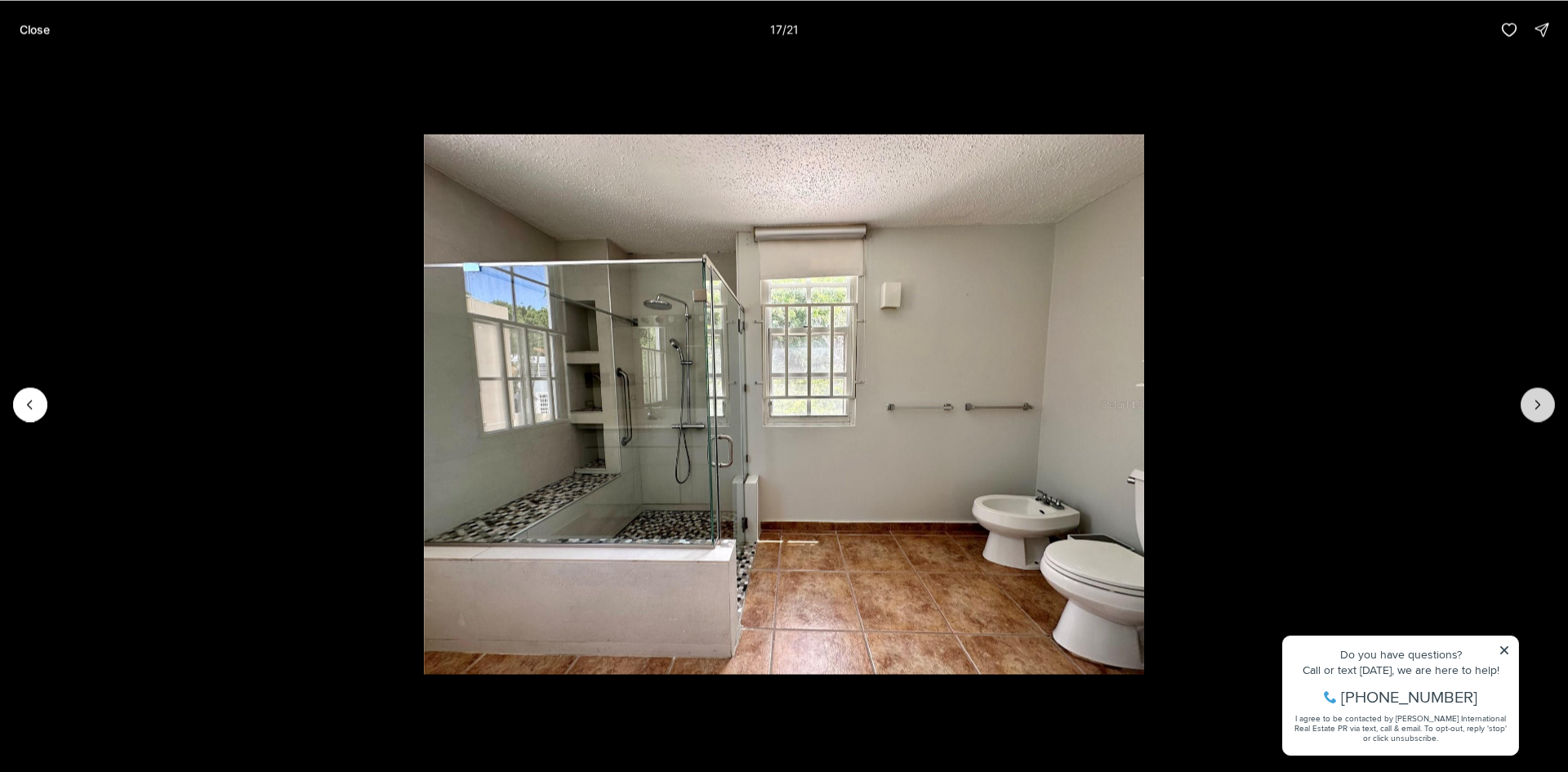
click at [1535, 408] on icon "Next slide" at bounding box center [1537, 404] width 16 height 16
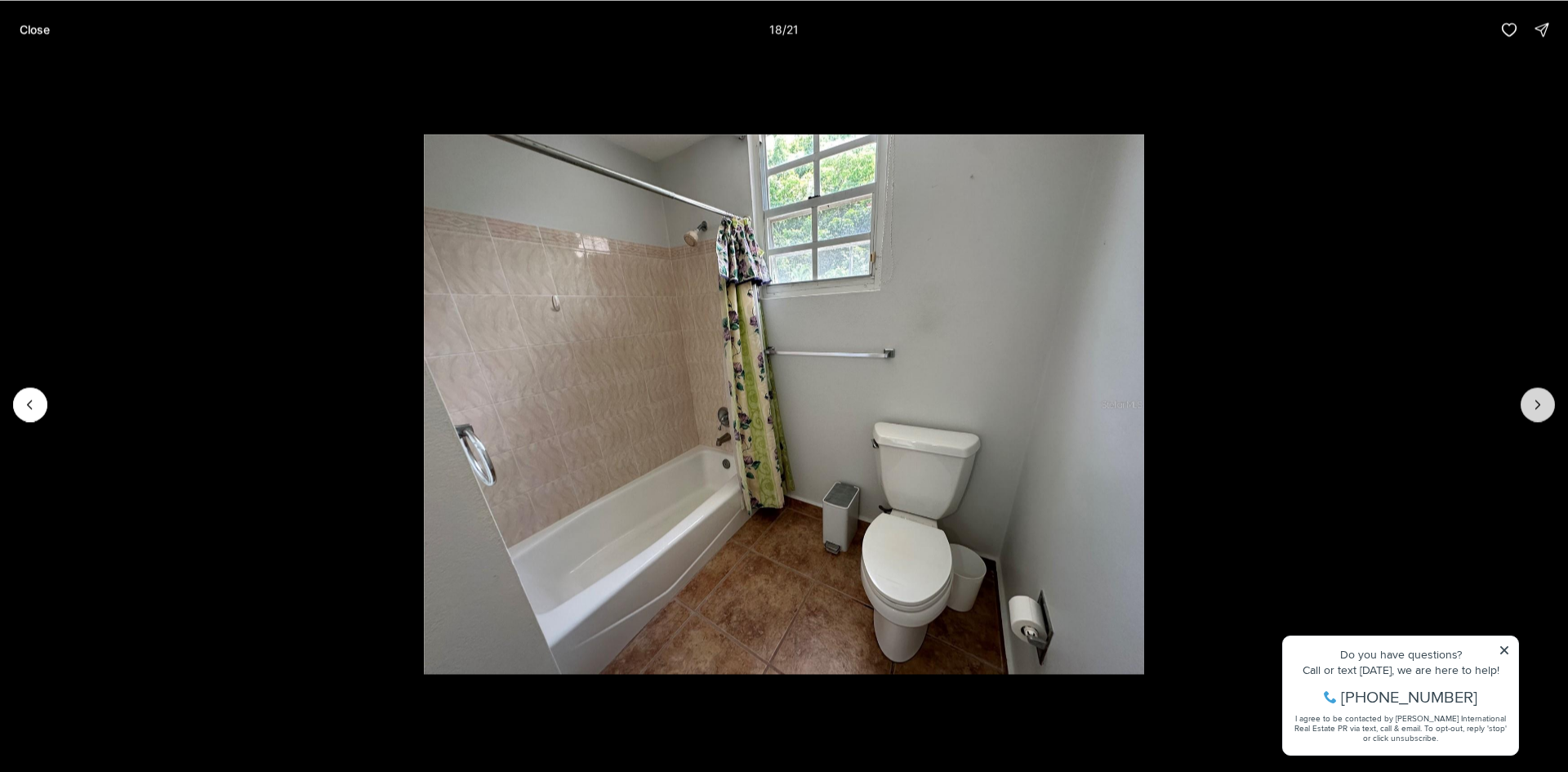
click at [1535, 408] on icon "Next slide" at bounding box center [1537, 404] width 16 height 16
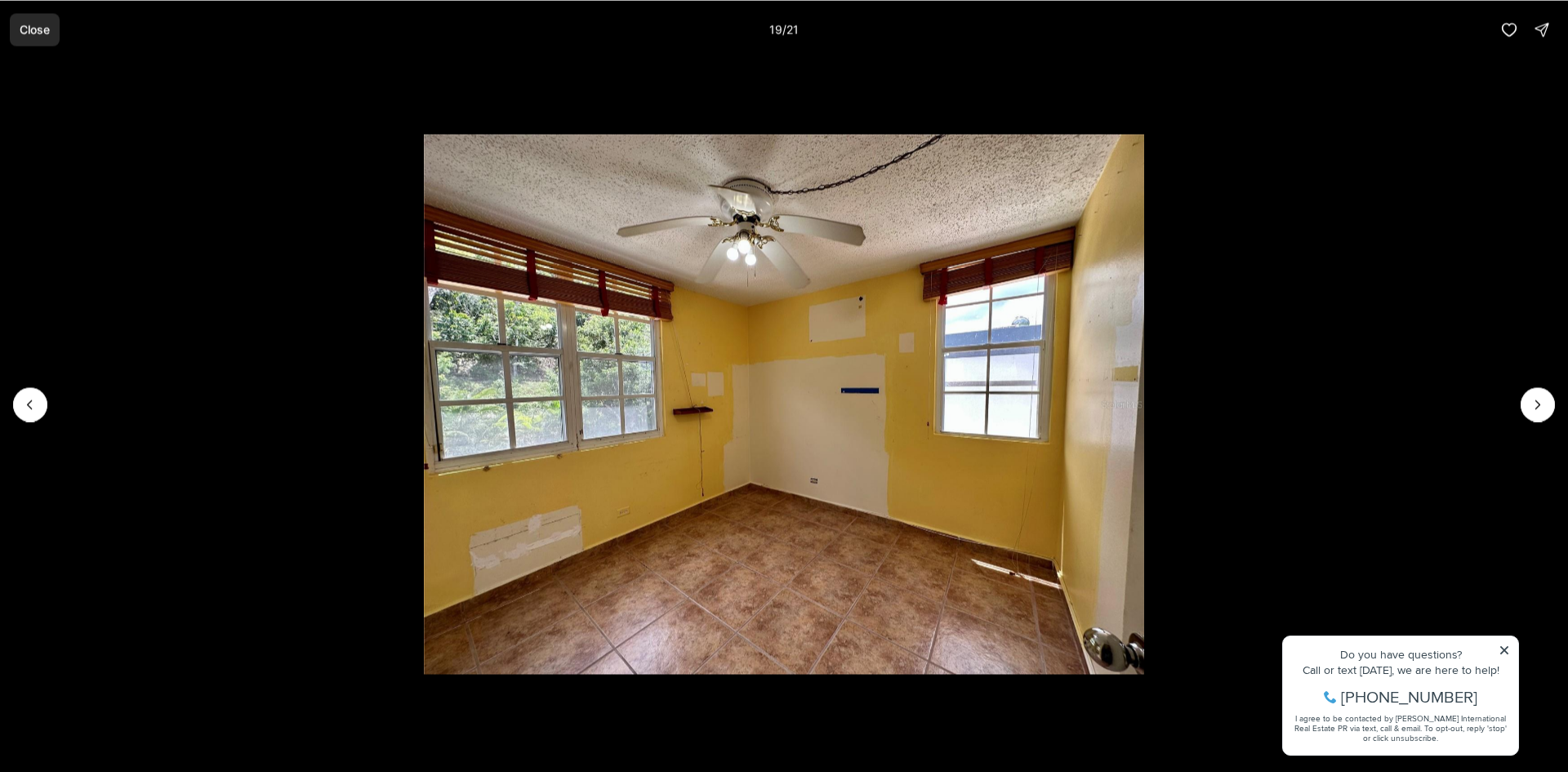
click at [48, 29] on p "Close" at bounding box center [34, 29] width 30 height 13
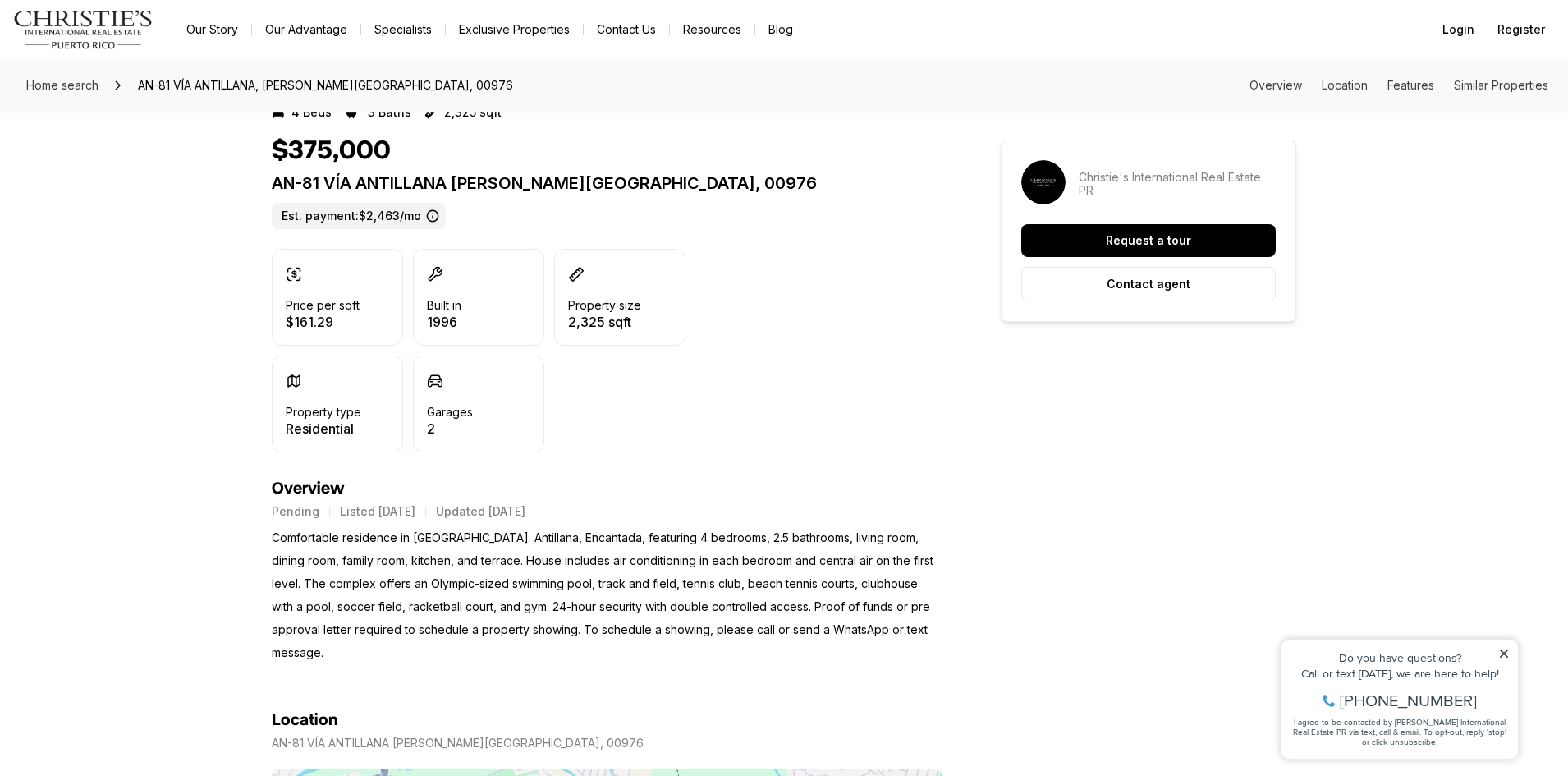
scroll to position [82, 0]
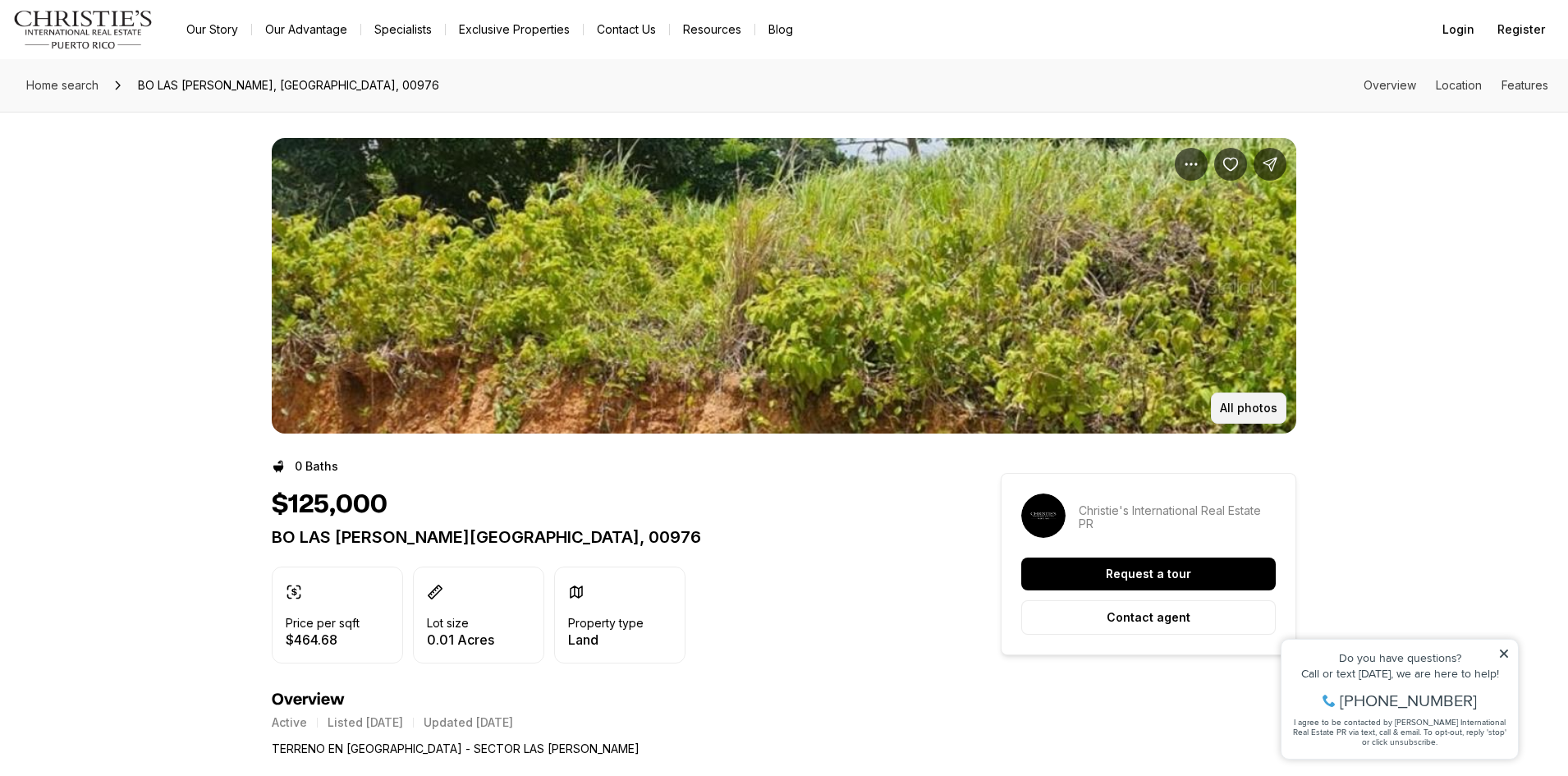
click at [1242, 401] on p "All photos" at bounding box center [1248, 407] width 58 height 13
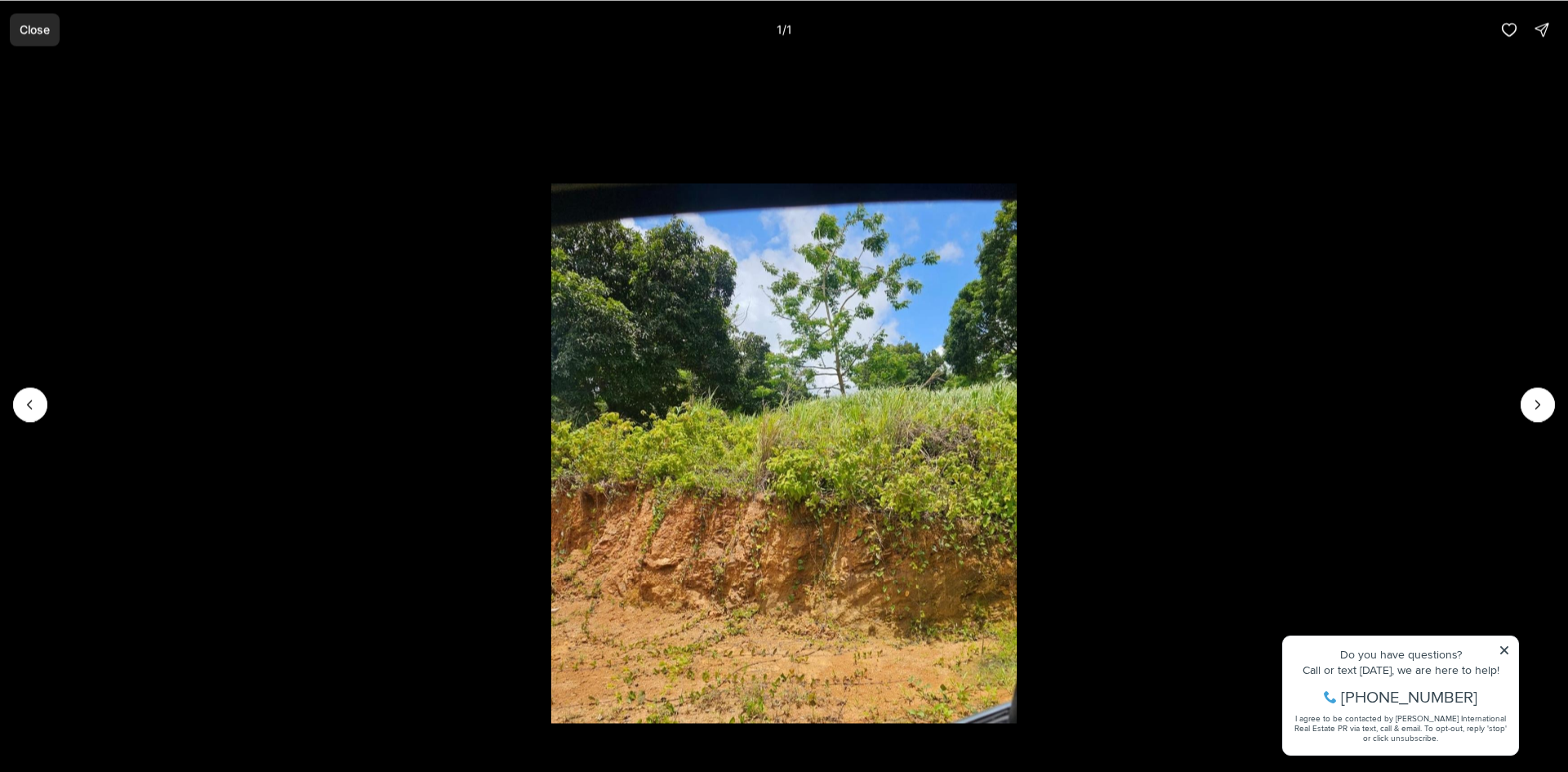
click at [15, 31] on button "Close" at bounding box center [34, 29] width 50 height 33
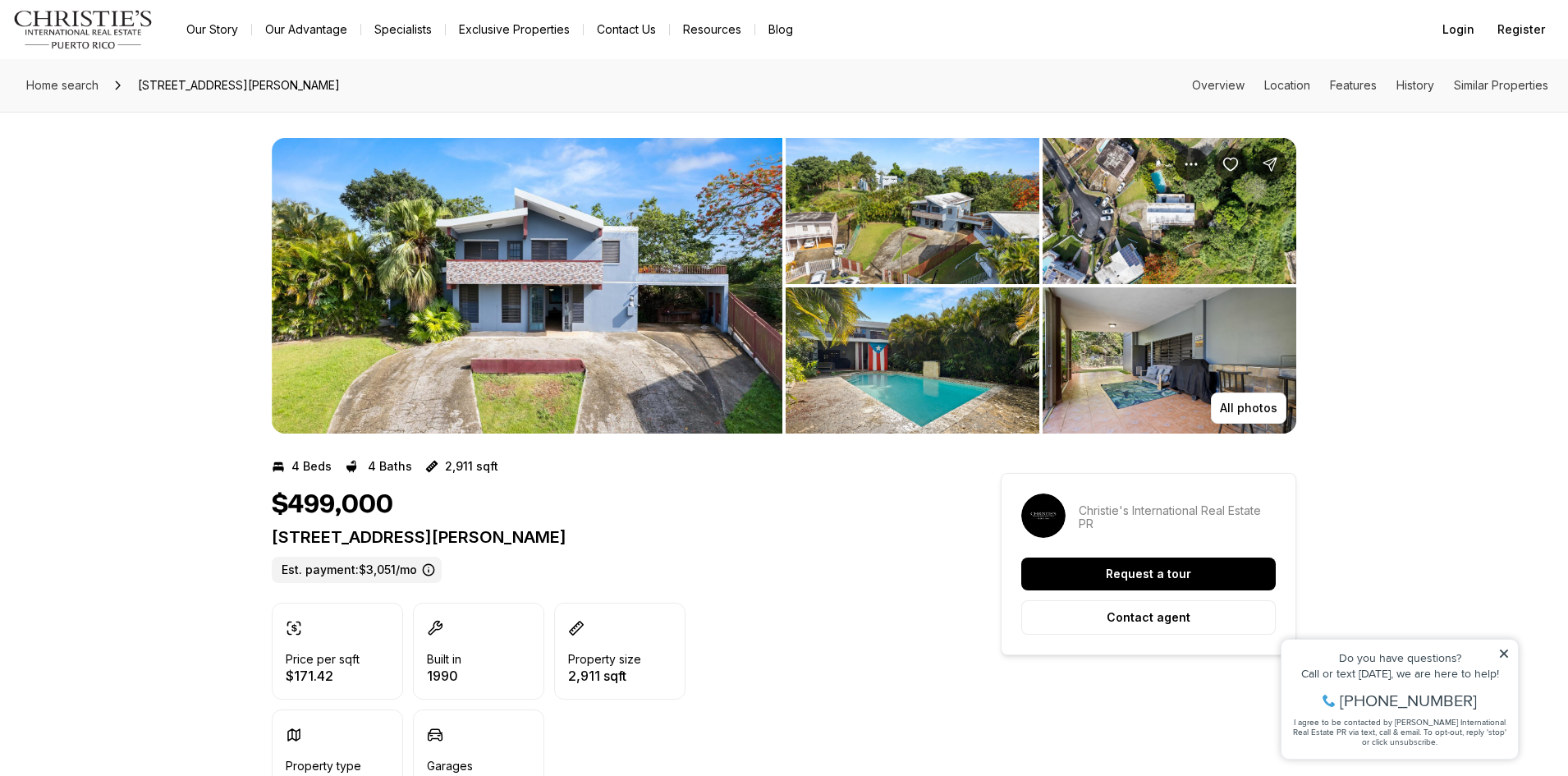
click at [891, 224] on img "View image gallery" at bounding box center [912, 211] width 254 height 146
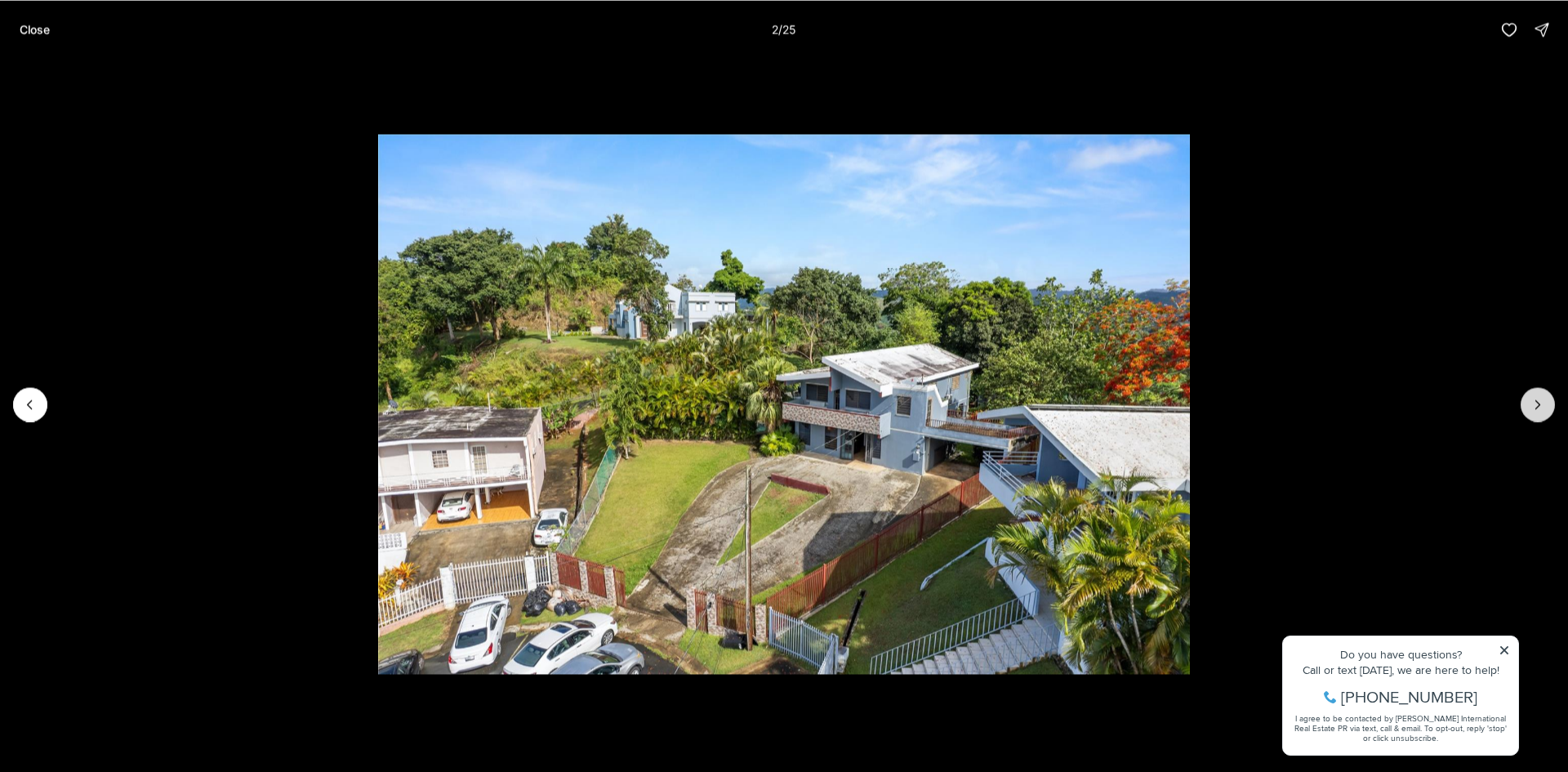
click at [1529, 404] on icon "Next slide" at bounding box center [1537, 404] width 16 height 16
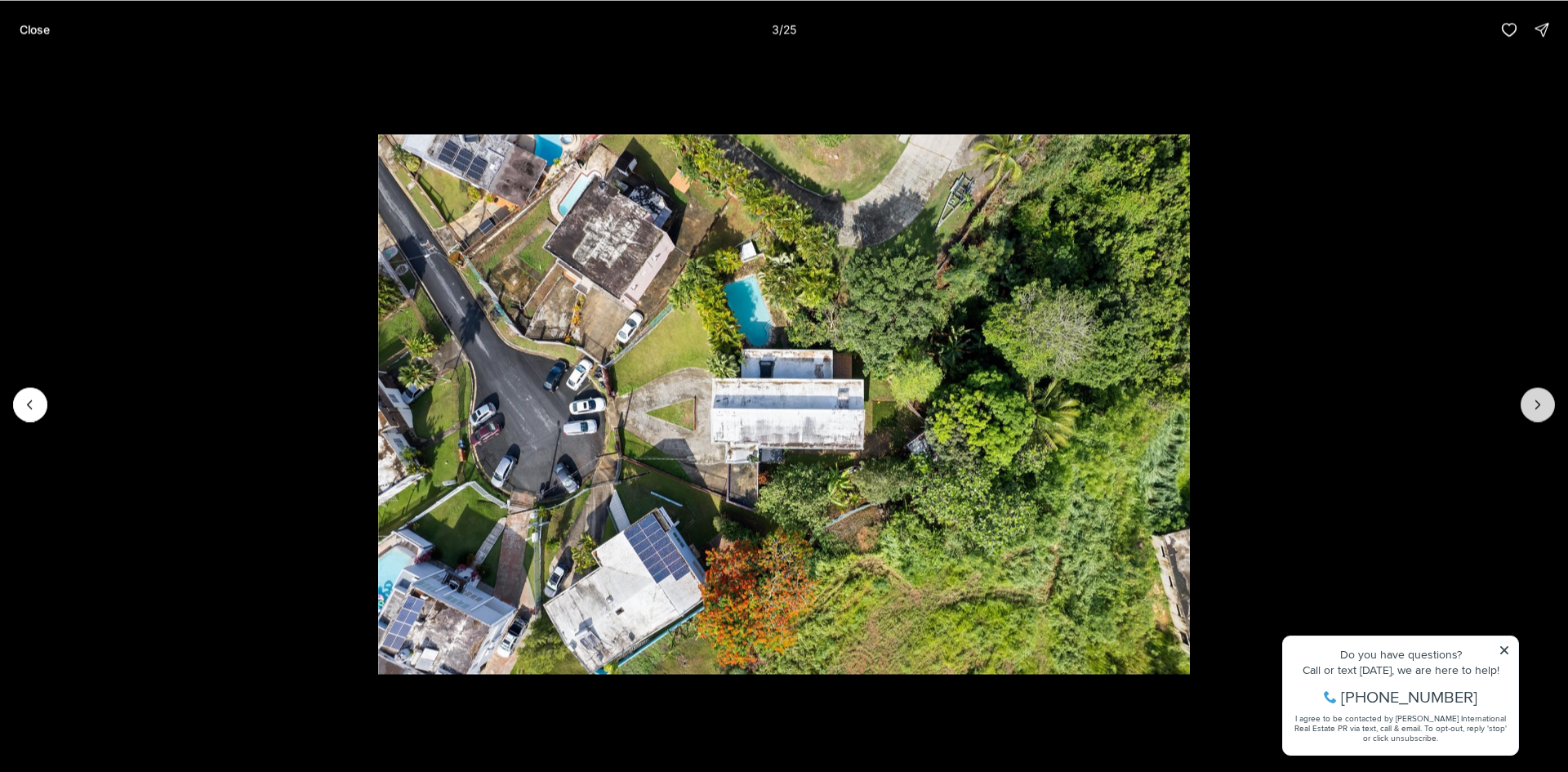
click at [1529, 404] on icon "Next slide" at bounding box center [1537, 404] width 16 height 16
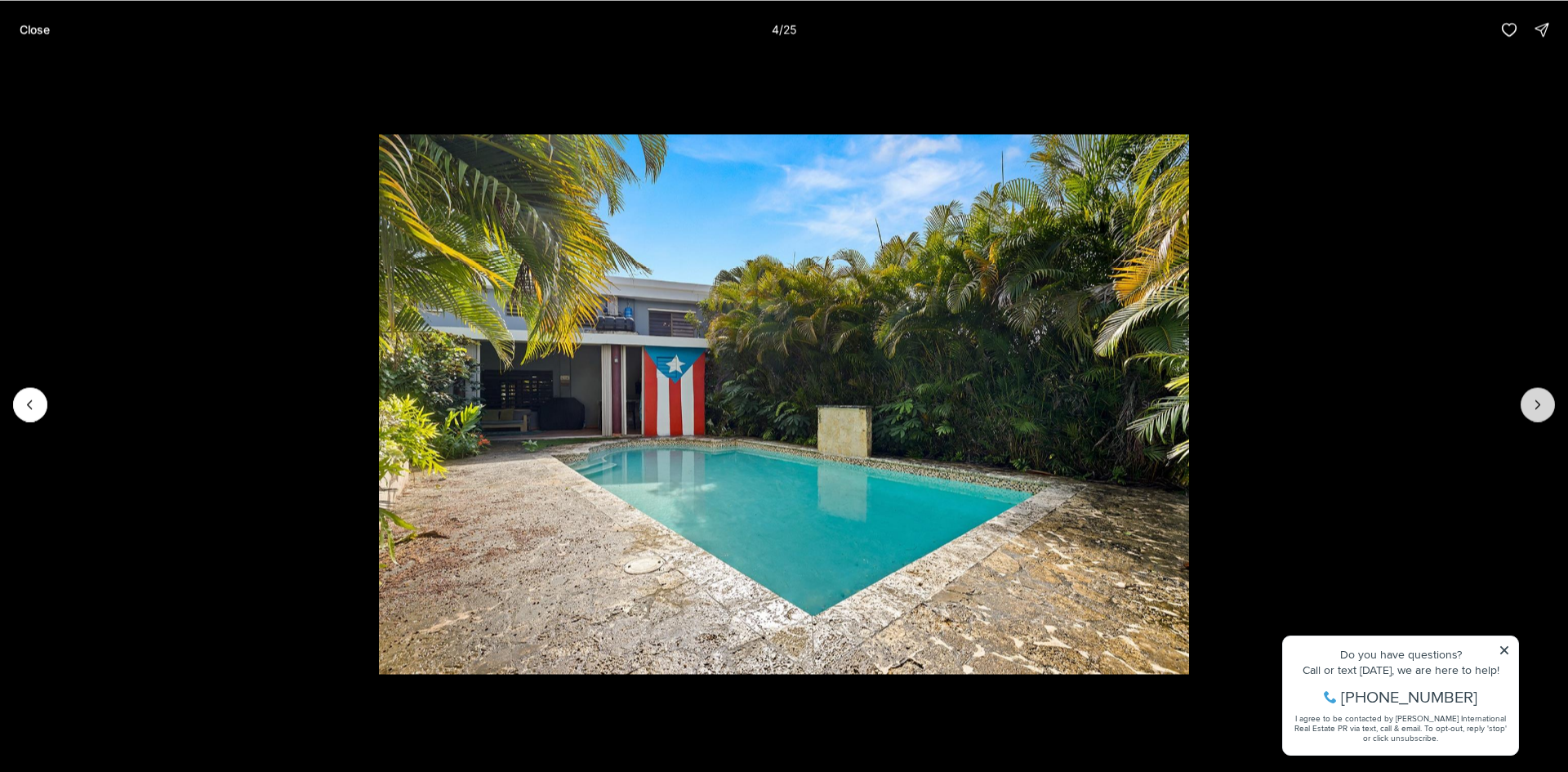
click at [1529, 404] on icon "Next slide" at bounding box center [1537, 404] width 16 height 16
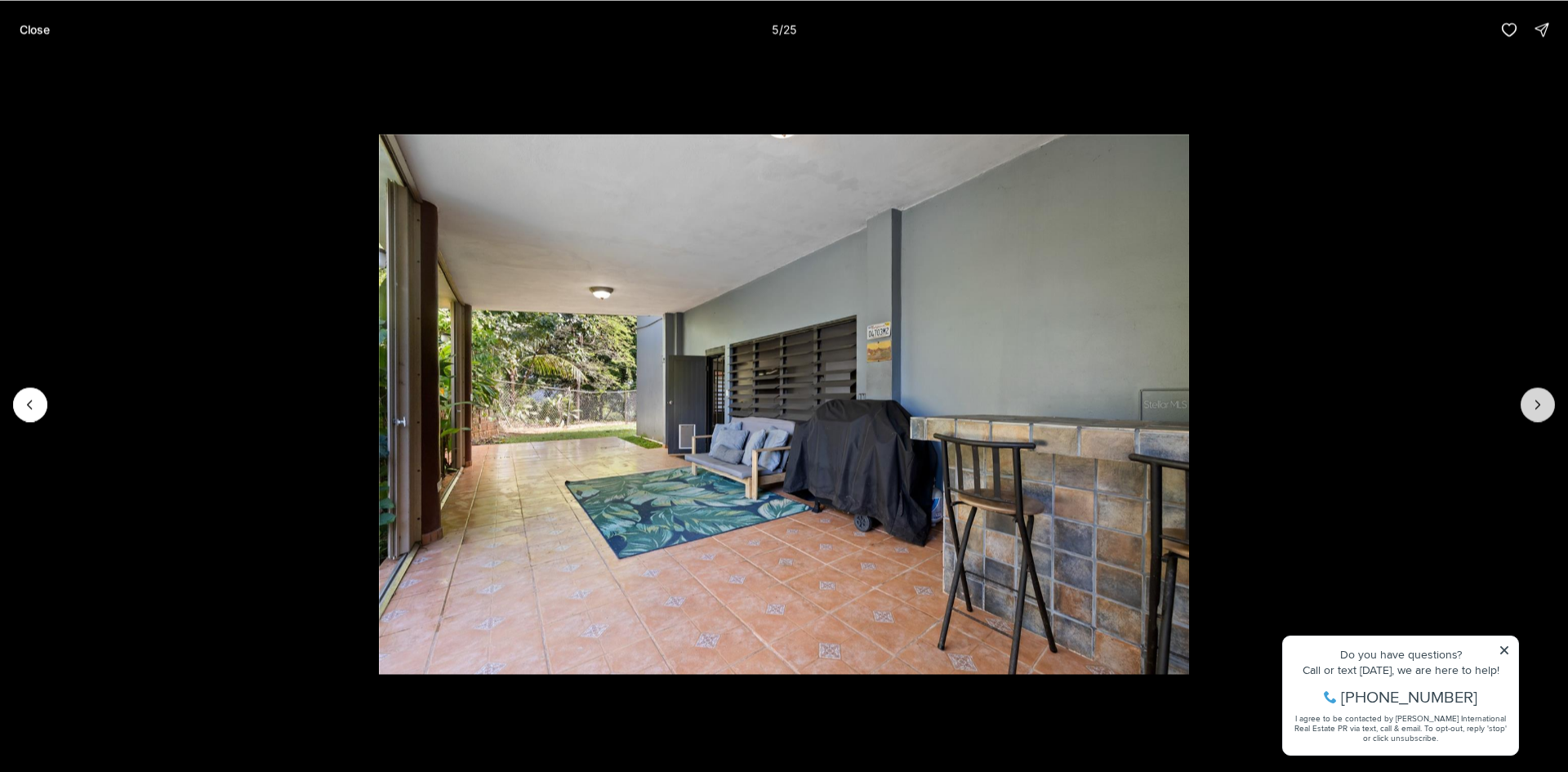
click at [1529, 404] on icon "Next slide" at bounding box center [1537, 404] width 16 height 16
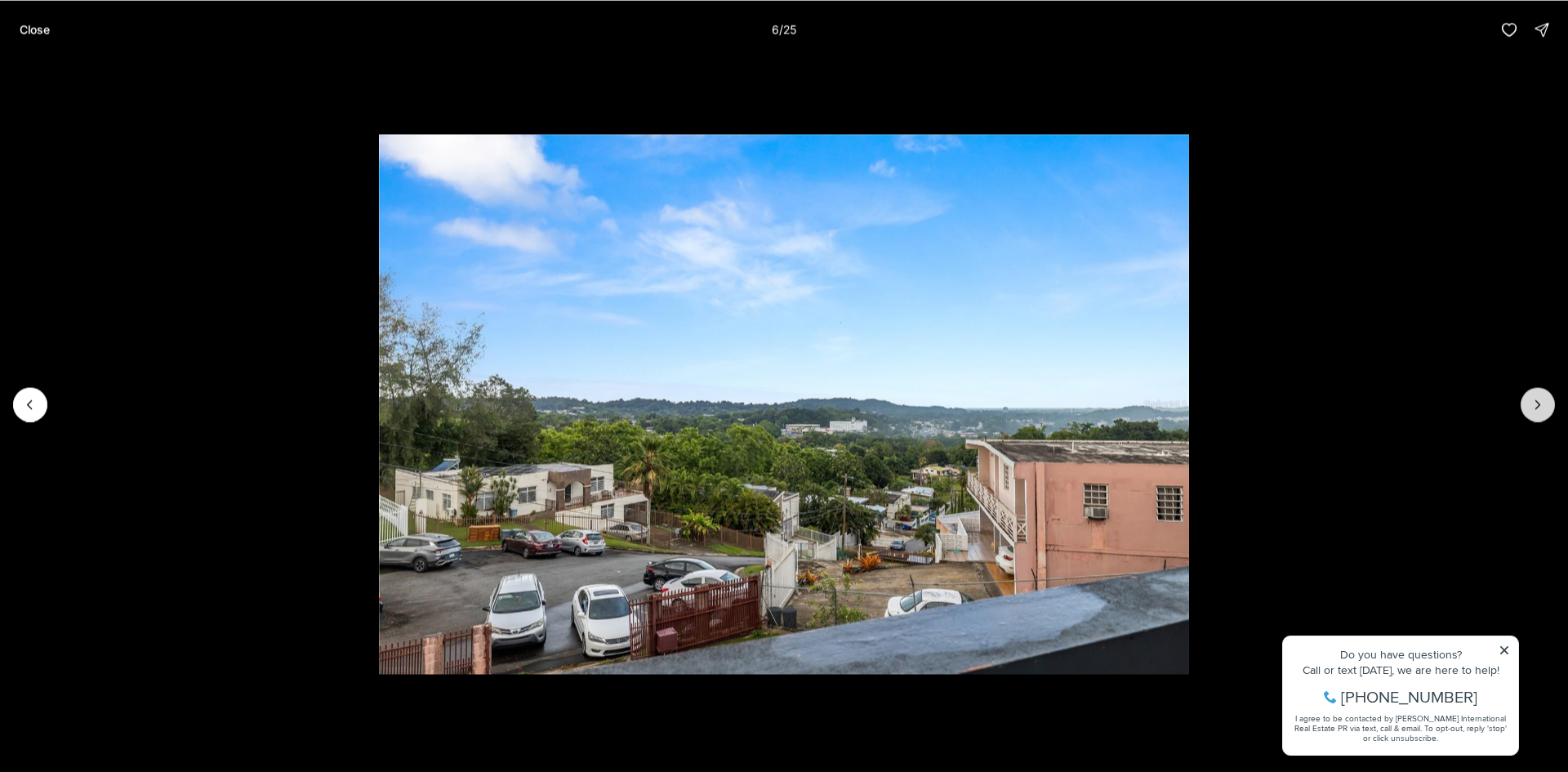
click at [1529, 404] on icon "Next slide" at bounding box center [1537, 404] width 16 height 16
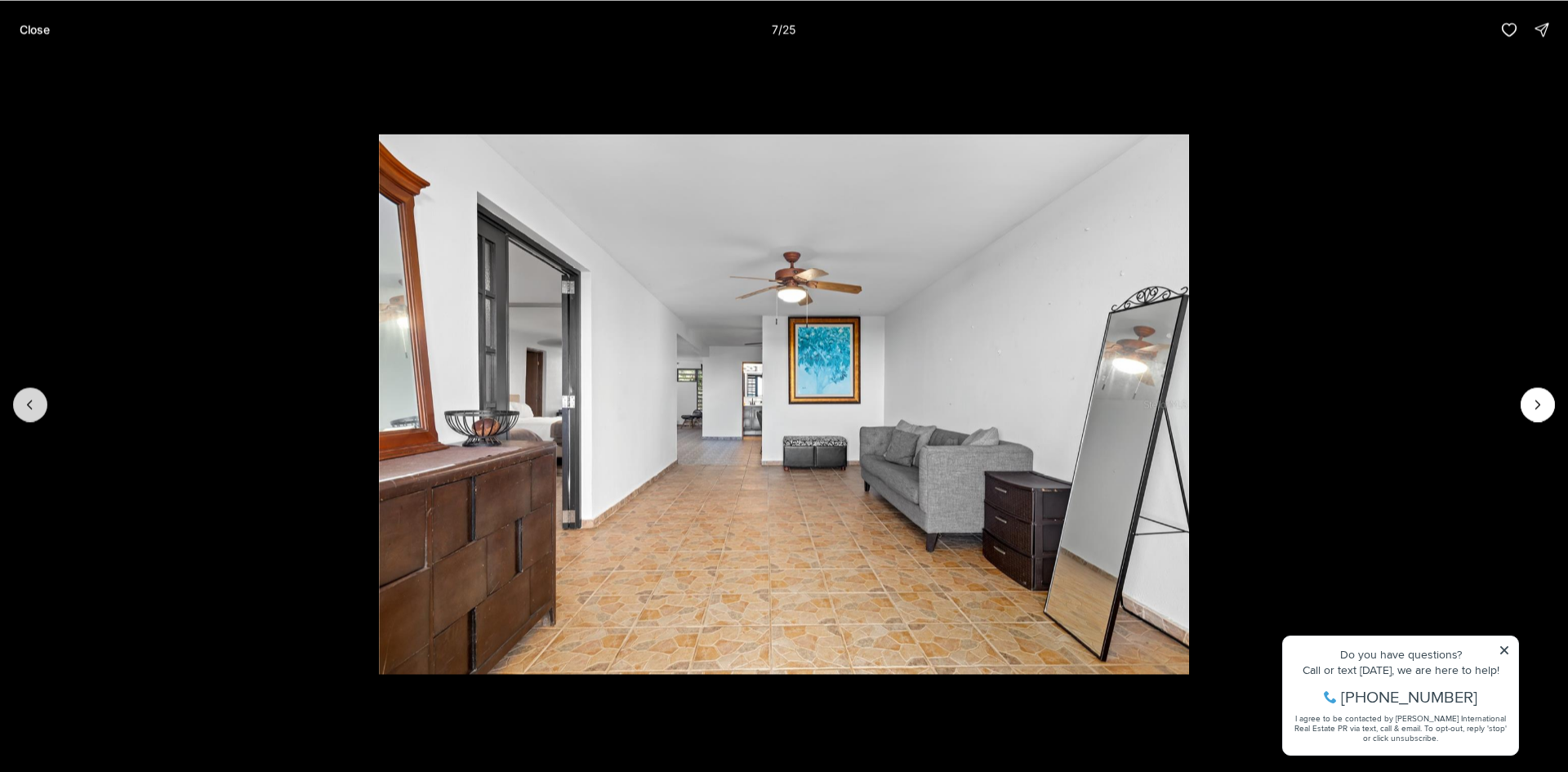
click at [43, 409] on button "Previous slide" at bounding box center [30, 404] width 34 height 34
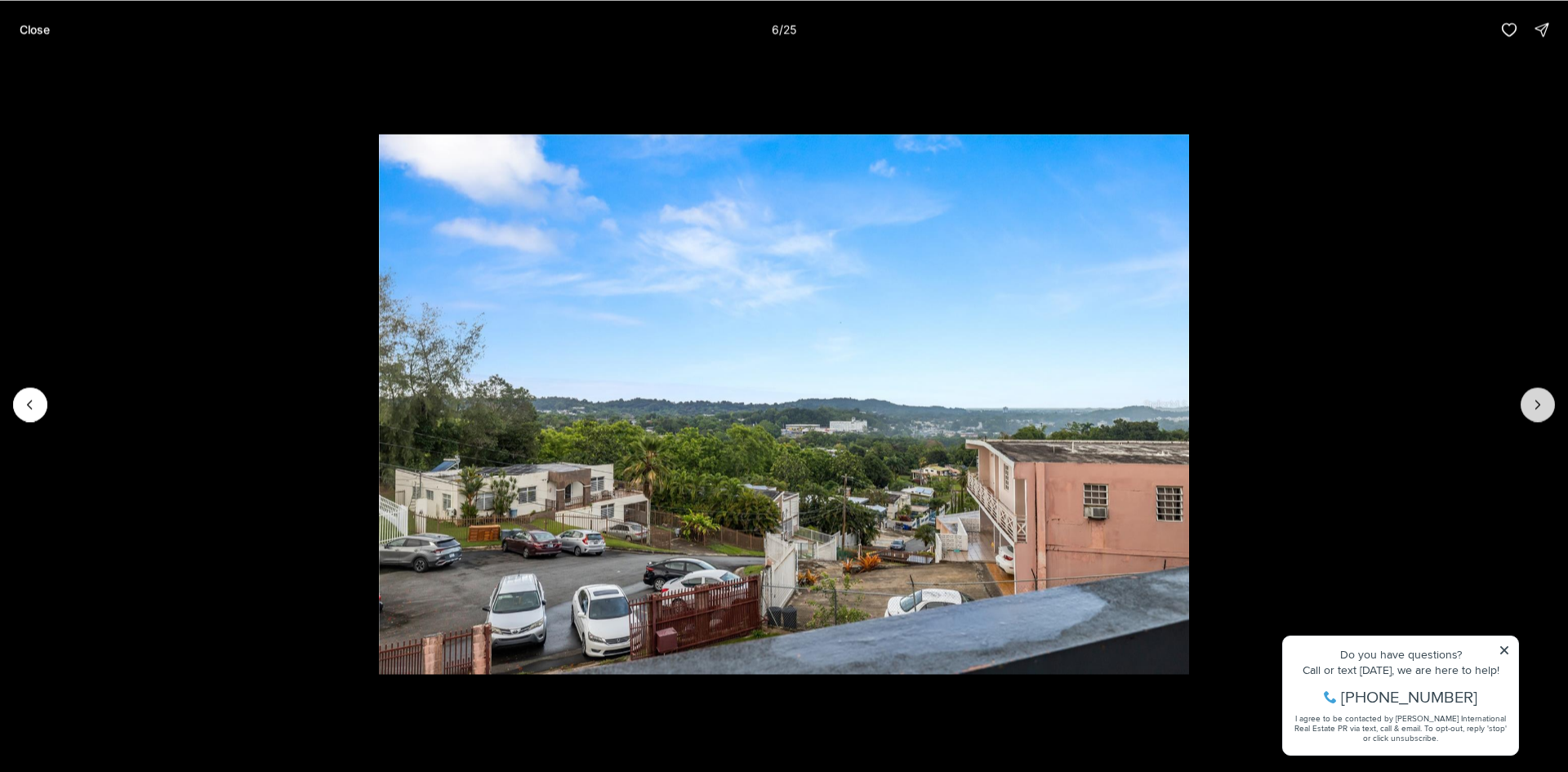
click at [1528, 411] on button "Next slide" at bounding box center [1538, 404] width 34 height 34
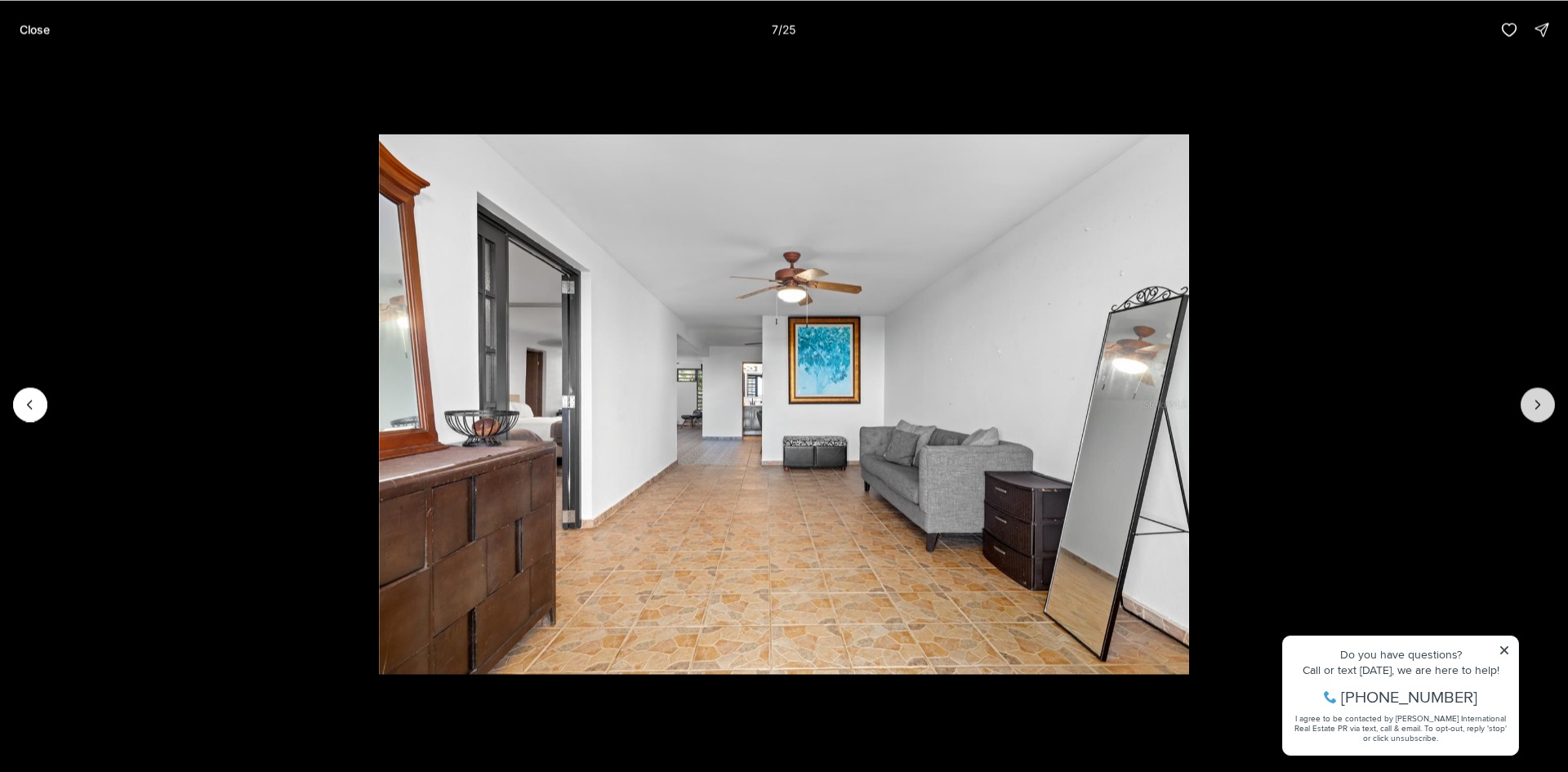
click at [1532, 397] on icon "Next slide" at bounding box center [1537, 404] width 16 height 16
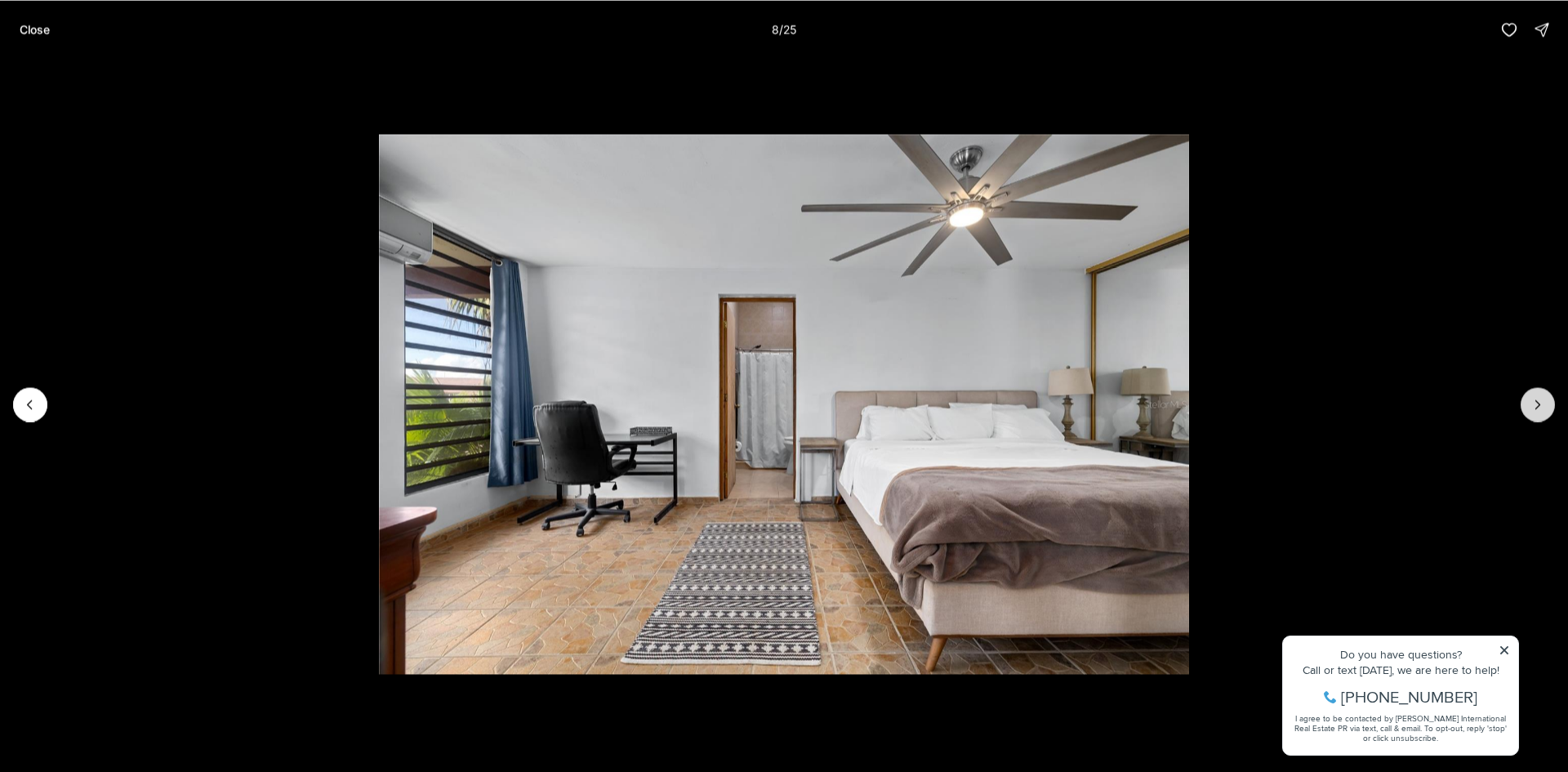
click at [1532, 397] on icon "Next slide" at bounding box center [1537, 404] width 16 height 16
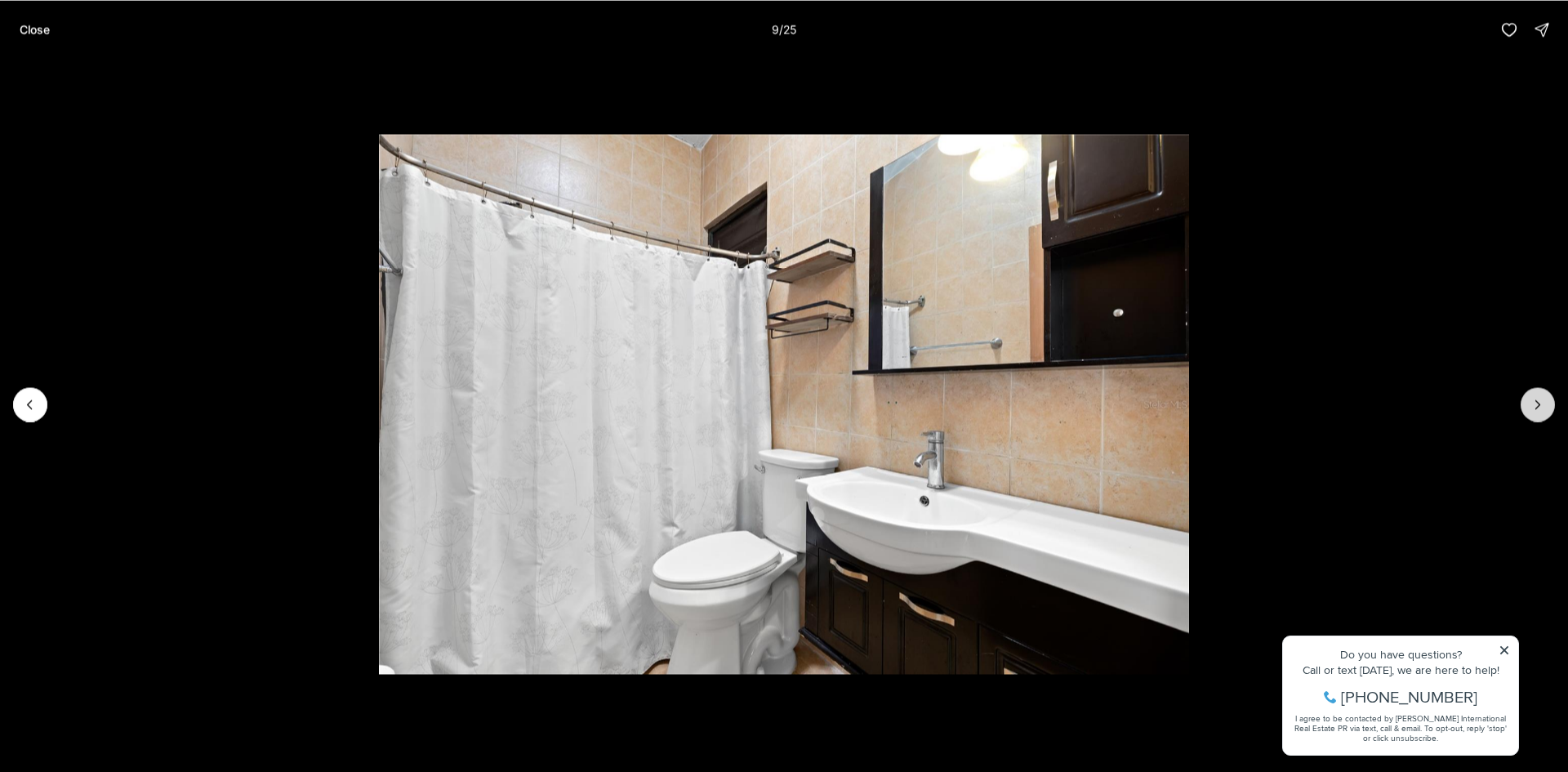
click at [1532, 397] on icon "Next slide" at bounding box center [1537, 404] width 16 height 16
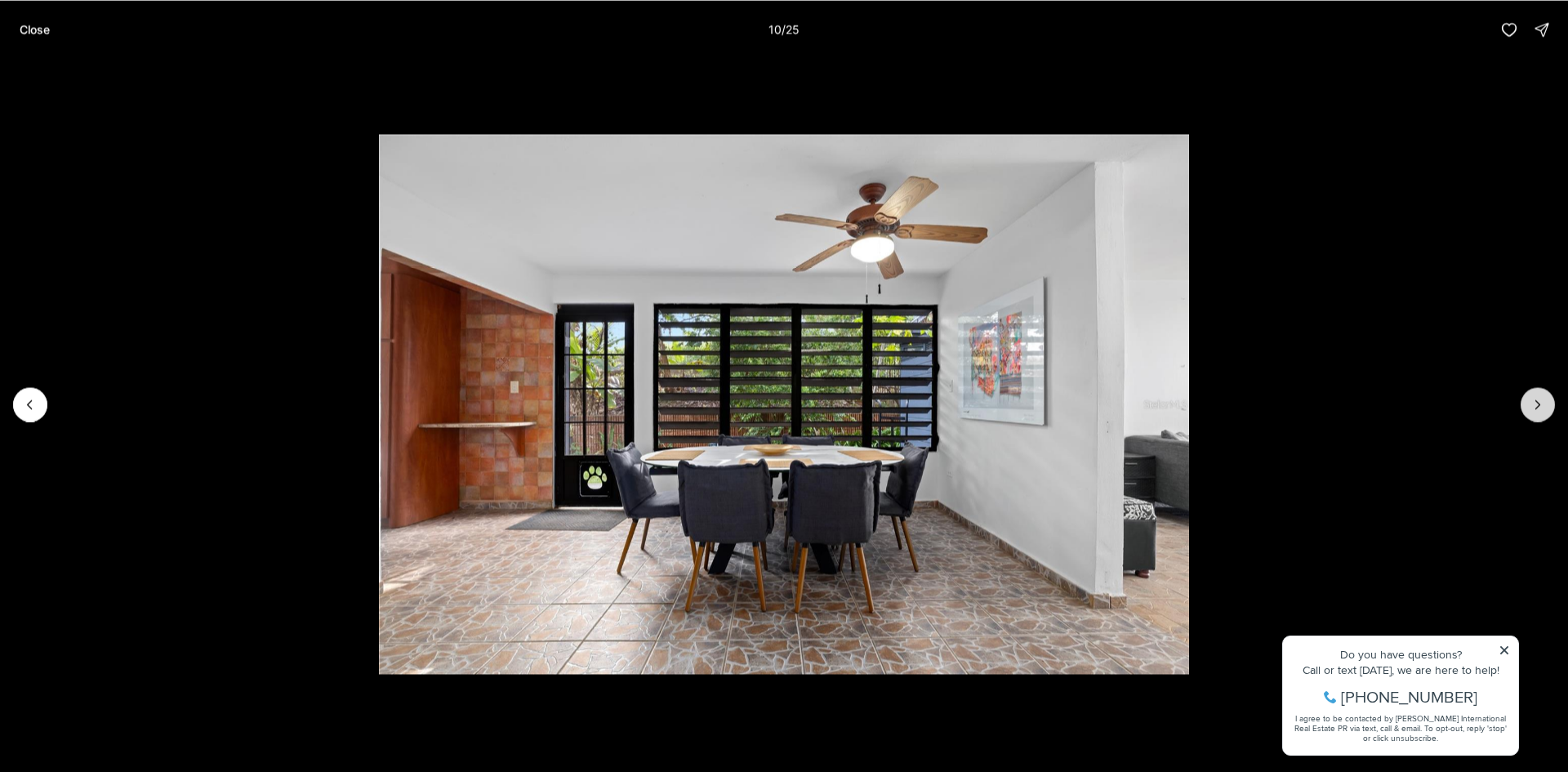
click at [1532, 397] on icon "Next slide" at bounding box center [1537, 404] width 16 height 16
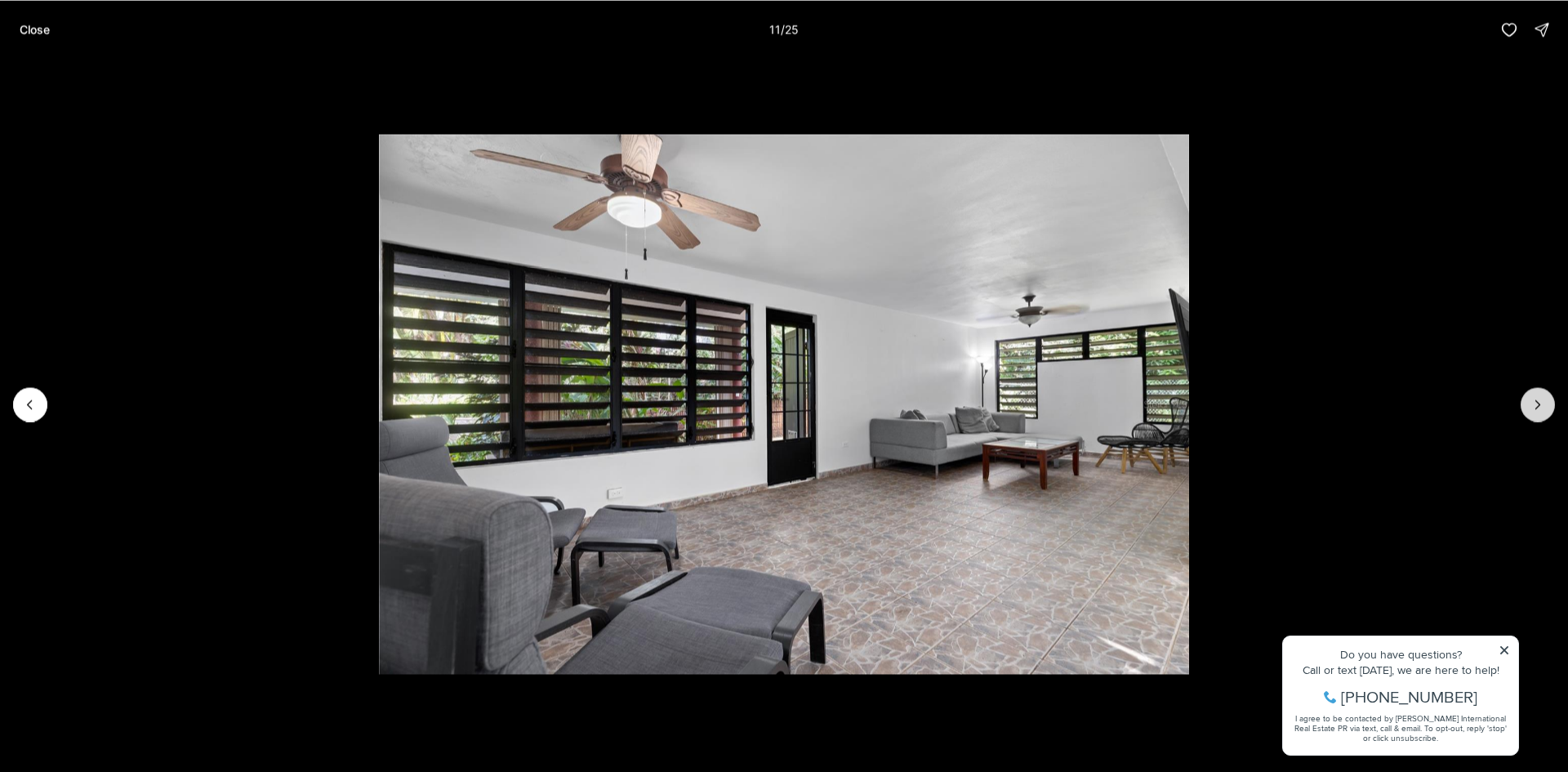
click at [1532, 397] on icon "Next slide" at bounding box center [1537, 404] width 16 height 16
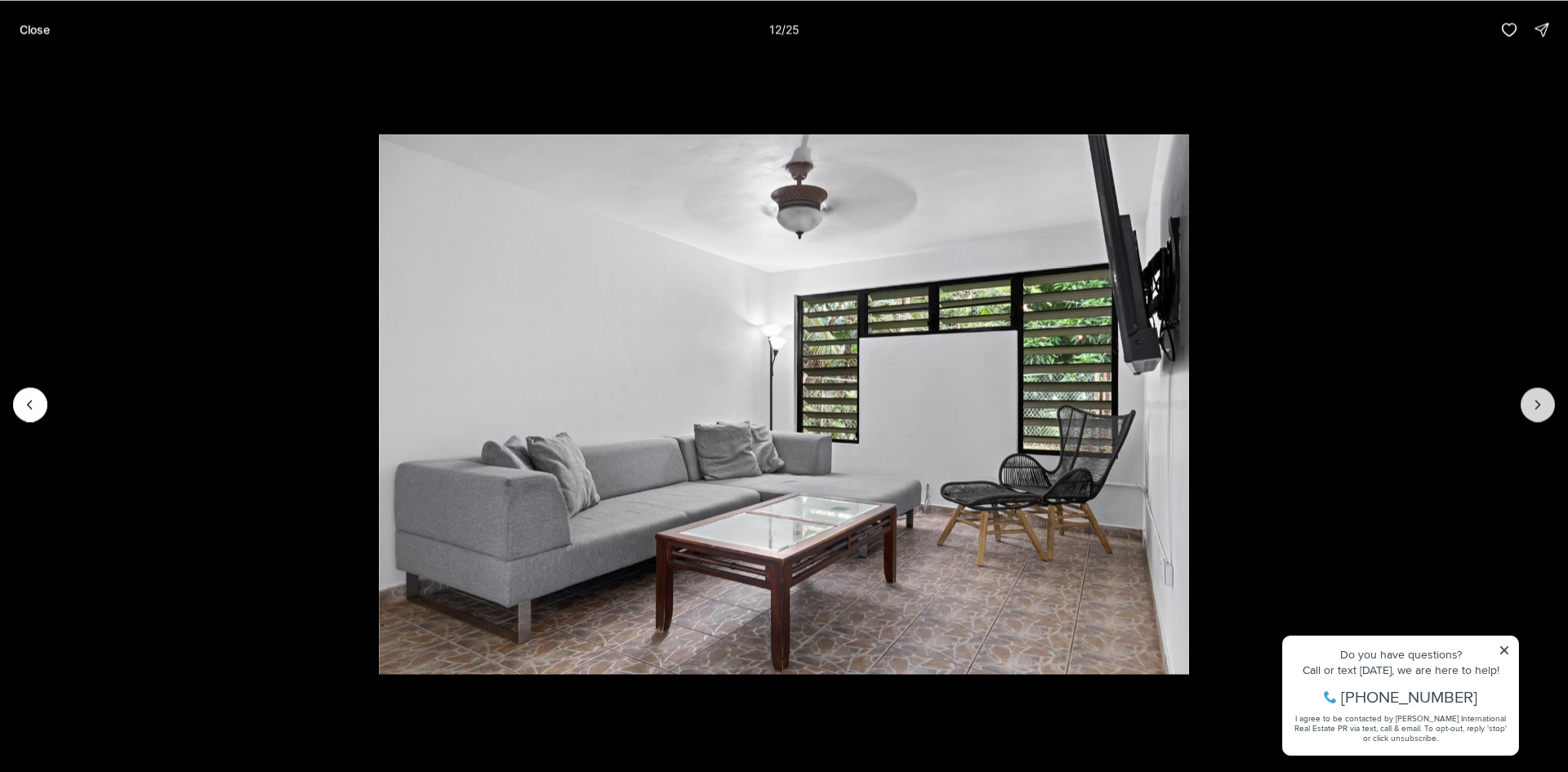
click at [1532, 397] on icon "Next slide" at bounding box center [1537, 404] width 16 height 16
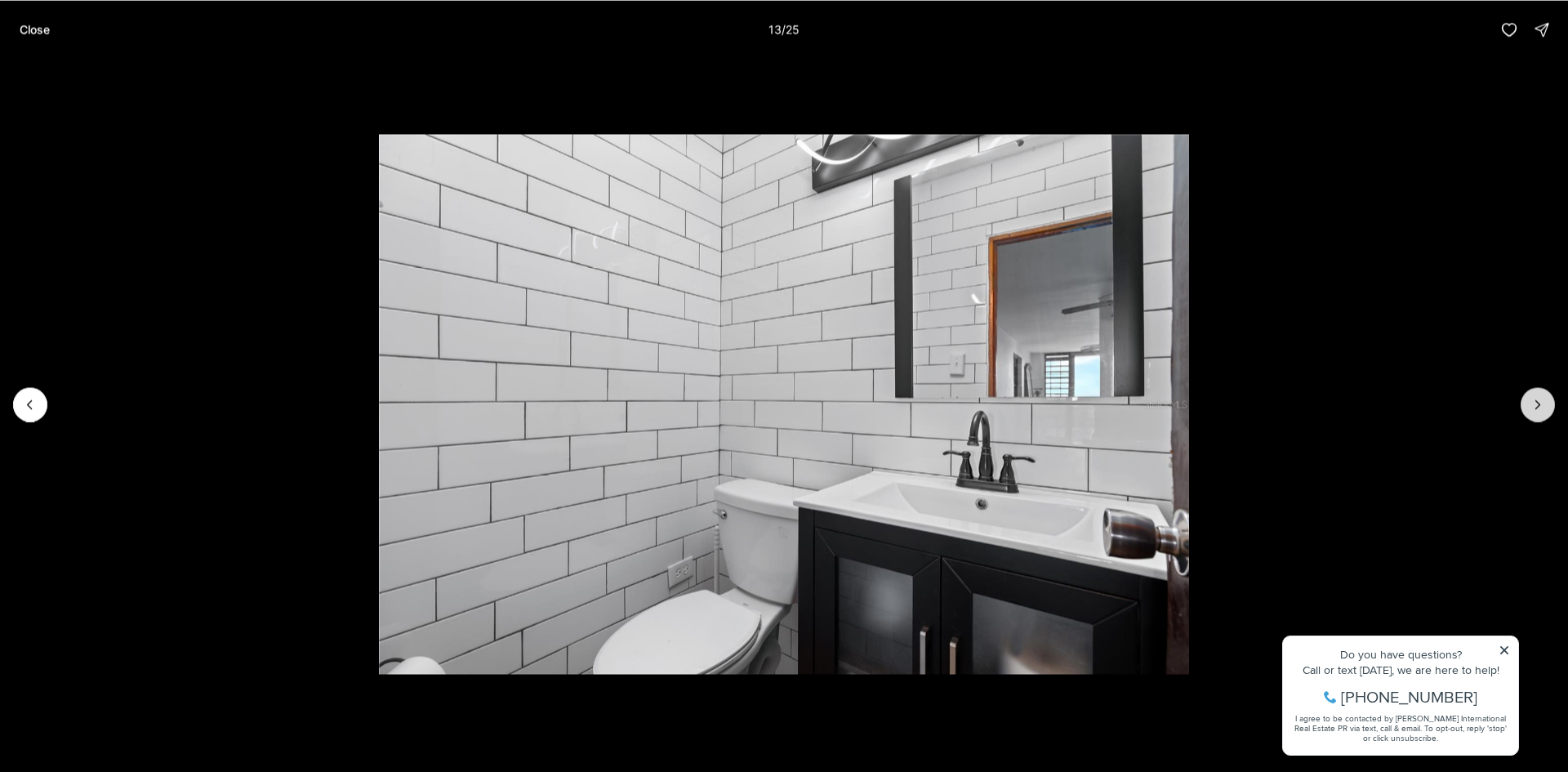
click at [1532, 397] on icon "Next slide" at bounding box center [1537, 404] width 16 height 16
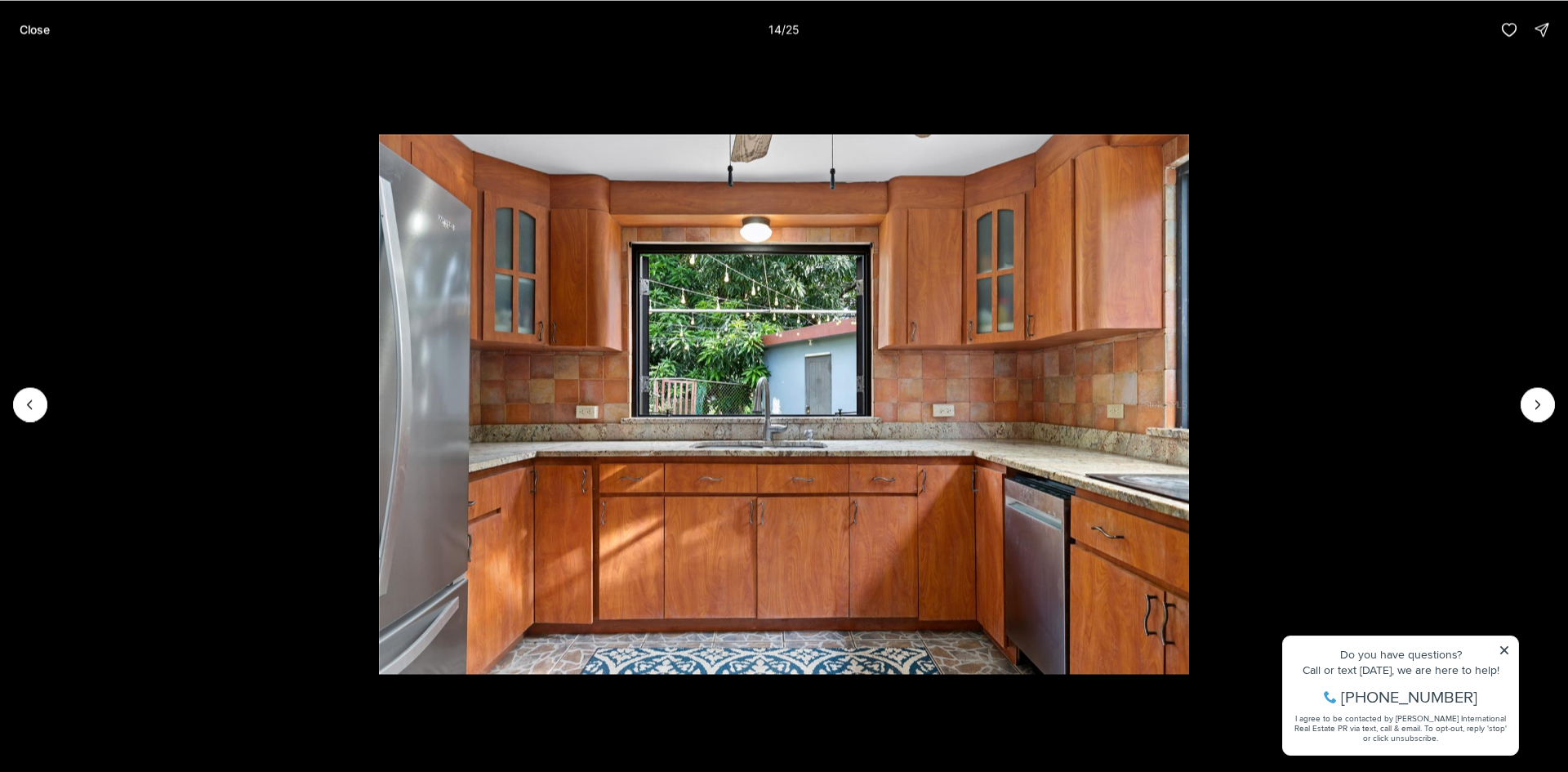
click at [35, 46] on div "Close 14 / 25" at bounding box center [784, 29] width 1568 height 58
click at [35, 30] on p "Close" at bounding box center [34, 29] width 30 height 13
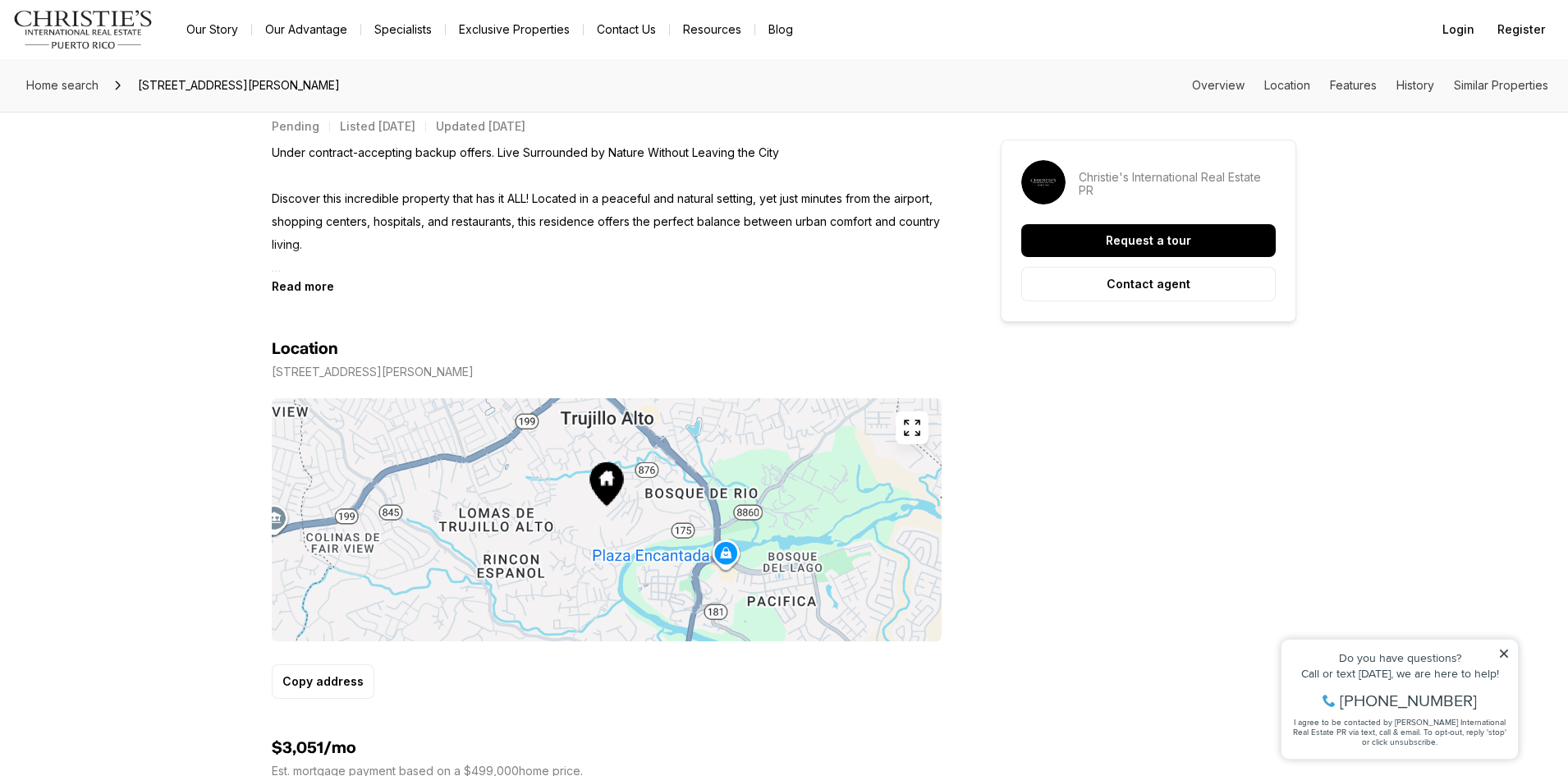
scroll to position [411, 0]
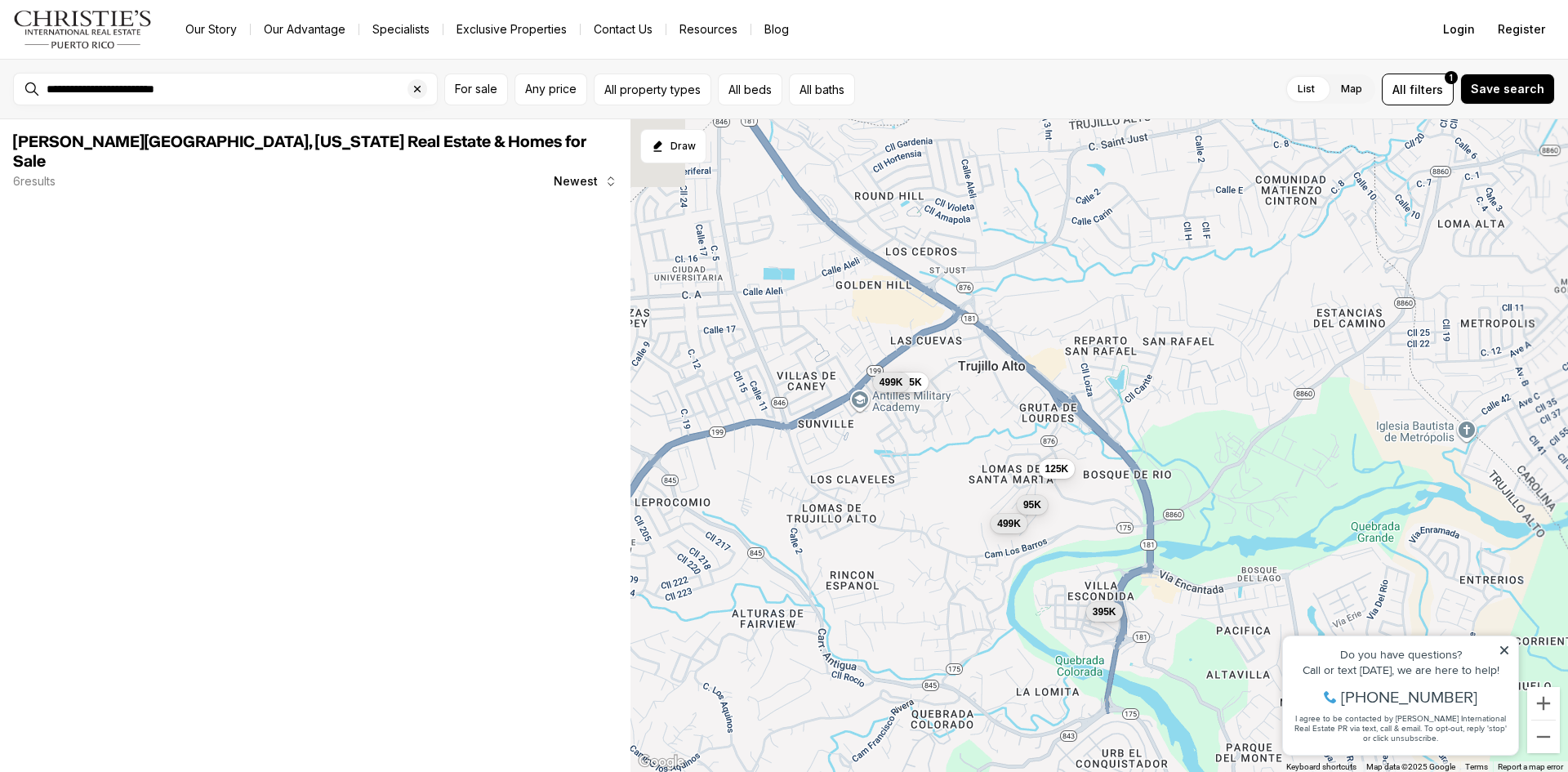
drag, startPoint x: 878, startPoint y: 304, endPoint x: 960, endPoint y: 363, distance: 101.0
click at [960, 363] on div "95K 125K 499K 125K 395K 499K" at bounding box center [1099, 446] width 938 height 653
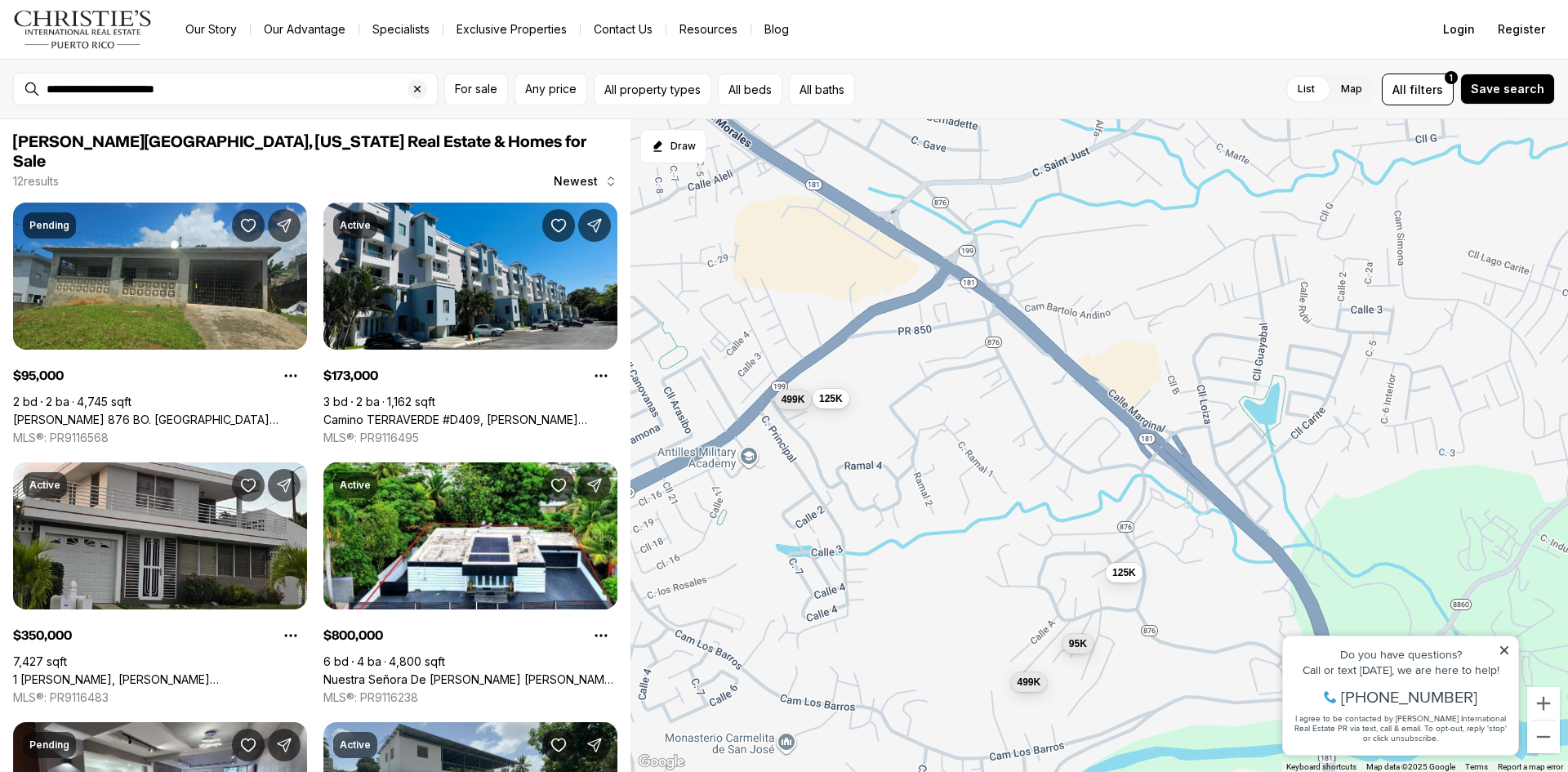
drag, startPoint x: 942, startPoint y: 349, endPoint x: 991, endPoint y: 362, distance: 50.7
click at [991, 362] on div "95K 125K 499K 125K 499K" at bounding box center [1099, 446] width 938 height 653
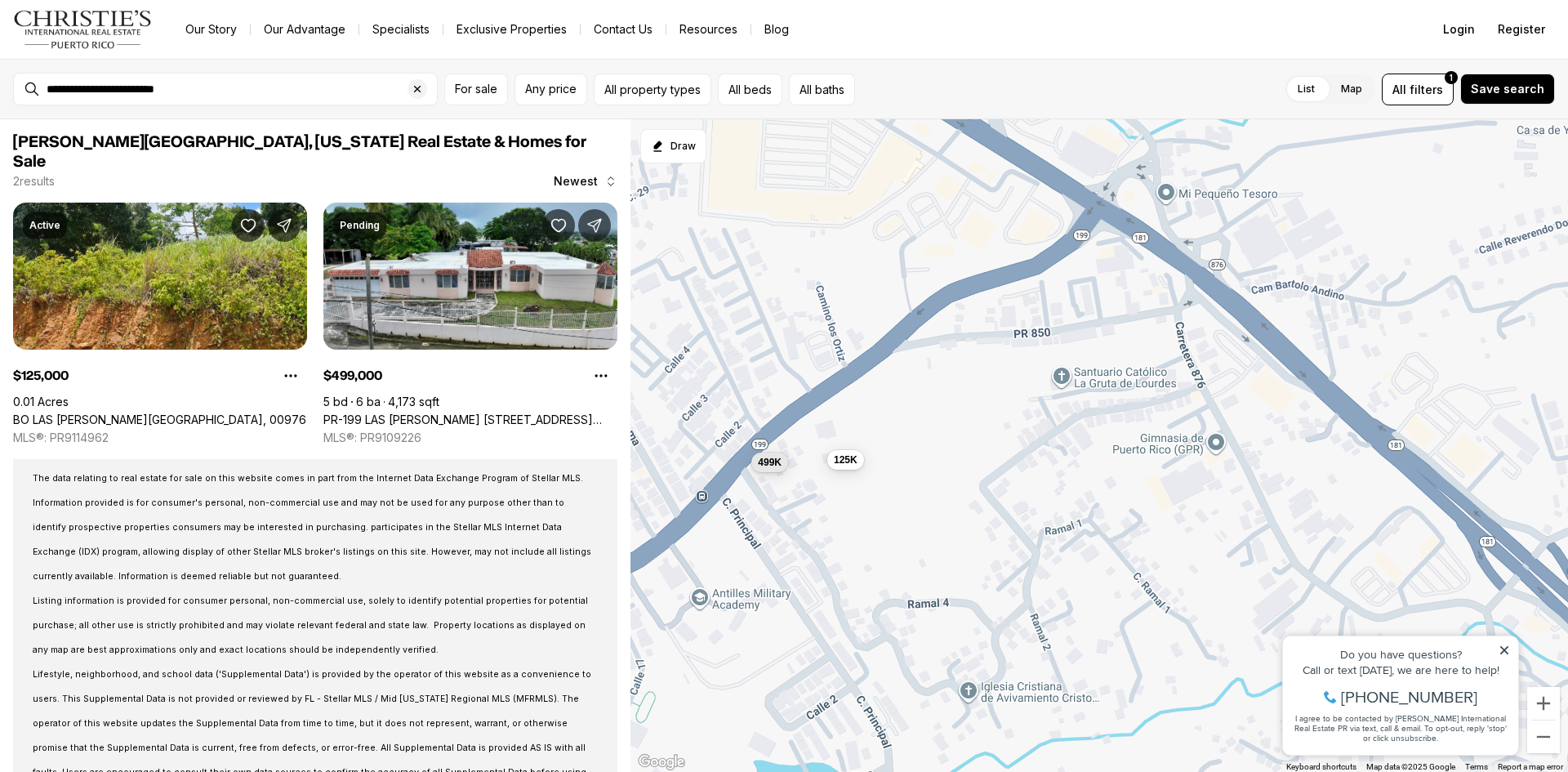
drag, startPoint x: 951, startPoint y: 387, endPoint x: 1060, endPoint y: 399, distance: 109.7
click at [1060, 399] on div "125K 499K" at bounding box center [1099, 446] width 938 height 653
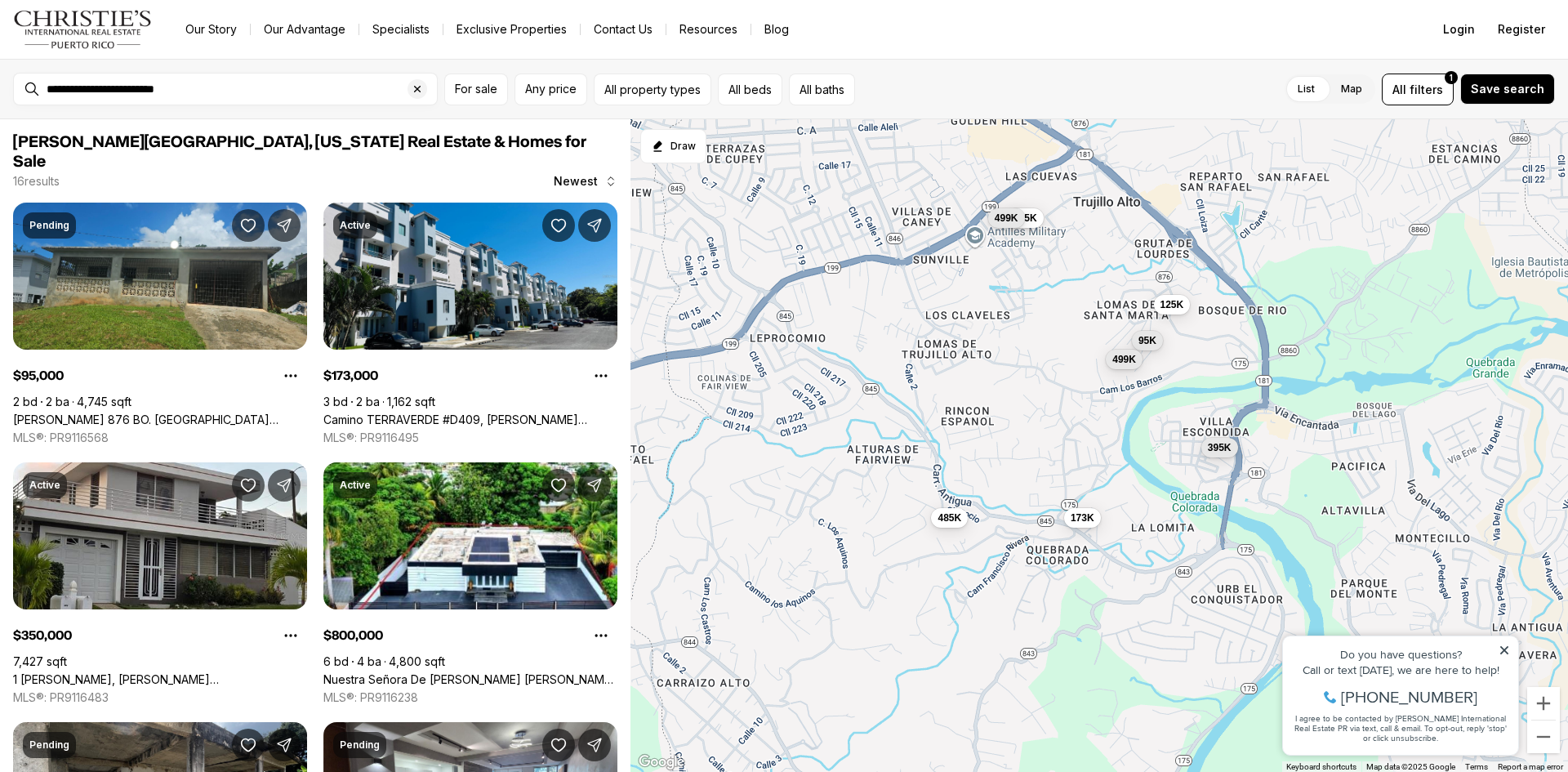
drag, startPoint x: 1030, startPoint y: 562, endPoint x: 1036, endPoint y: 362, distance: 200.1
click at [1036, 362] on div "95K 350K 800K 125K 499K 125K 499K 173K 75K 195K 295K 80K 625K 485K 395K 249K" at bounding box center [1099, 446] width 938 height 653
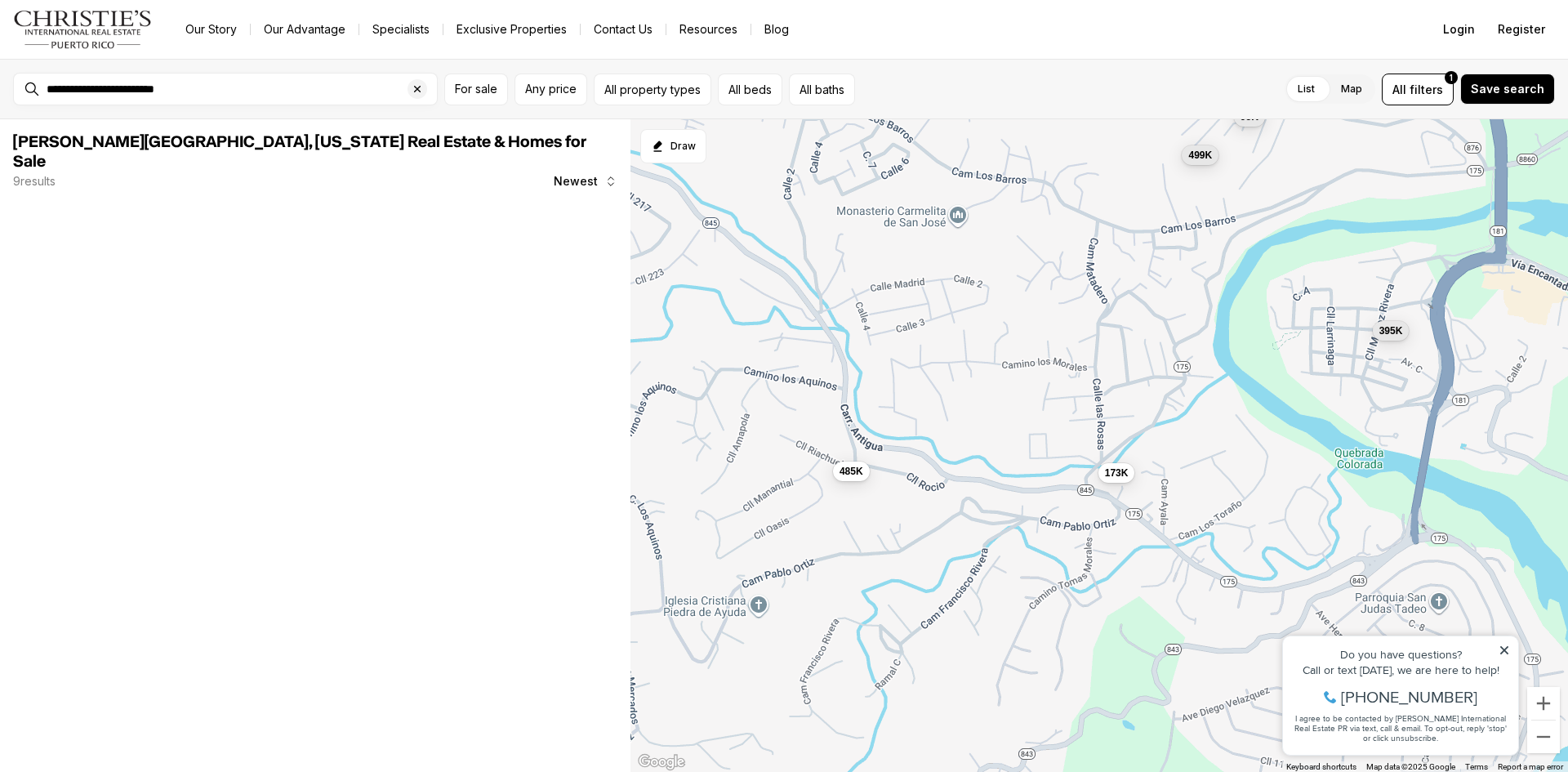
drag, startPoint x: 1053, startPoint y: 511, endPoint x: 1074, endPoint y: 445, distance: 69.3
click at [1074, 445] on div "95K 499K 173K 485K 395K" at bounding box center [1099, 446] width 938 height 653
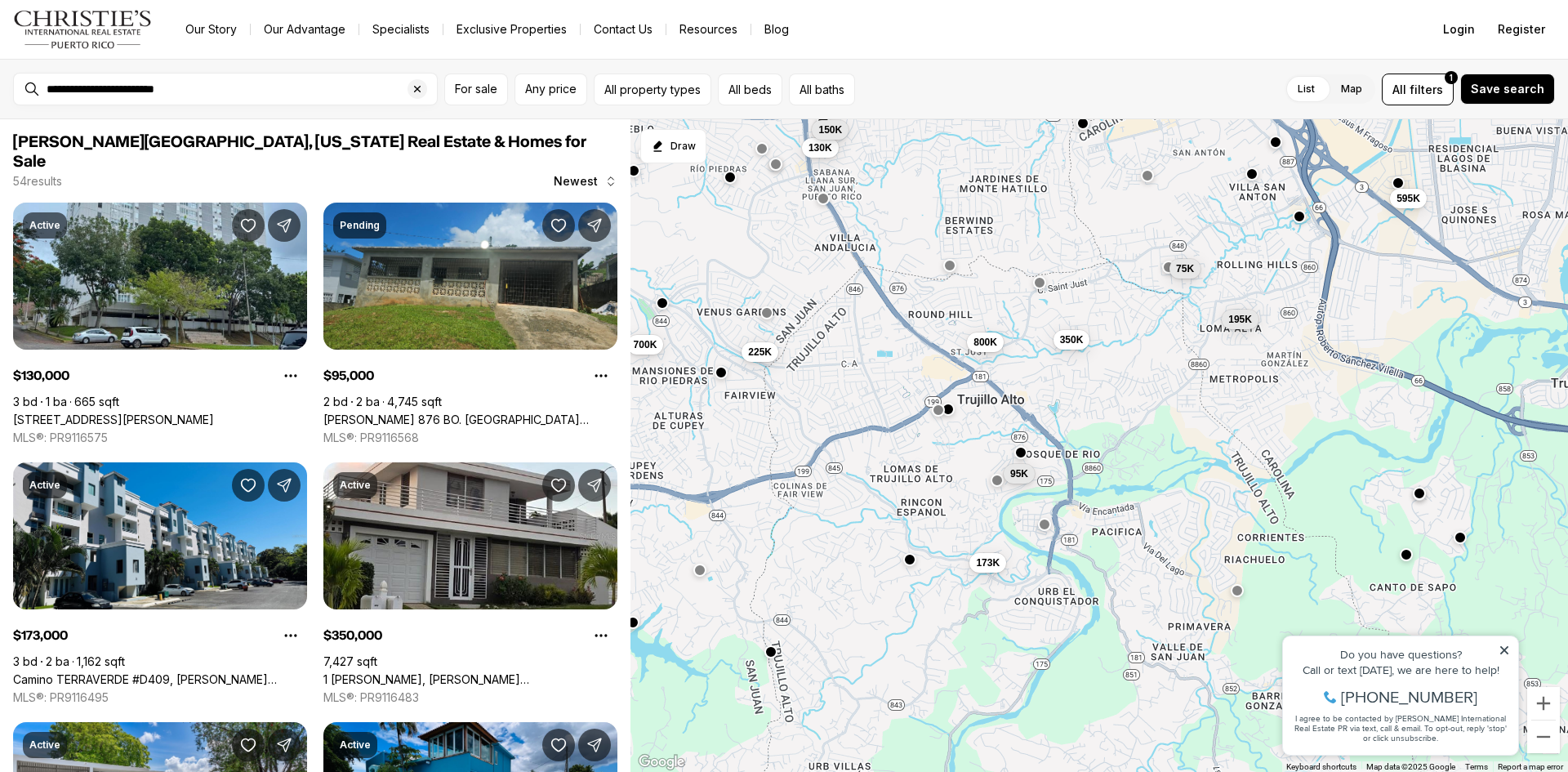
drag, startPoint x: 1260, startPoint y: 549, endPoint x: 1147, endPoint y: 538, distance: 113.5
click at [1147, 538] on div "173K 95K 130K 350K 225K 700K 800K 595K 150K 1.9M 75K 195K" at bounding box center [1099, 446] width 938 height 653
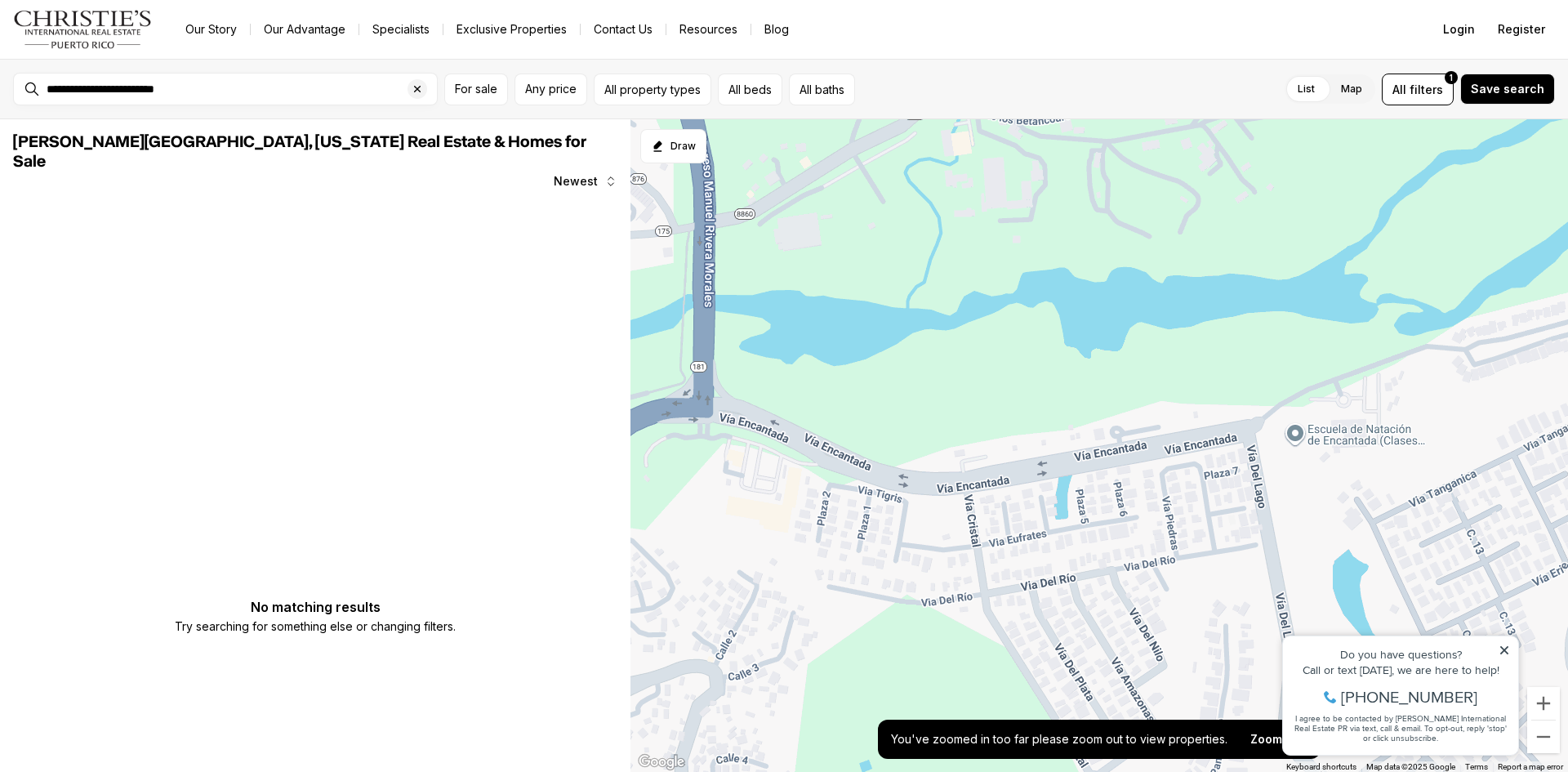
drag, startPoint x: 963, startPoint y: 479, endPoint x: 1142, endPoint y: 647, distance: 245.5
click at [1142, 647] on div at bounding box center [1099, 446] width 938 height 653
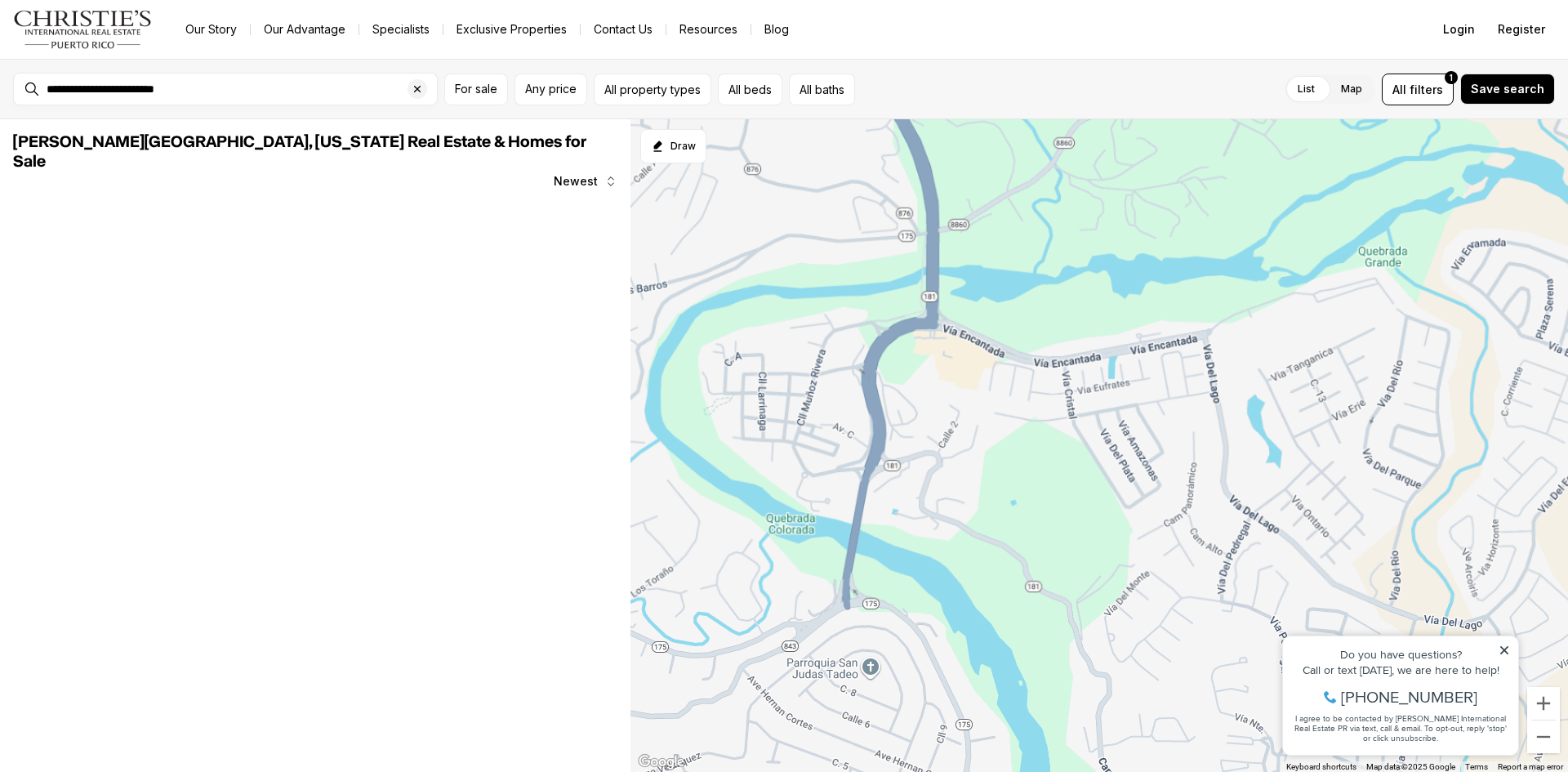
drag, startPoint x: 1163, startPoint y: 646, endPoint x: 1159, endPoint y: 414, distance: 232.0
click at [1159, 414] on div at bounding box center [1099, 446] width 938 height 653
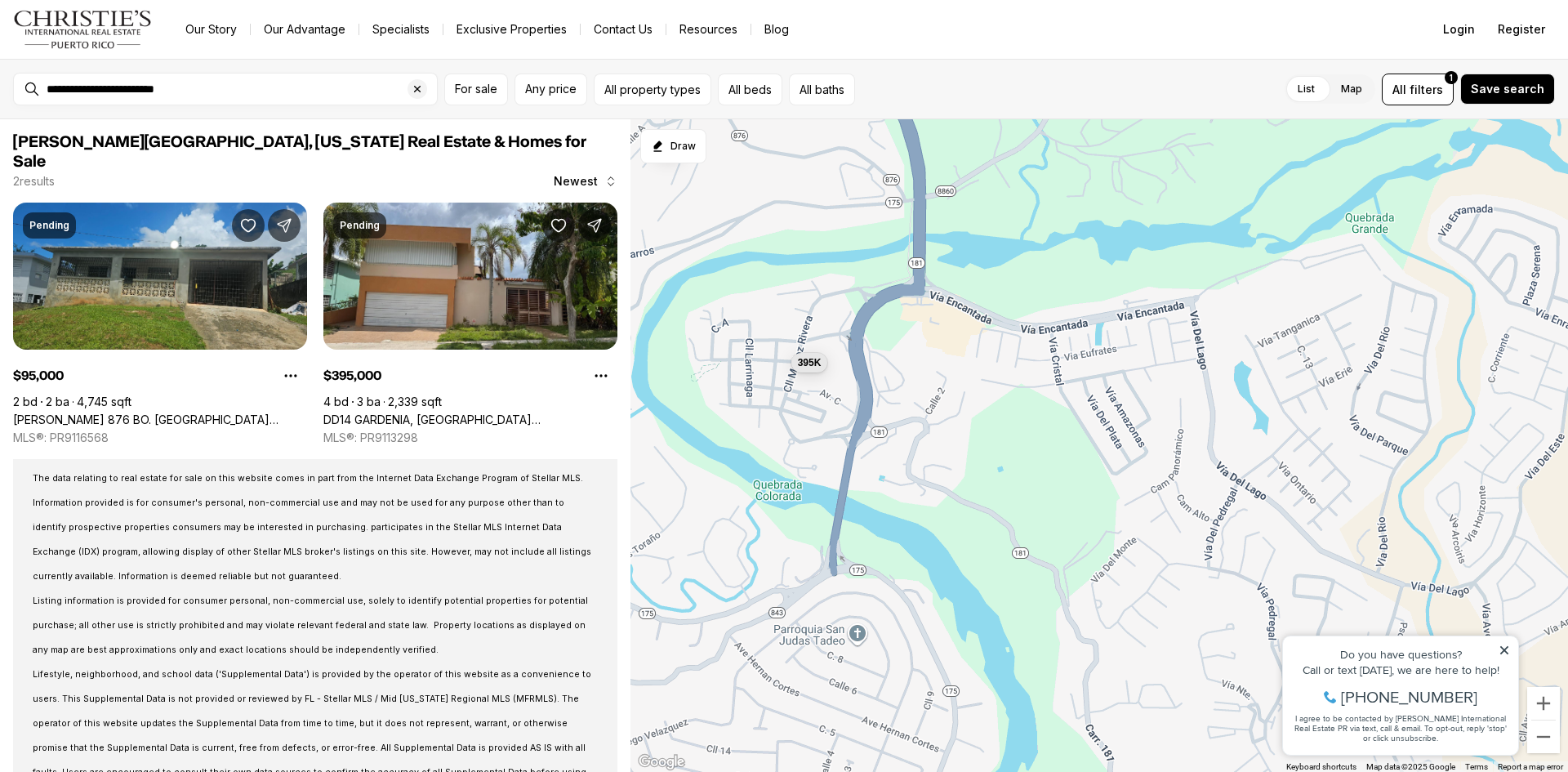
drag, startPoint x: 1176, startPoint y: 554, endPoint x: 1158, endPoint y: 566, distance: 21.6
click at [1158, 566] on div "95K 395K" at bounding box center [1099, 446] width 938 height 653
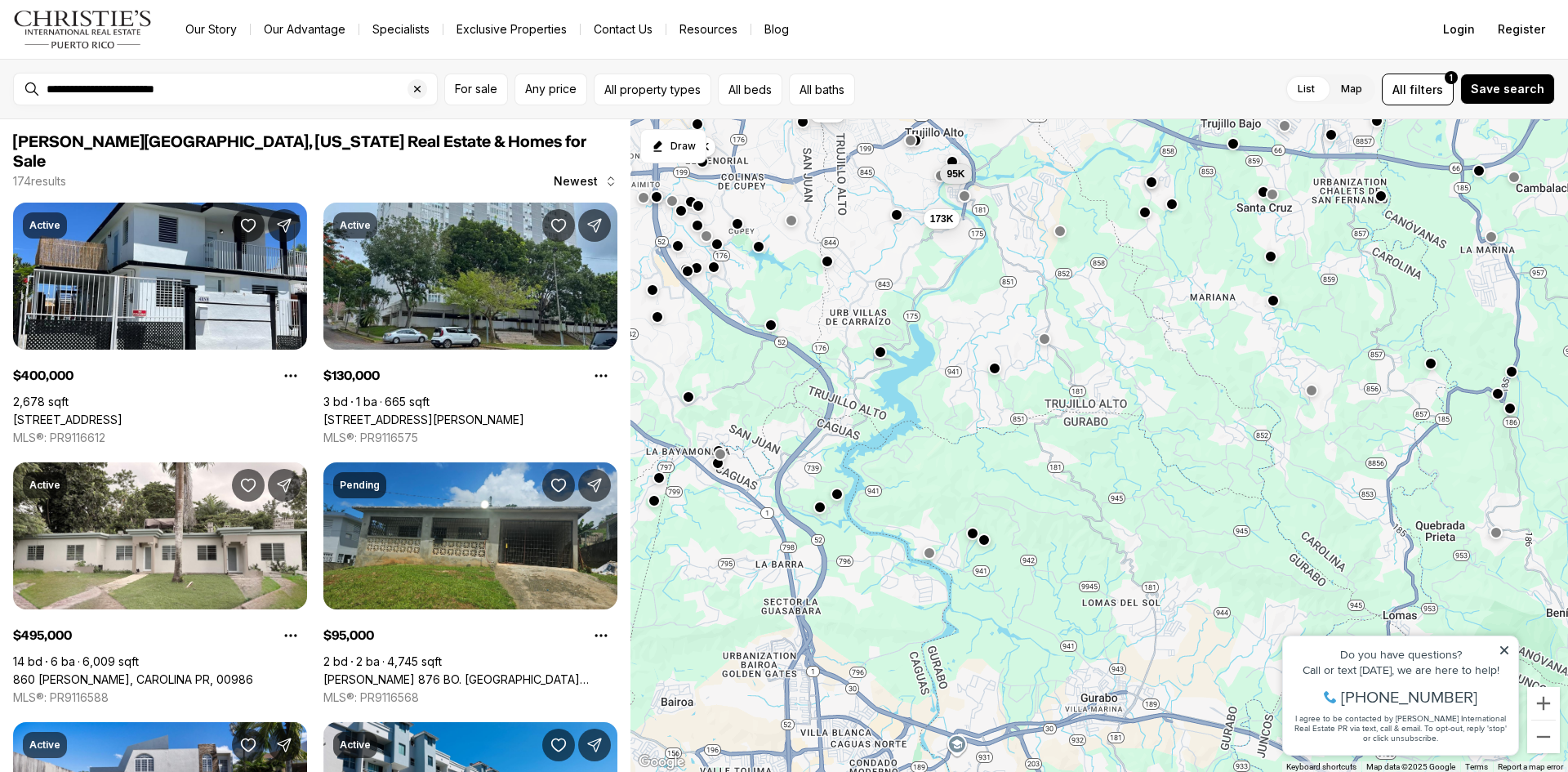
drag, startPoint x: 1107, startPoint y: 635, endPoint x: 1061, endPoint y: 404, distance: 235.5
click at [1061, 404] on div "95K 173K 350K 215K 165K 400K 130K 495K 225K 600K 750K 115K" at bounding box center [1099, 446] width 938 height 653
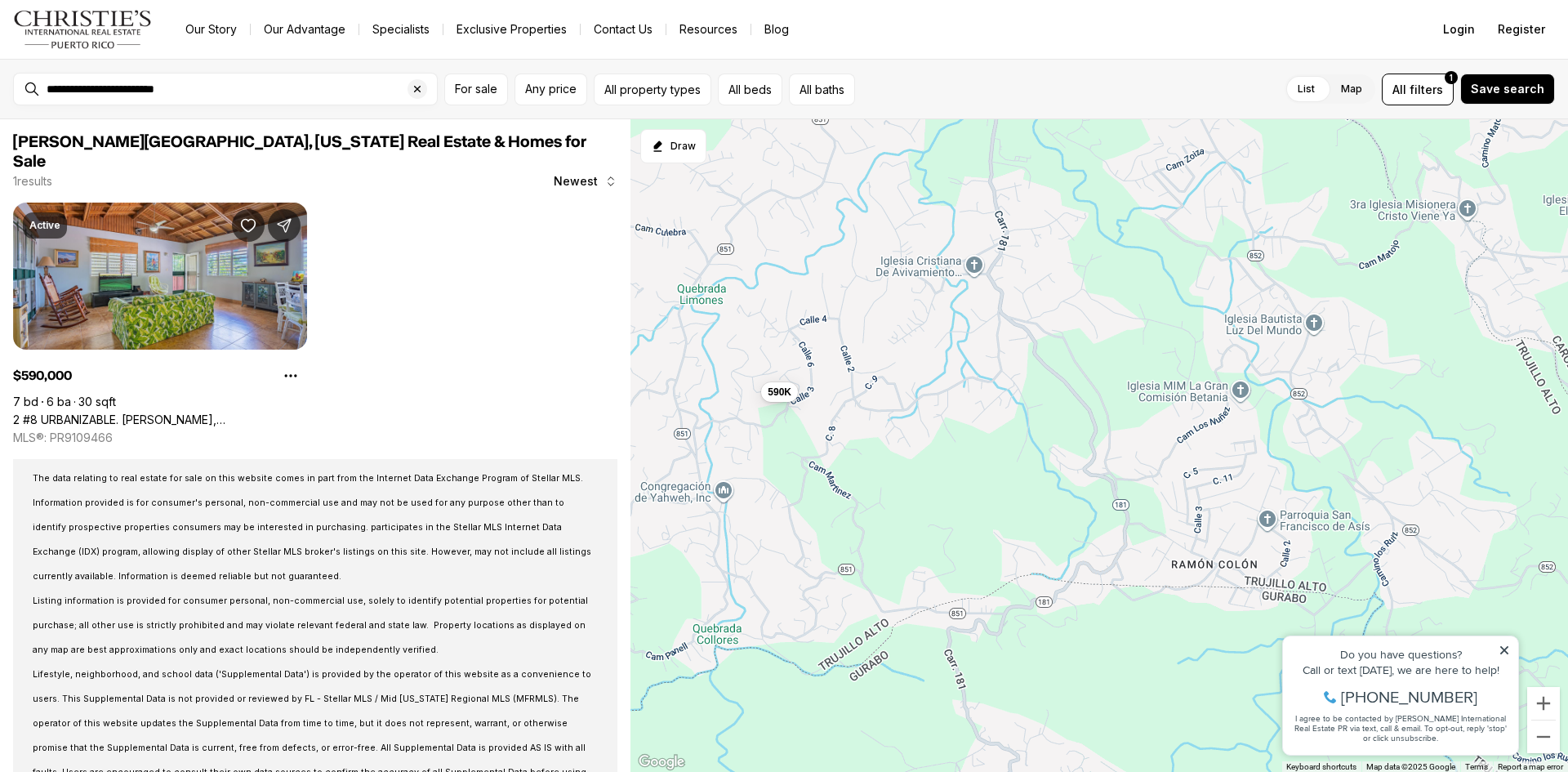
drag, startPoint x: 1075, startPoint y: 381, endPoint x: 1093, endPoint y: 575, distance: 194.8
click at [1093, 575] on div "590K" at bounding box center [1099, 446] width 938 height 653
